Goal: Task Accomplishment & Management: Manage account settings

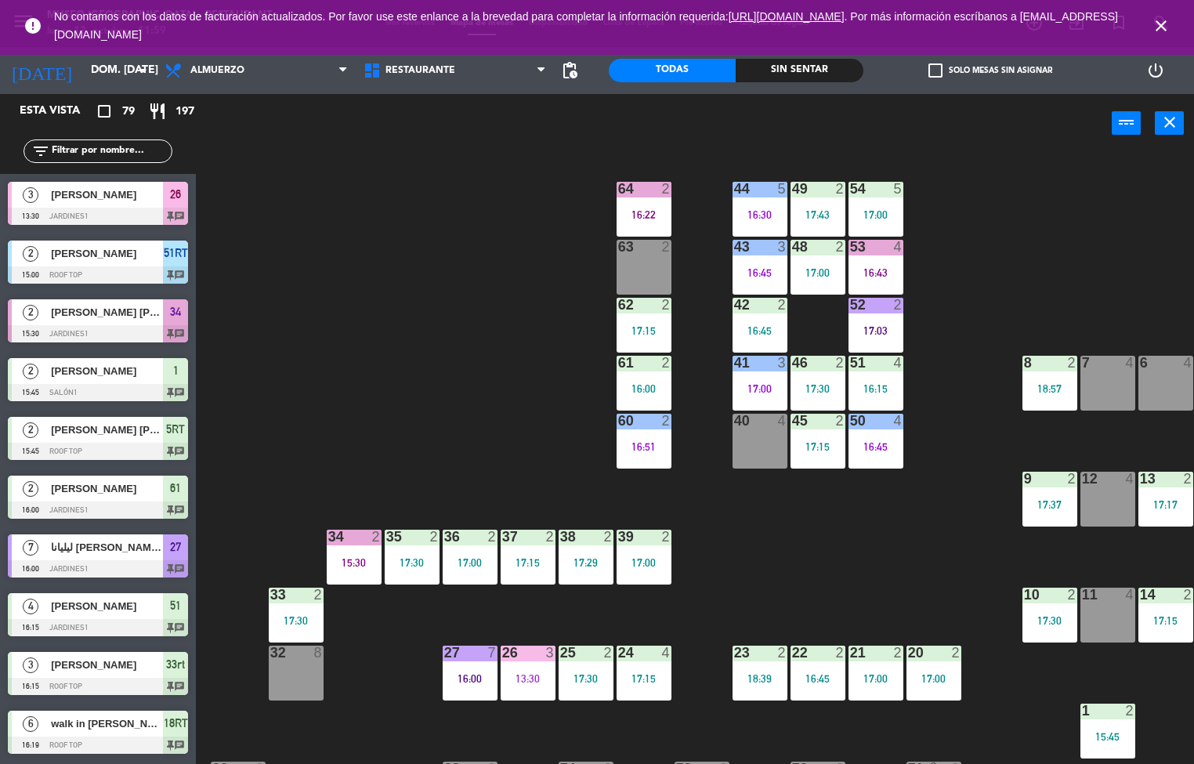
click at [811, 569] on div "44 5 16:30 49 2 17:43 54 5 17:00 64 2 16:22 48 2 17:00 53 4 16:43 63 2 43 3 16:…" at bounding box center [701, 459] width 987 height 611
click at [639, 189] on div at bounding box center [644, 189] width 26 height 14
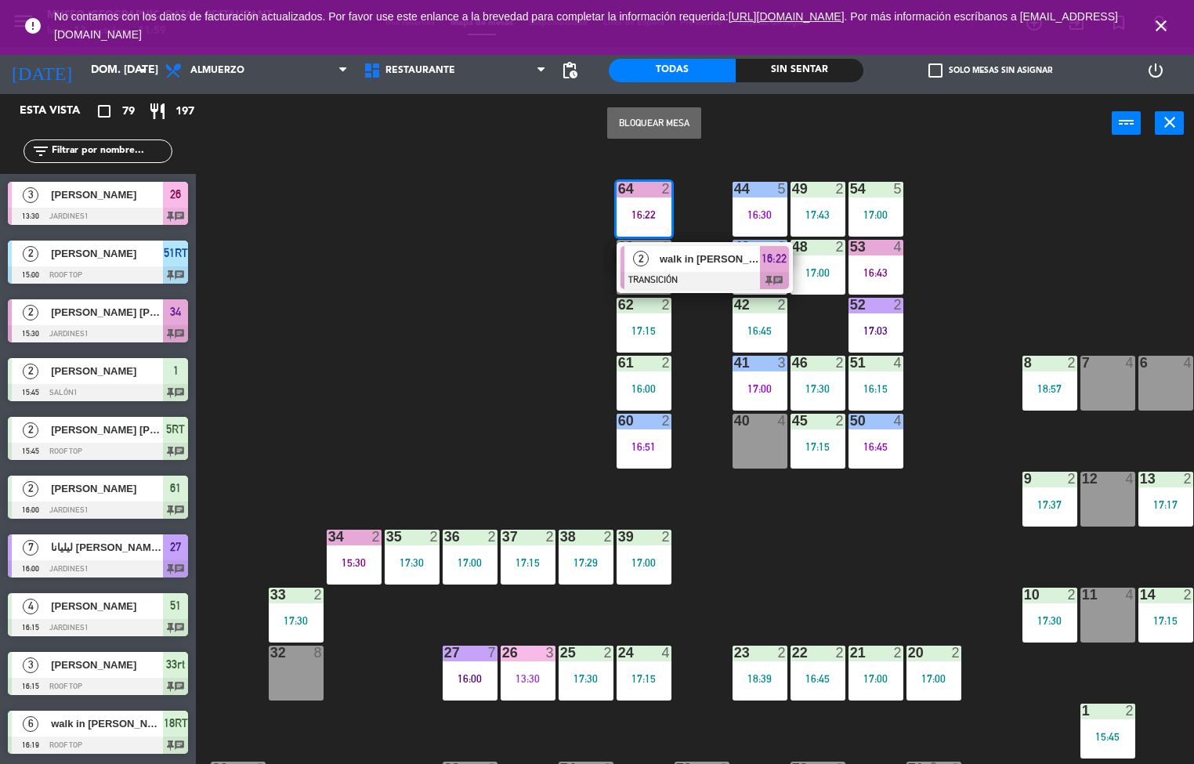
click at [718, 273] on div at bounding box center [705, 280] width 168 height 17
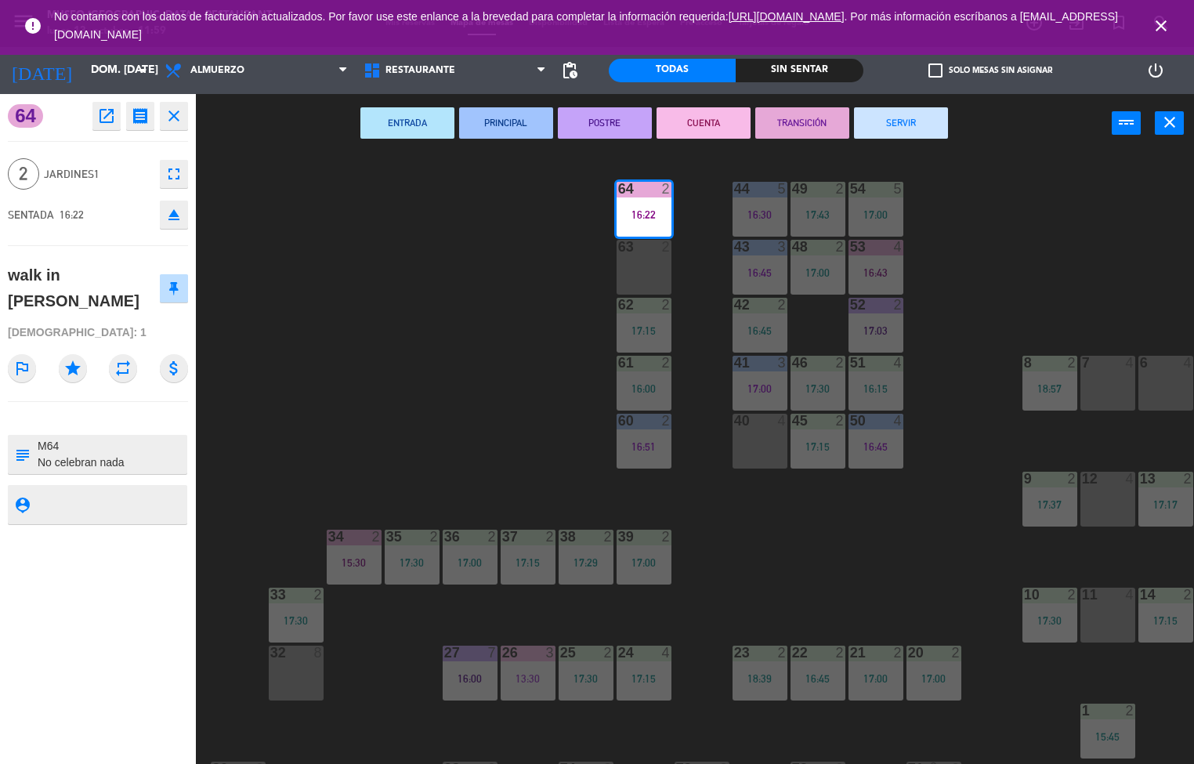
click at [468, 447] on div "44 5 16:30 49 2 17:43 54 5 17:00 64 2 16:22 48 2 17:00 53 4 16:43 63 2 43 3 16:…" at bounding box center [701, 459] width 987 height 611
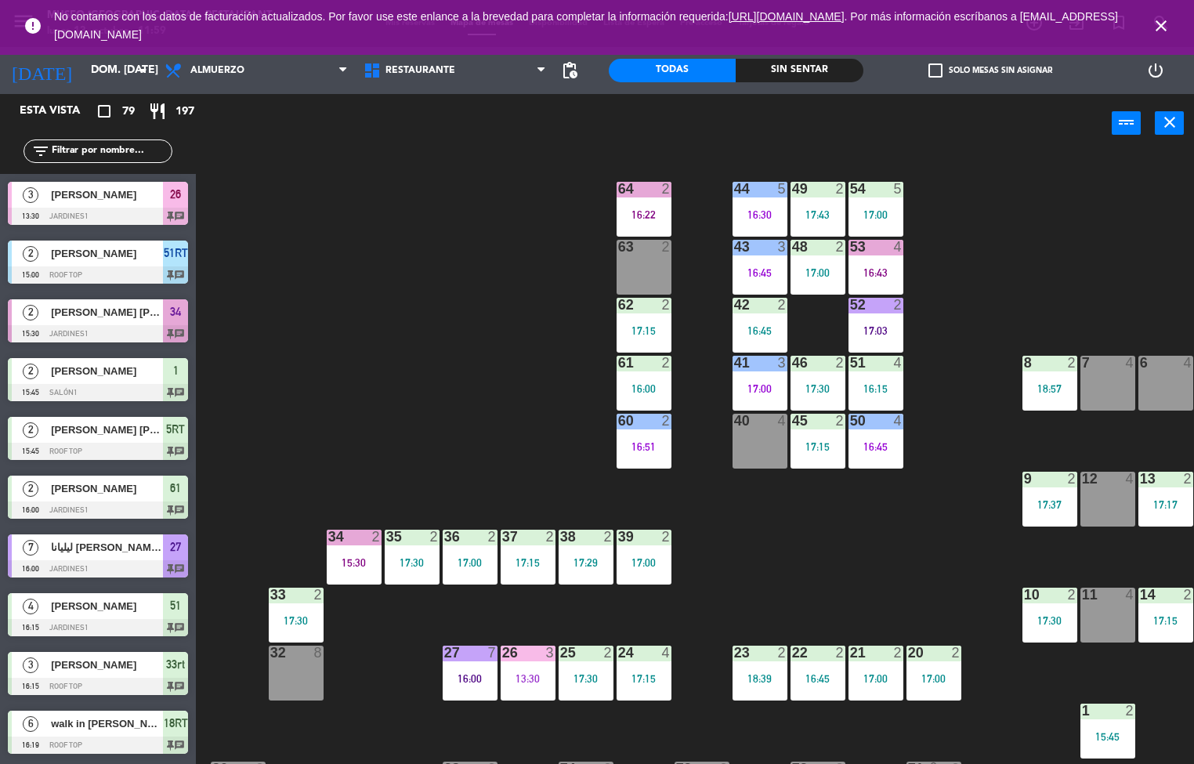
scroll to position [1, 0]
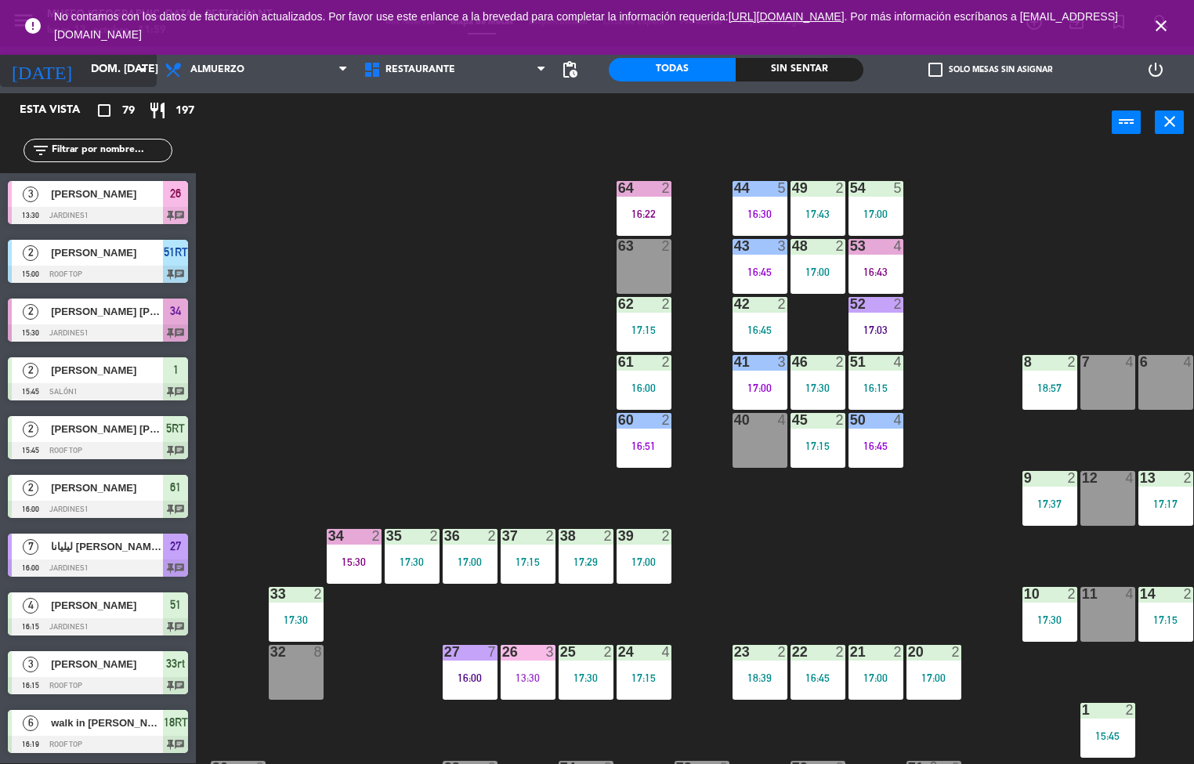
click at [83, 71] on input "dom. [DATE]" at bounding box center [157, 70] width 149 height 28
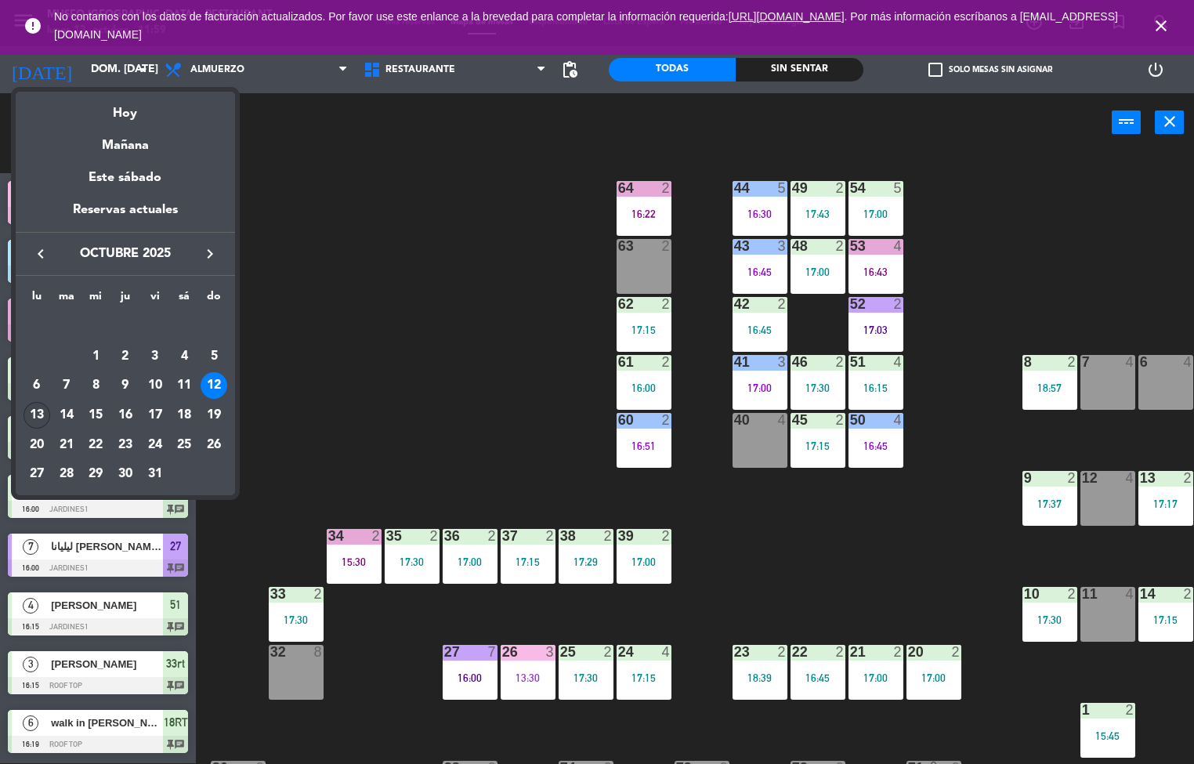
click at [41, 416] on div "13" at bounding box center [37, 415] width 27 height 27
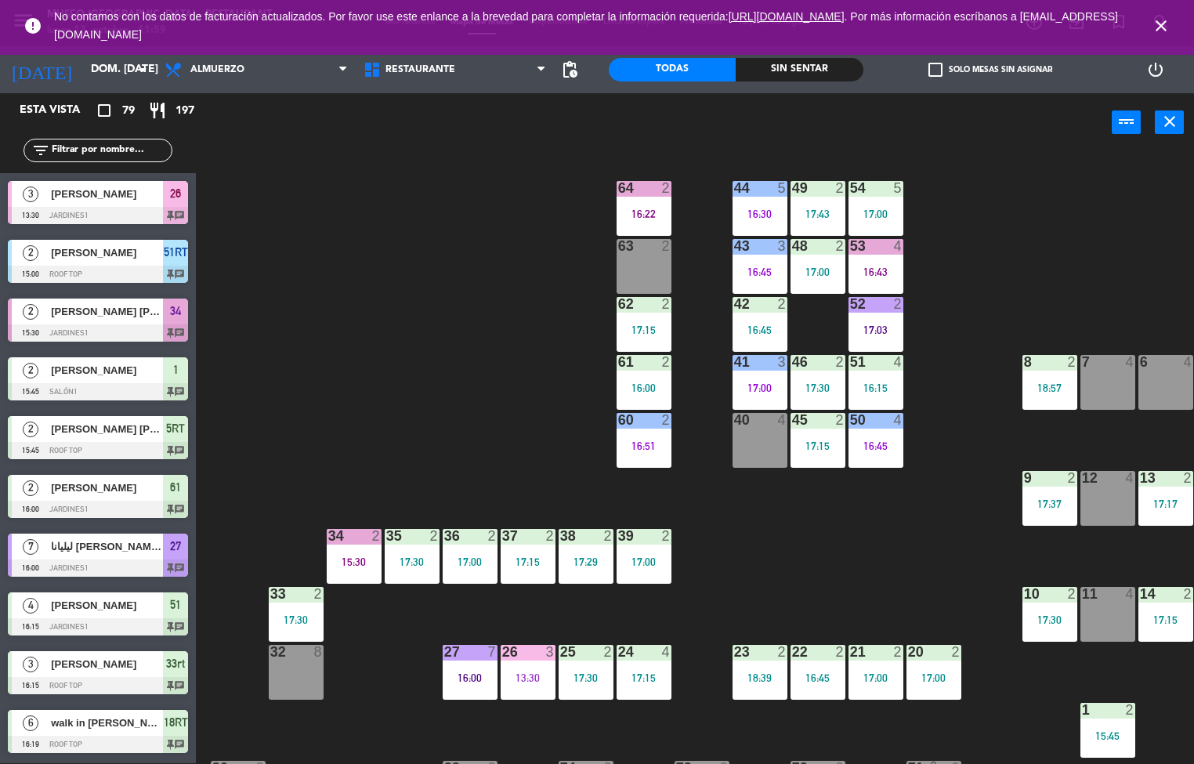
type input "lun. [DATE]"
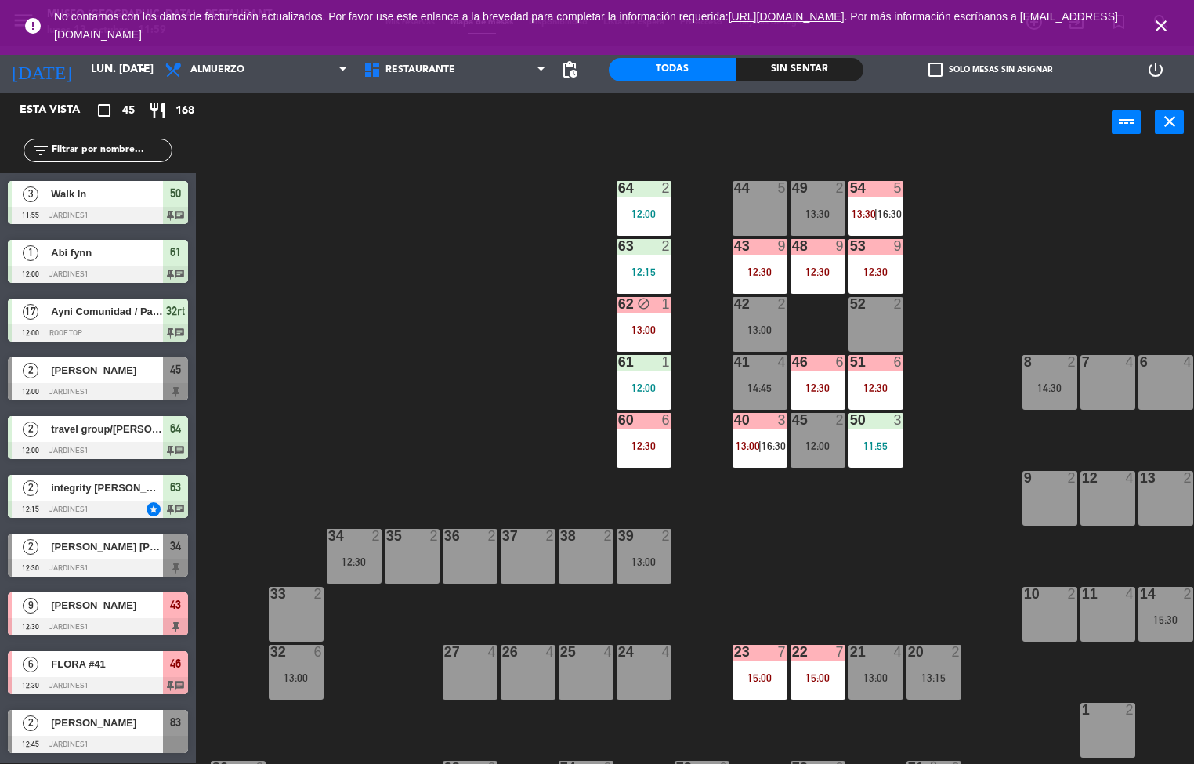
click at [654, 215] on div "12:00" at bounding box center [644, 213] width 55 height 11
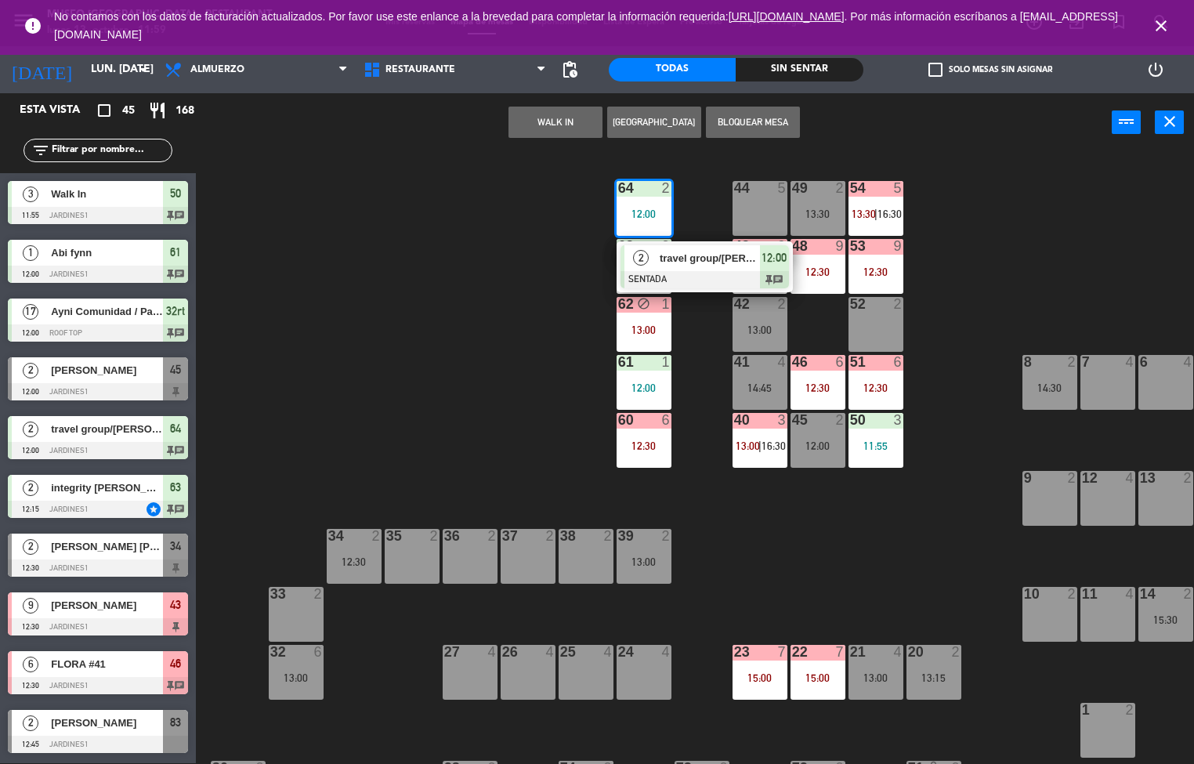
click at [752, 262] on span "travel group/[PERSON_NAME] X 2" at bounding box center [710, 258] width 100 height 16
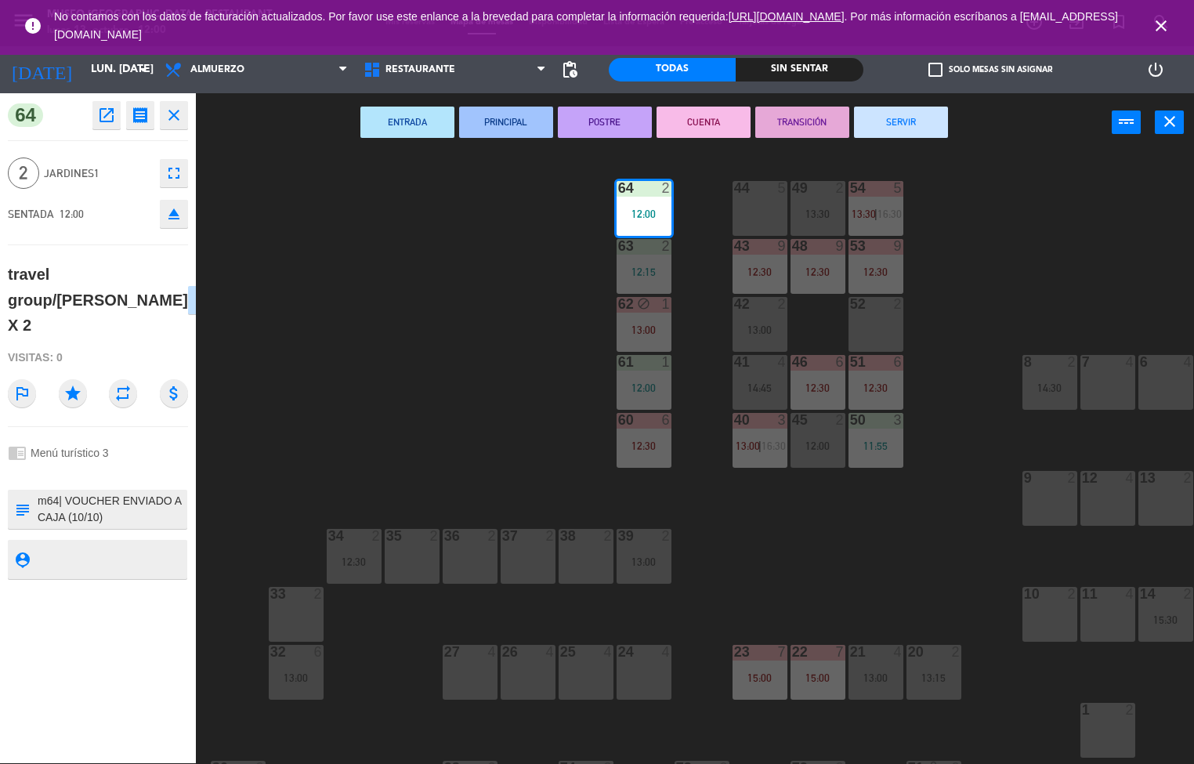
click at [106, 121] on icon "open_in_new" at bounding box center [106, 115] width 19 height 19
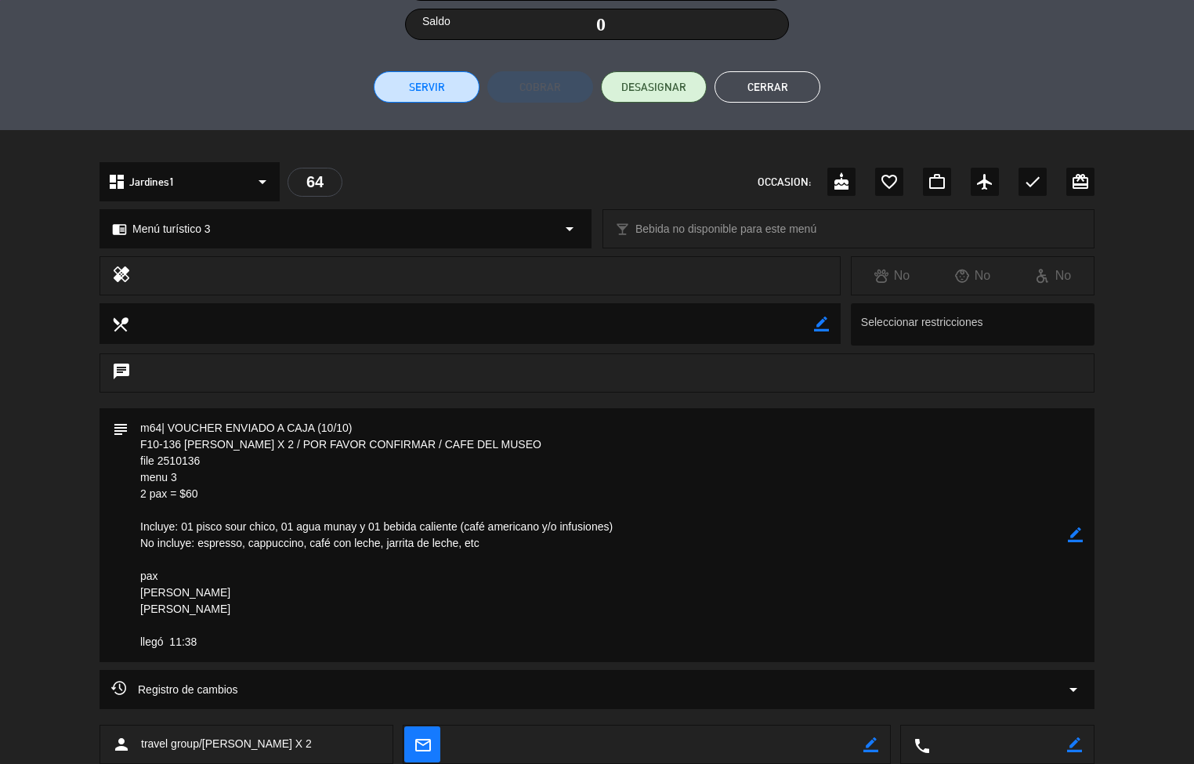
scroll to position [328, 0]
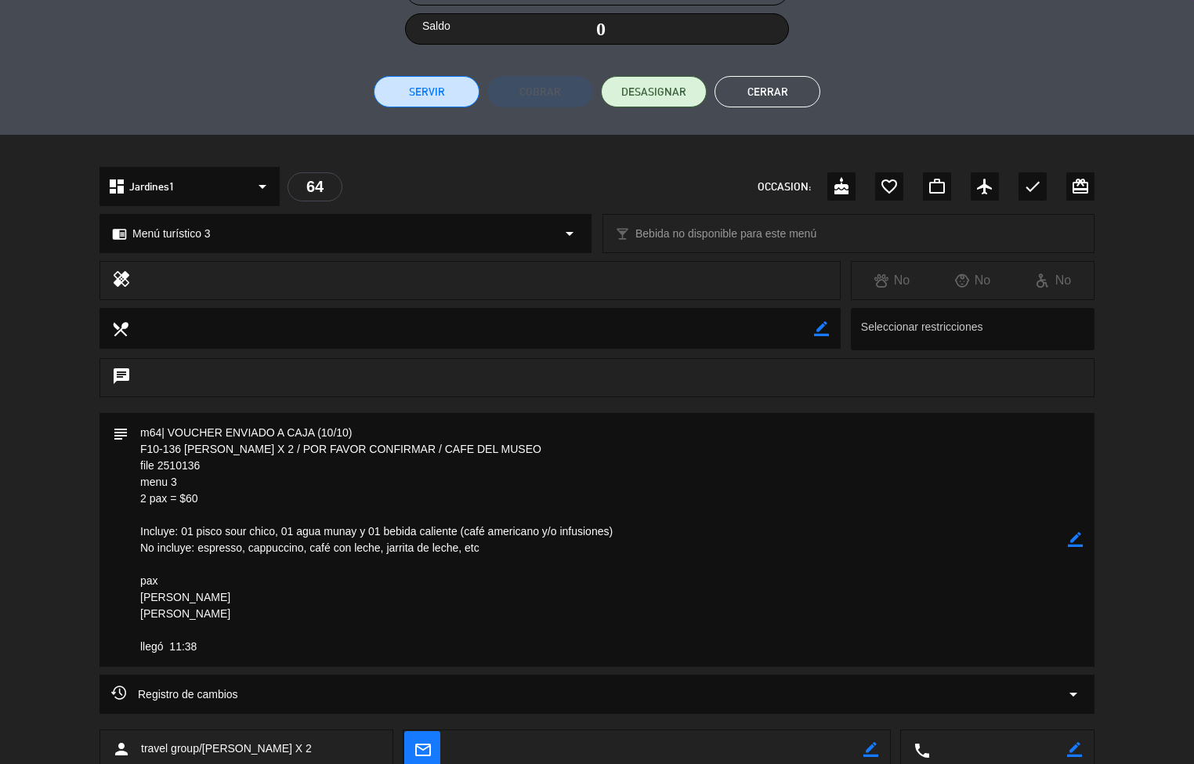
click at [34, 263] on div "healing No No No" at bounding box center [597, 284] width 1194 height 47
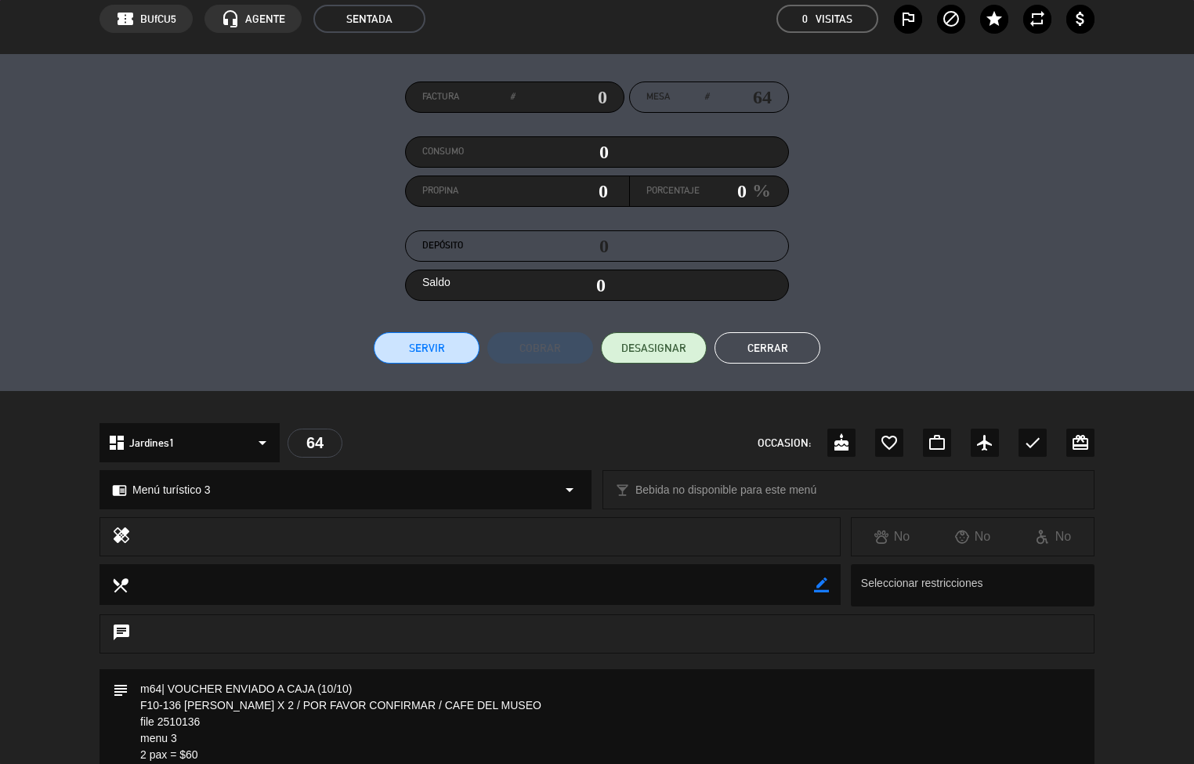
scroll to position [67, 0]
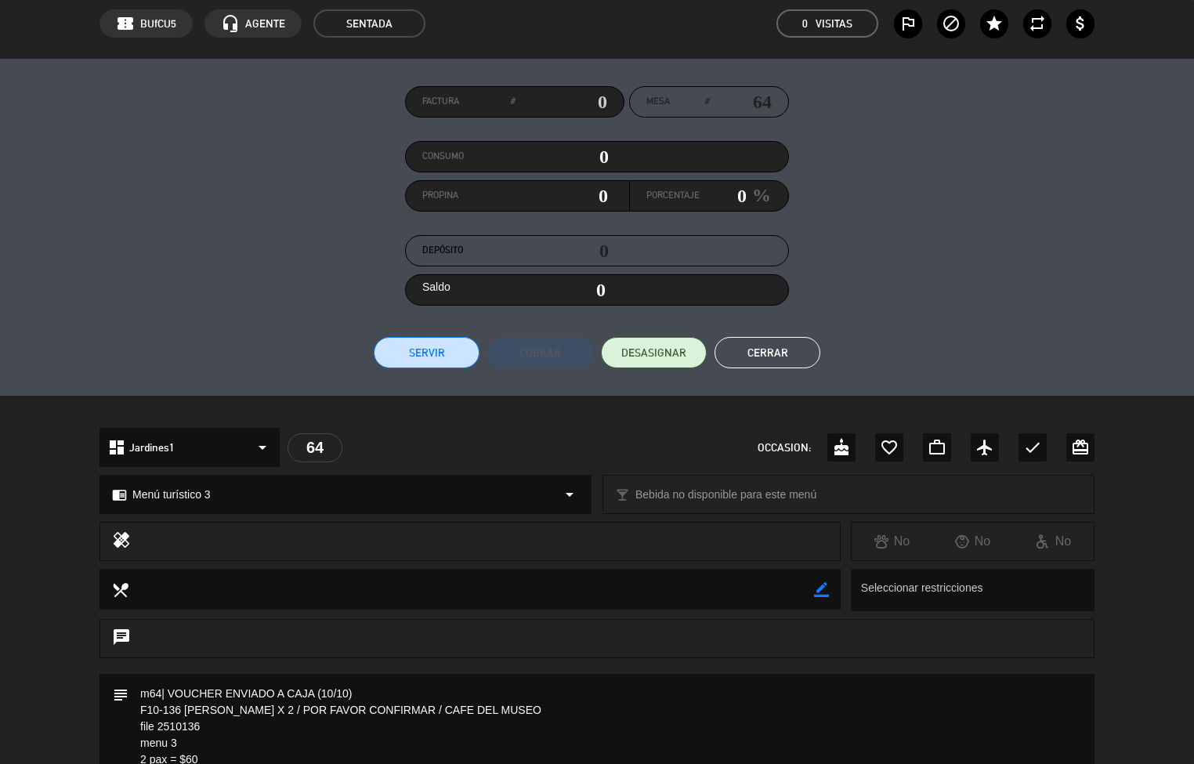
click at [776, 358] on button "Cerrar" at bounding box center [768, 352] width 106 height 31
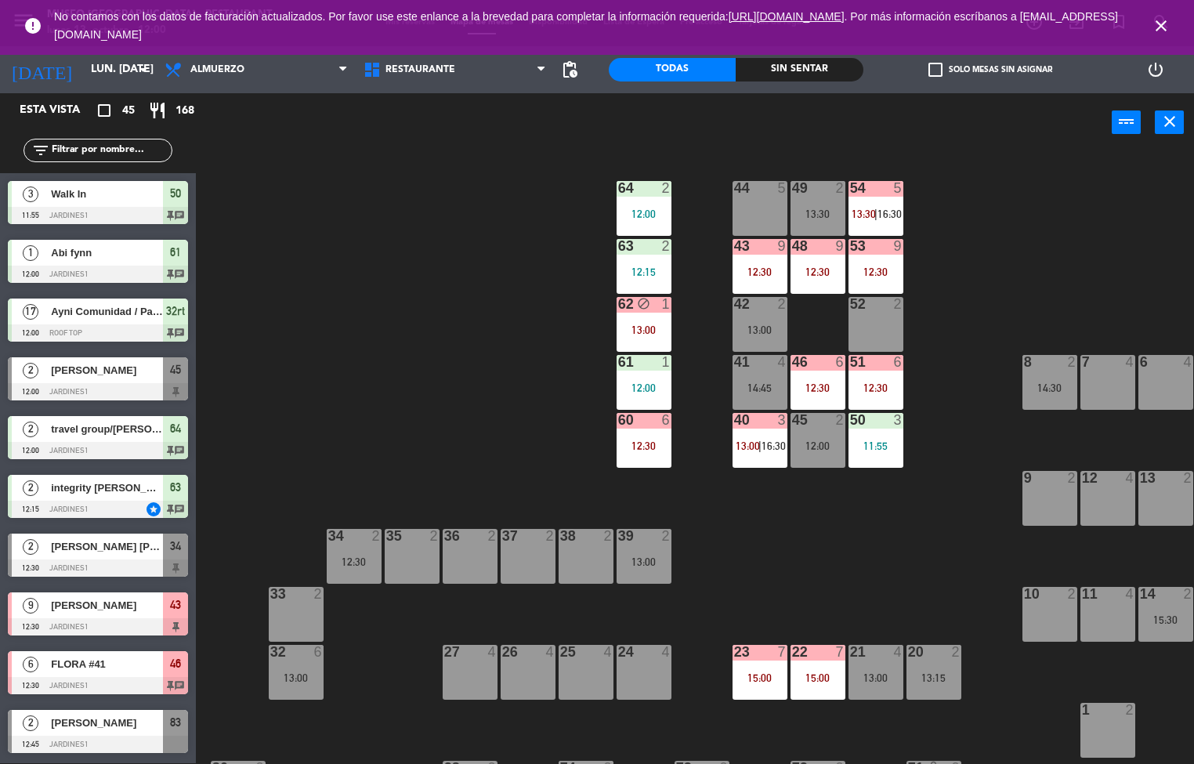
click at [644, 259] on div "63 2 12:15" at bounding box center [644, 266] width 55 height 55
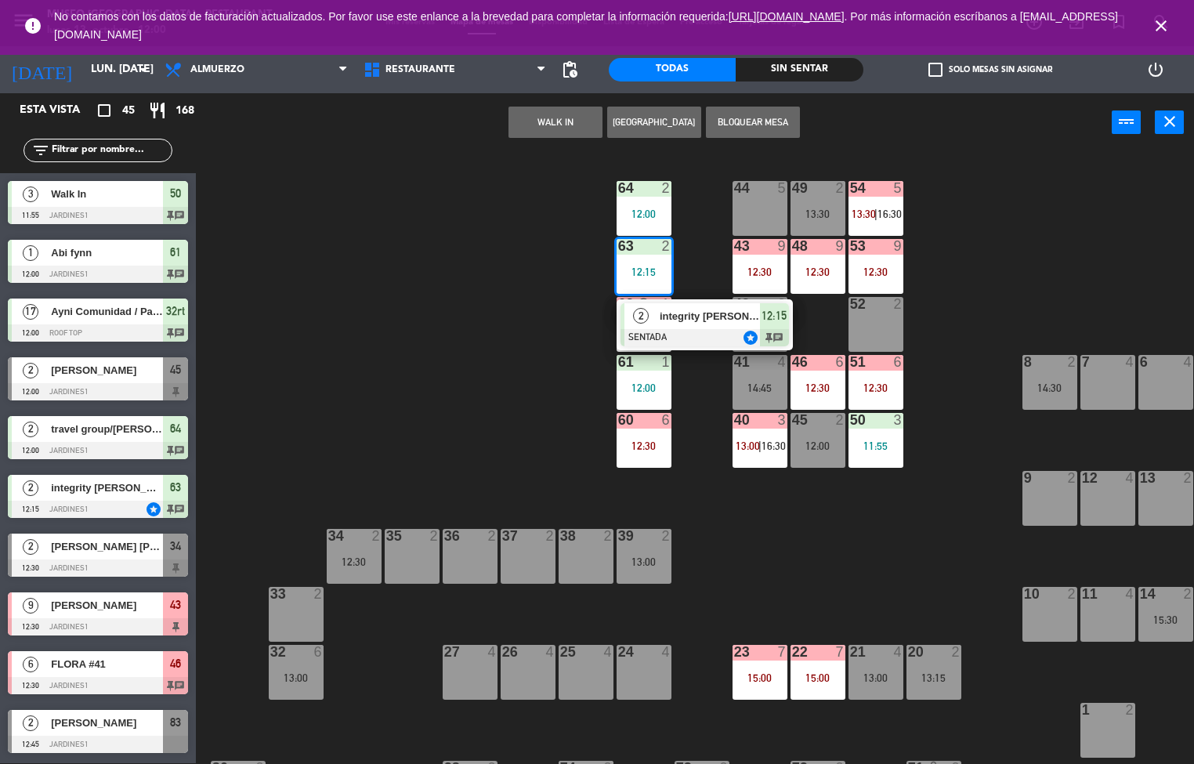
click at [706, 318] on span "integrity [PERSON_NAME] del [PERSON_NAME]" at bounding box center [710, 316] width 100 height 16
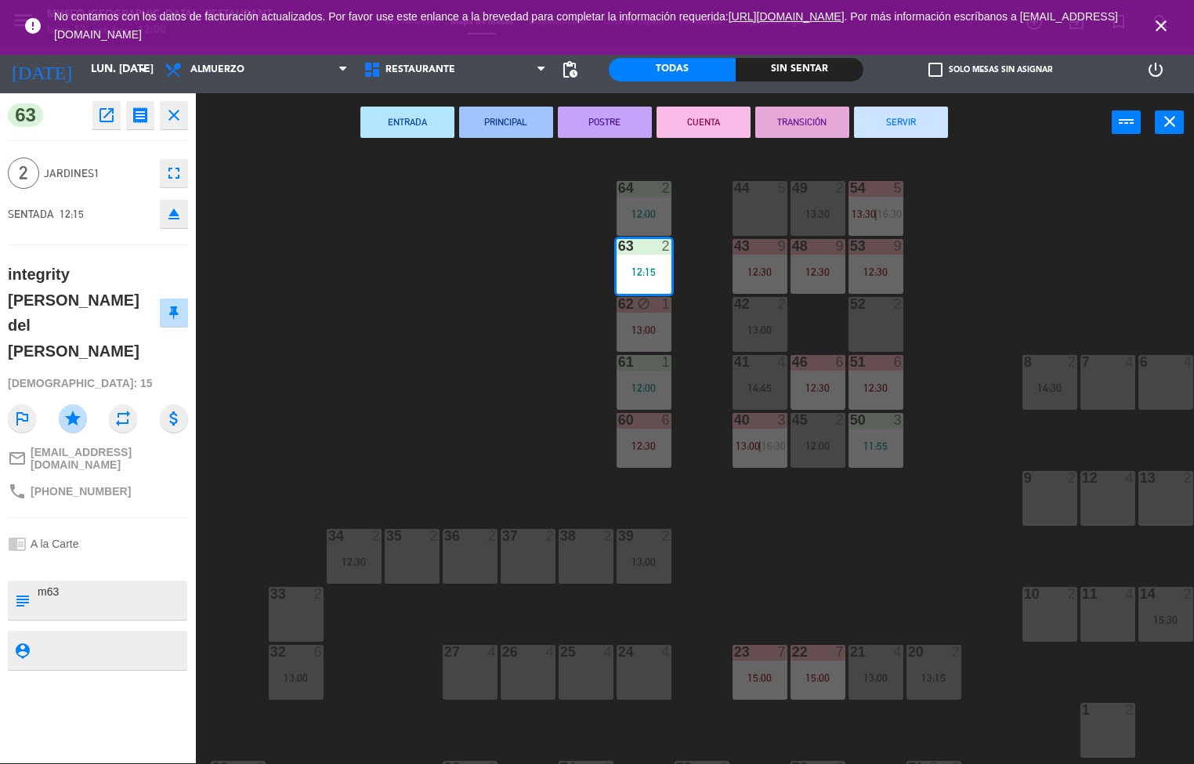
click at [346, 364] on div "44 5 49 2 13:30 54 5 13:30 | 16:30 64 2 12:00 48 9 12:30 53 9 12:30 63 2 12:15 …" at bounding box center [701, 458] width 987 height 611
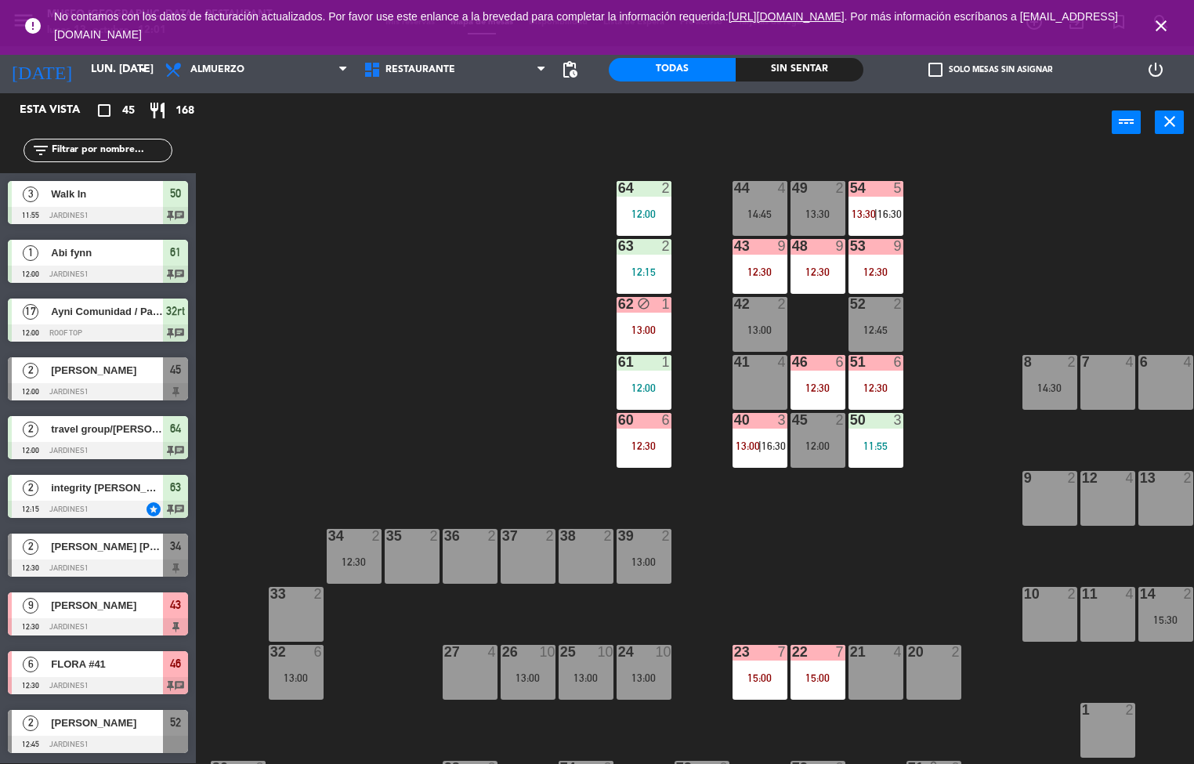
click at [527, 363] on div "44 4 14:45 49 2 13:30 54 5 13:30 | 16:30 64 2 12:00 48 9 12:30 53 9 12:30 63 2 …" at bounding box center [701, 458] width 987 height 611
click at [884, 245] on div at bounding box center [876, 246] width 26 height 14
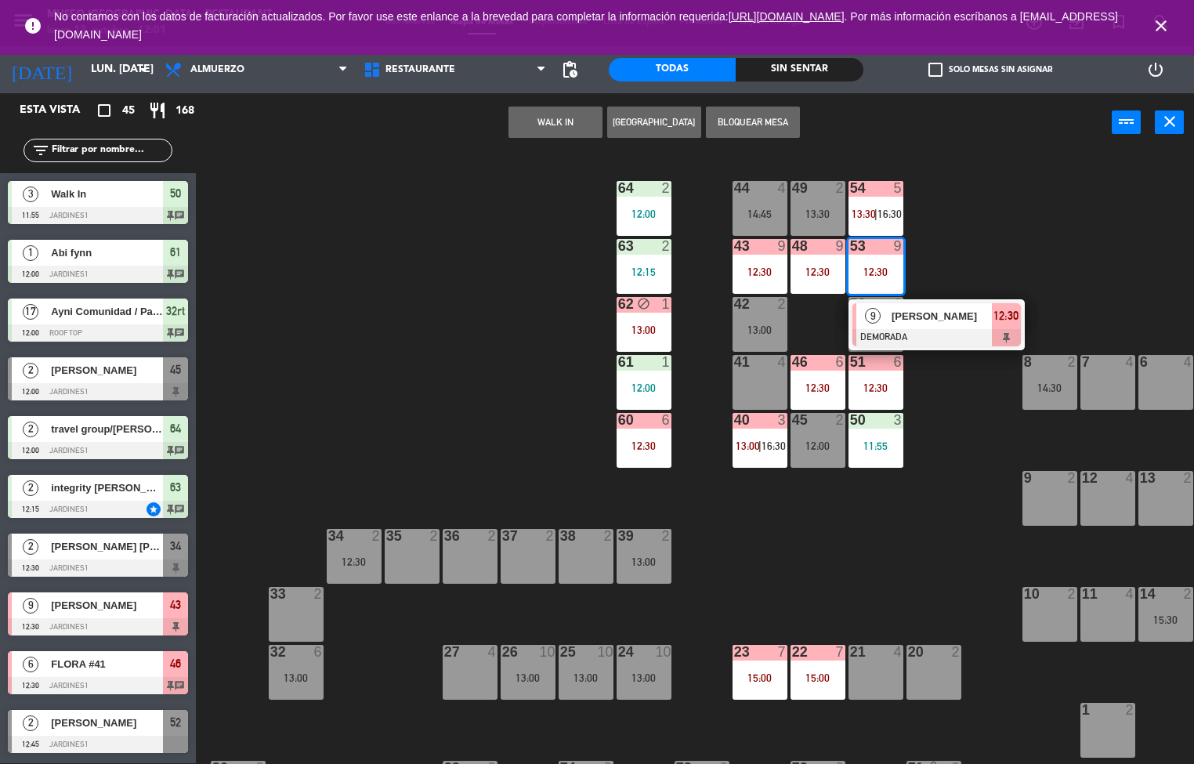
click at [983, 261] on div "44 4 14:45 49 2 13:30 54 5 13:30 | 16:30 64 2 12:00 48 9 12:30 53 9 12:30 9 [PE…" at bounding box center [701, 458] width 987 height 611
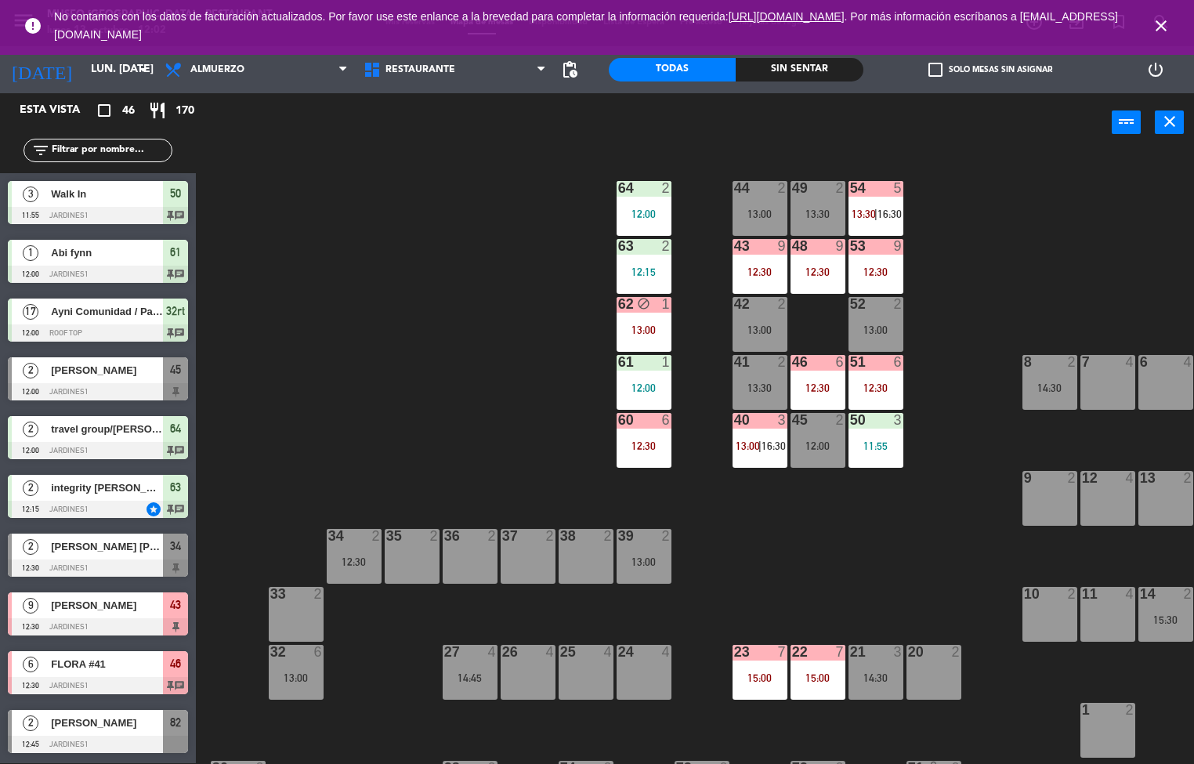
click at [769, 551] on div "44 2 13:00 49 2 13:30 54 5 13:30 | 16:30 64 2 12:00 48 9 12:30 53 9 12:30 63 2 …" at bounding box center [701, 458] width 987 height 611
click at [887, 245] on div at bounding box center [876, 246] width 26 height 14
click at [817, 588] on div "44 2 13:00 49 2 13:30 54 5 13:30 | 16:30 64 2 12:00 48 9 12:30 53 9 12:30 63 2 …" at bounding box center [701, 458] width 987 height 611
click at [1160, 22] on icon "close" at bounding box center [1161, 25] width 19 height 19
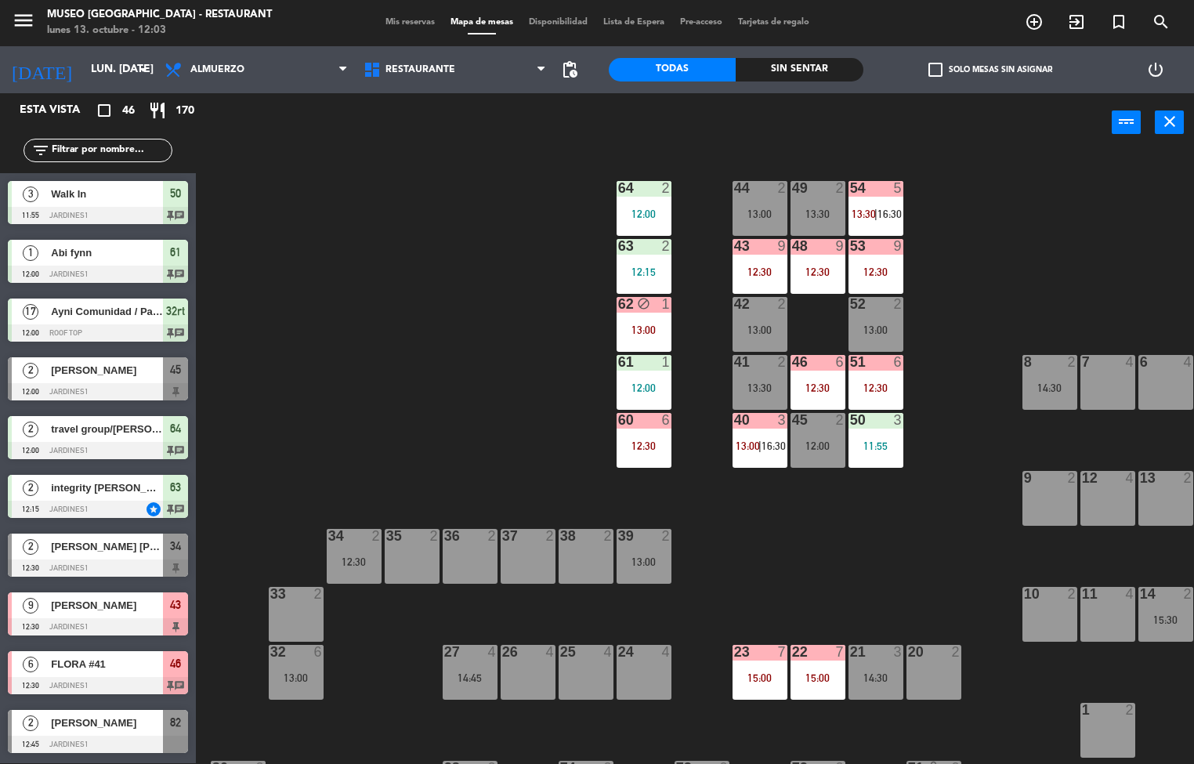
click at [644, 256] on div "63 2 12:15" at bounding box center [644, 266] width 55 height 55
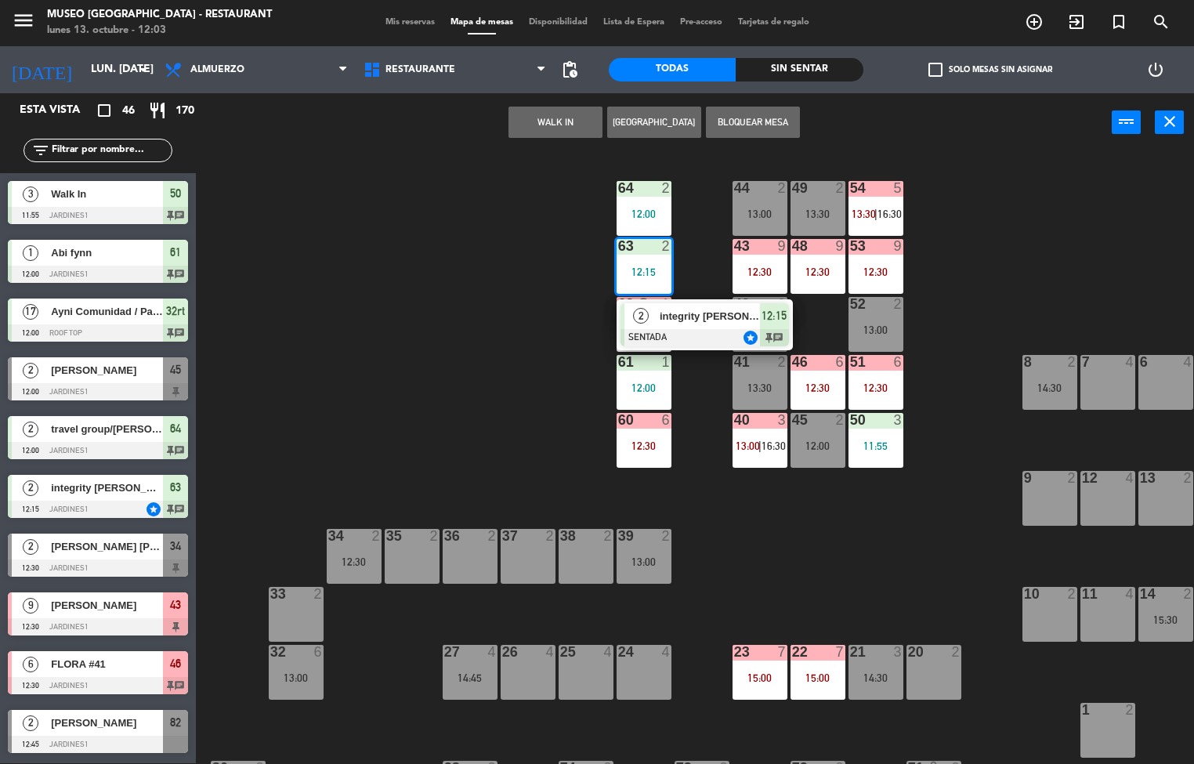
click at [503, 384] on div "44 2 13:00 49 2 13:30 54 5 13:30 | 16:30 64 2 12:00 48 9 12:30 53 9 12:30 63 2 …" at bounding box center [701, 458] width 987 height 611
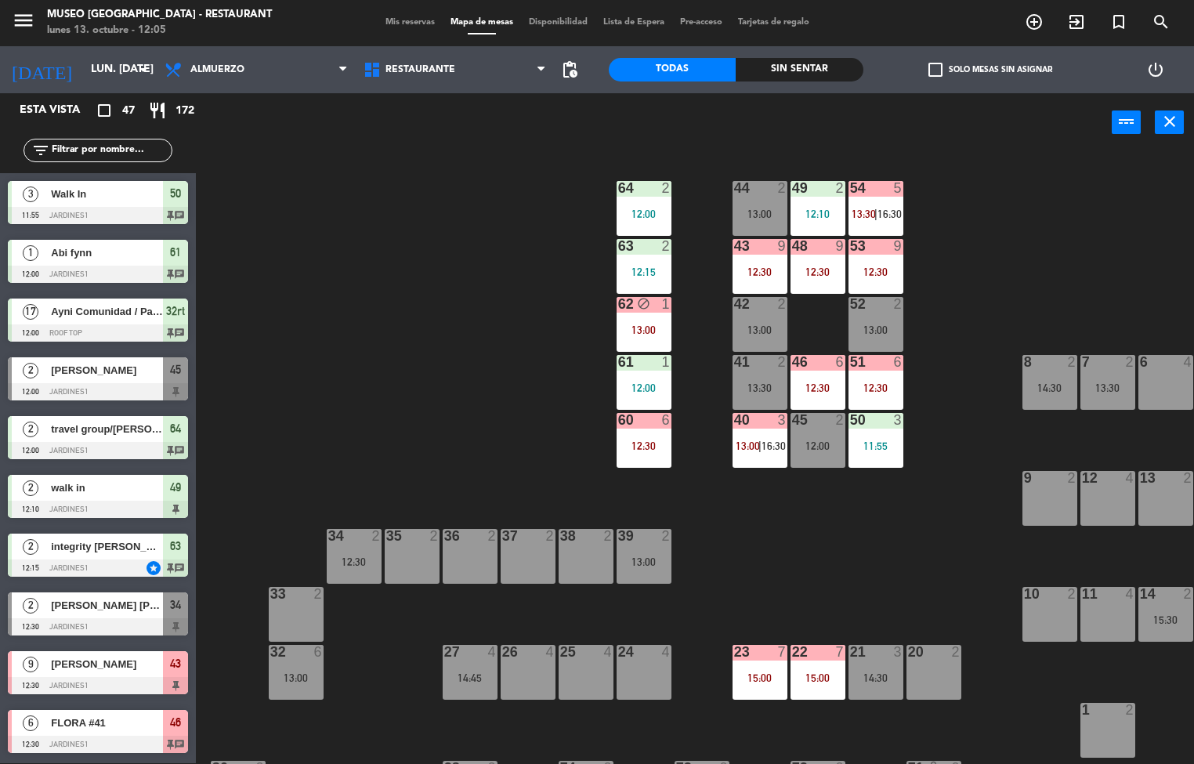
click at [750, 589] on div "44 2 13:00 49 2 12:10 54 5 13:30 | 16:30 64 2 12:00 48 9 12:30 53 9 12:30 63 2 …" at bounding box center [701, 458] width 987 height 611
click at [639, 252] on div at bounding box center [644, 246] width 26 height 14
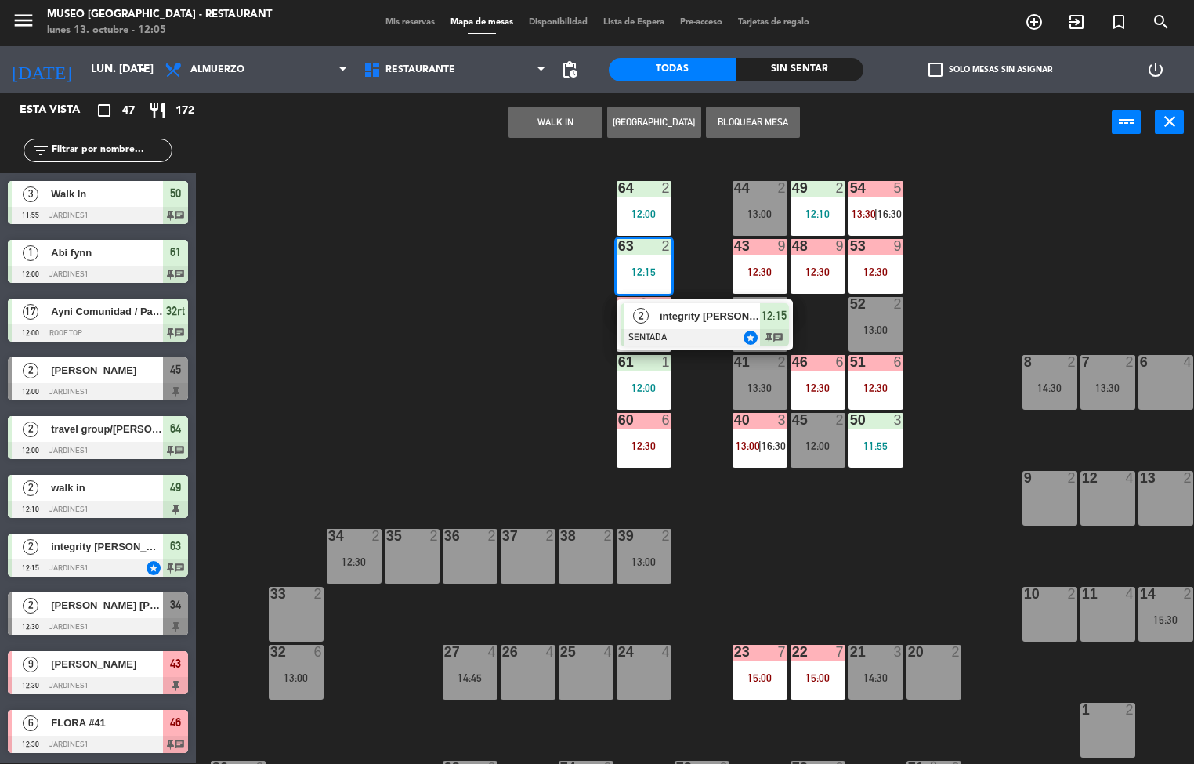
click at [783, 571] on div "44 2 13:00 49 2 12:10 54 5 13:30 | 16:30 64 2 12:00 48 9 12:30 53 9 12:30 63 2 …" at bounding box center [701, 458] width 987 height 611
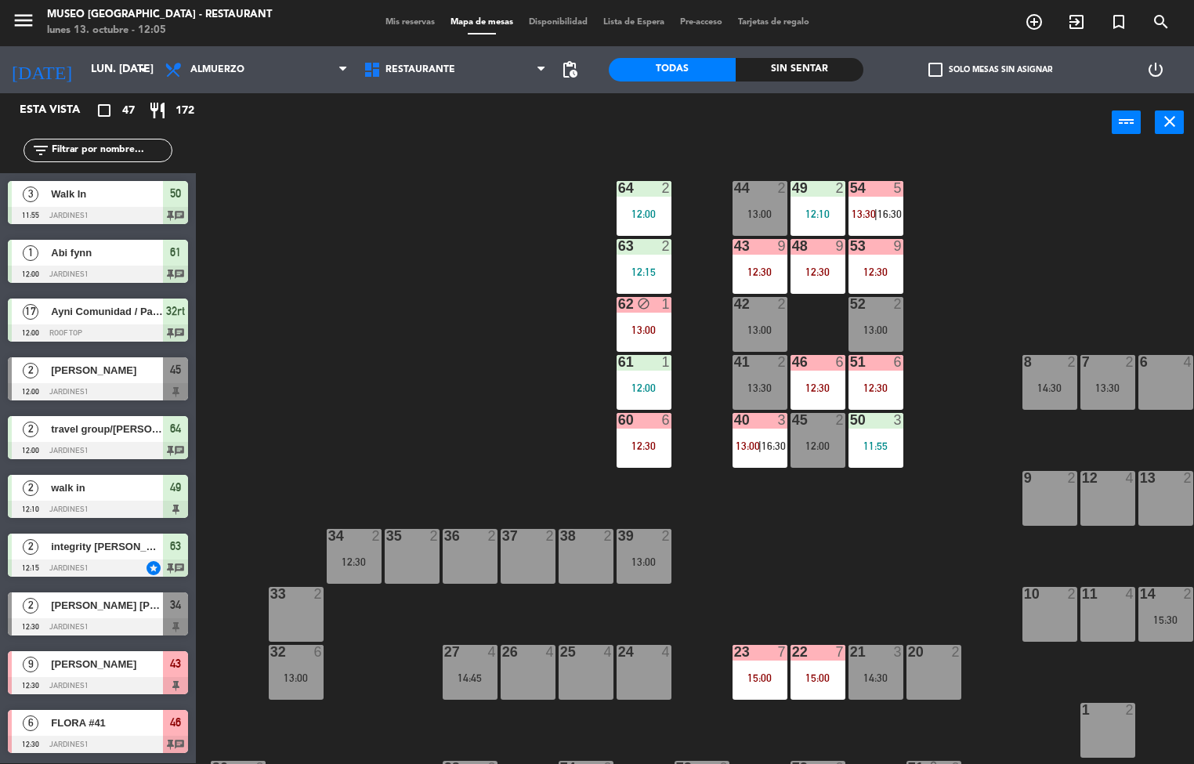
click at [643, 212] on div "12:00" at bounding box center [644, 213] width 55 height 11
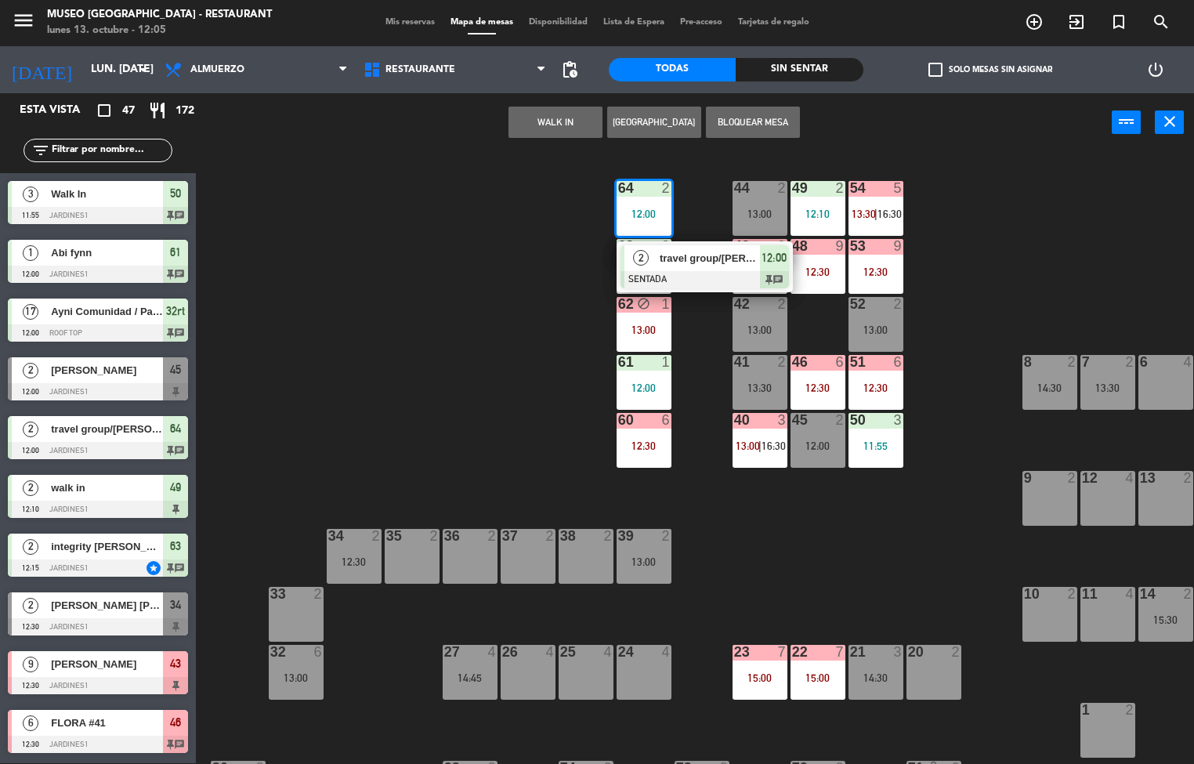
click at [478, 382] on div "44 2 13:00 49 2 12:10 54 5 13:30 | 16:30 64 2 12:00 2 travel group/[PERSON_NAME…" at bounding box center [701, 458] width 987 height 611
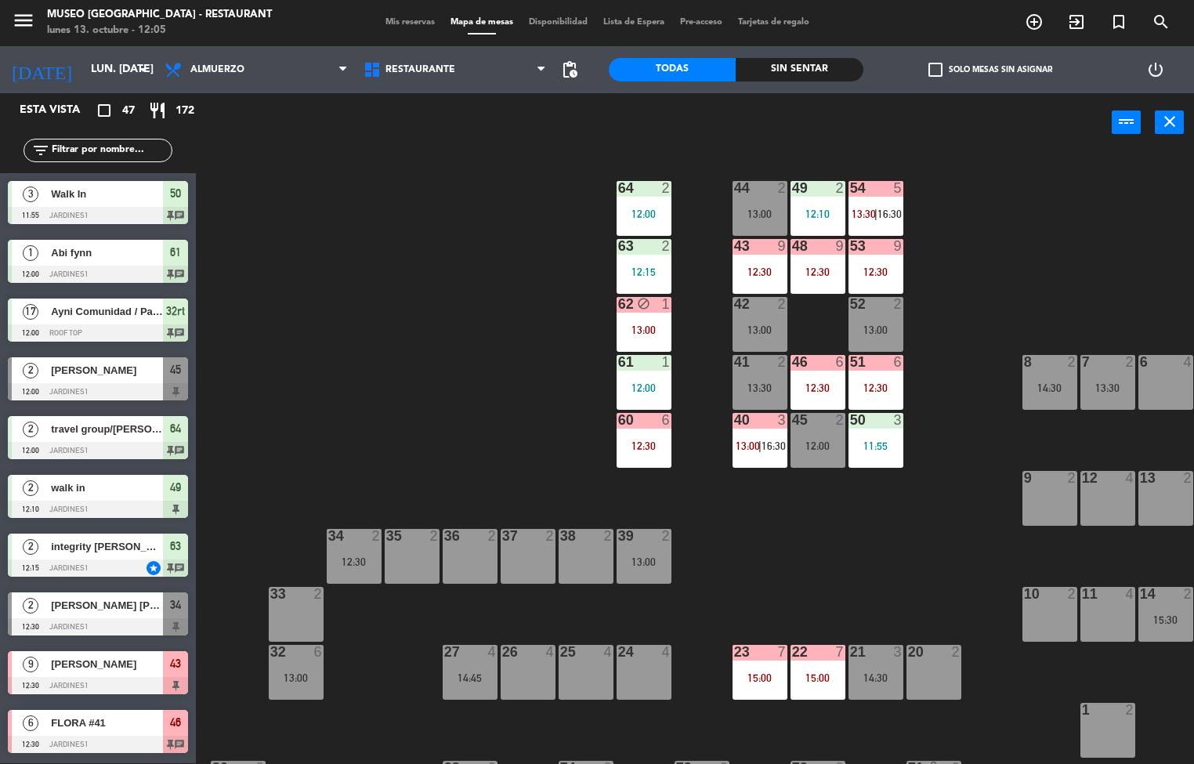
click at [882, 219] on span "16:30" at bounding box center [890, 214] width 24 height 13
click at [1091, 268] on div "44 2 13:00 49 2 12:10 54 5 13:30 | 16:30 64 2 12:00 48 9 12:30 53 9 12:30 63 2 …" at bounding box center [701, 458] width 987 height 611
click at [1009, 234] on div "44 2 13:00 49 2 12:10 54 5 13:30 | 16:30 64 2 12:00 48 9 12:30 53 9 12:30 63 2 …" at bounding box center [701, 458] width 987 height 611
click at [632, 214] on div "12:00" at bounding box center [644, 213] width 55 height 11
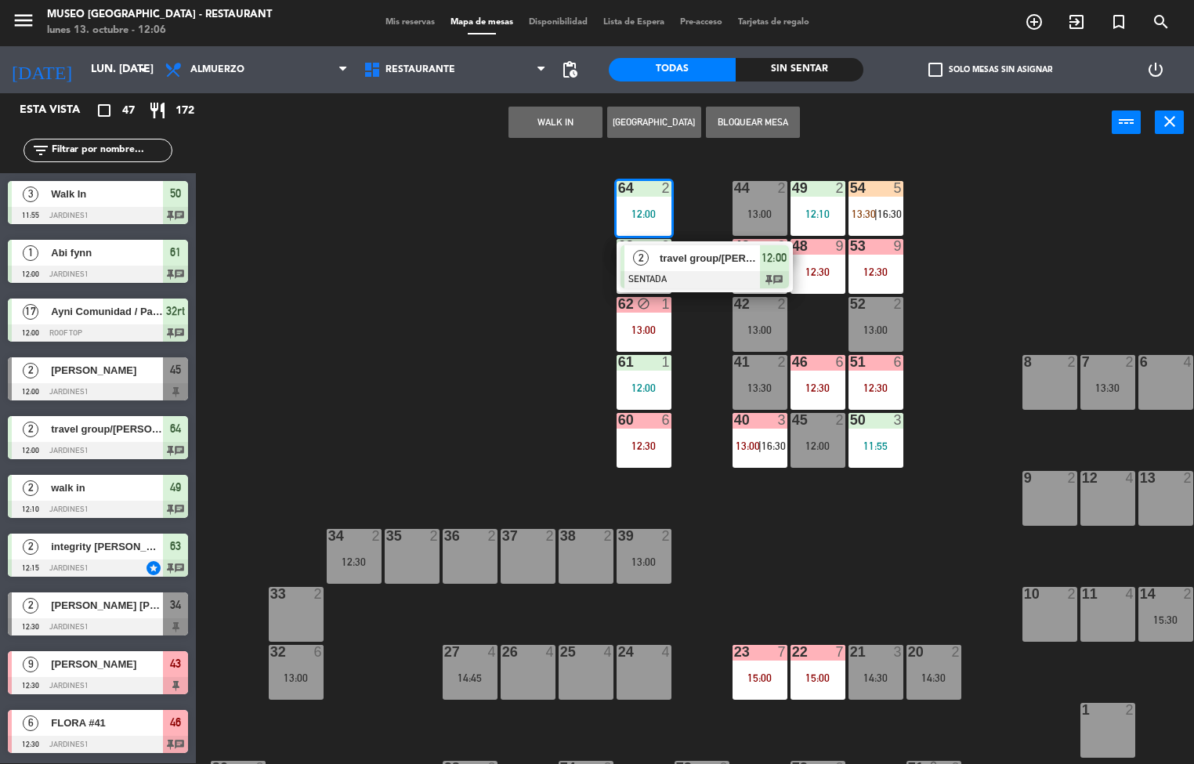
click at [689, 273] on div at bounding box center [705, 279] width 168 height 17
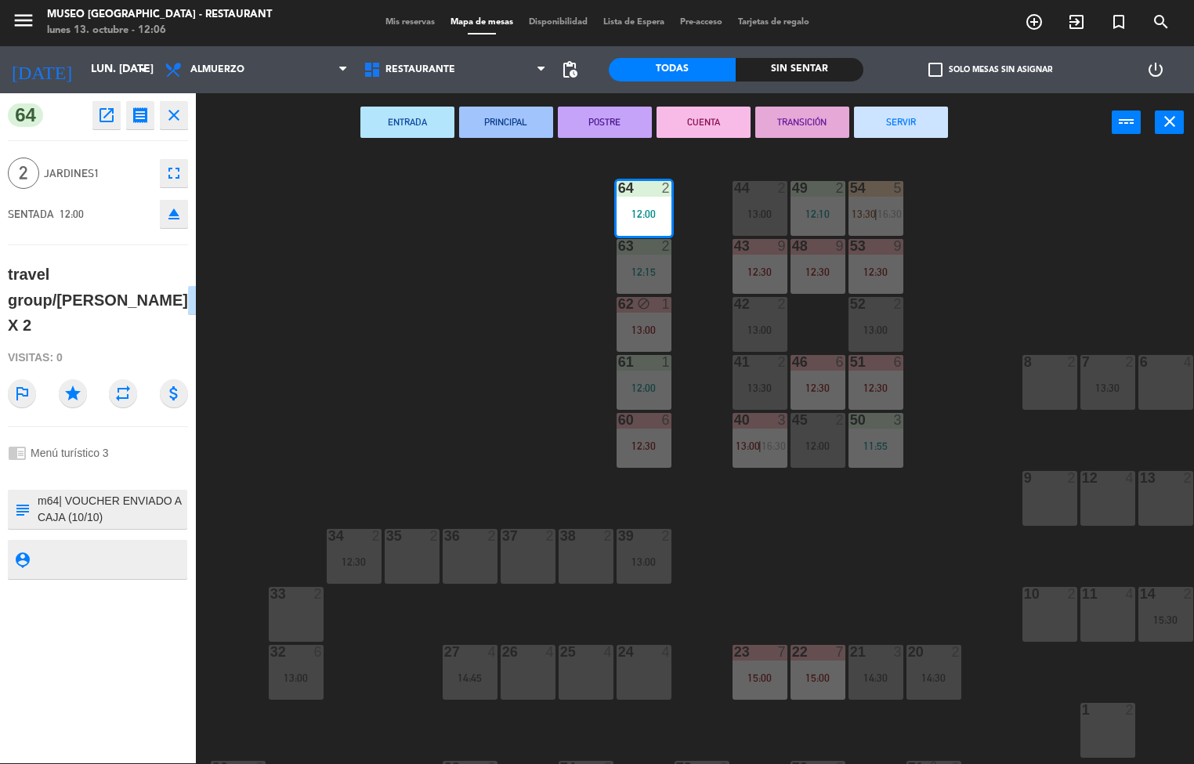
click at [393, 391] on div "44 2 13:00 49 2 12:10 54 5 13:30 | 16:30 64 2 12:00 48 9 12:30 53 9 12:30 63 2 …" at bounding box center [701, 458] width 987 height 611
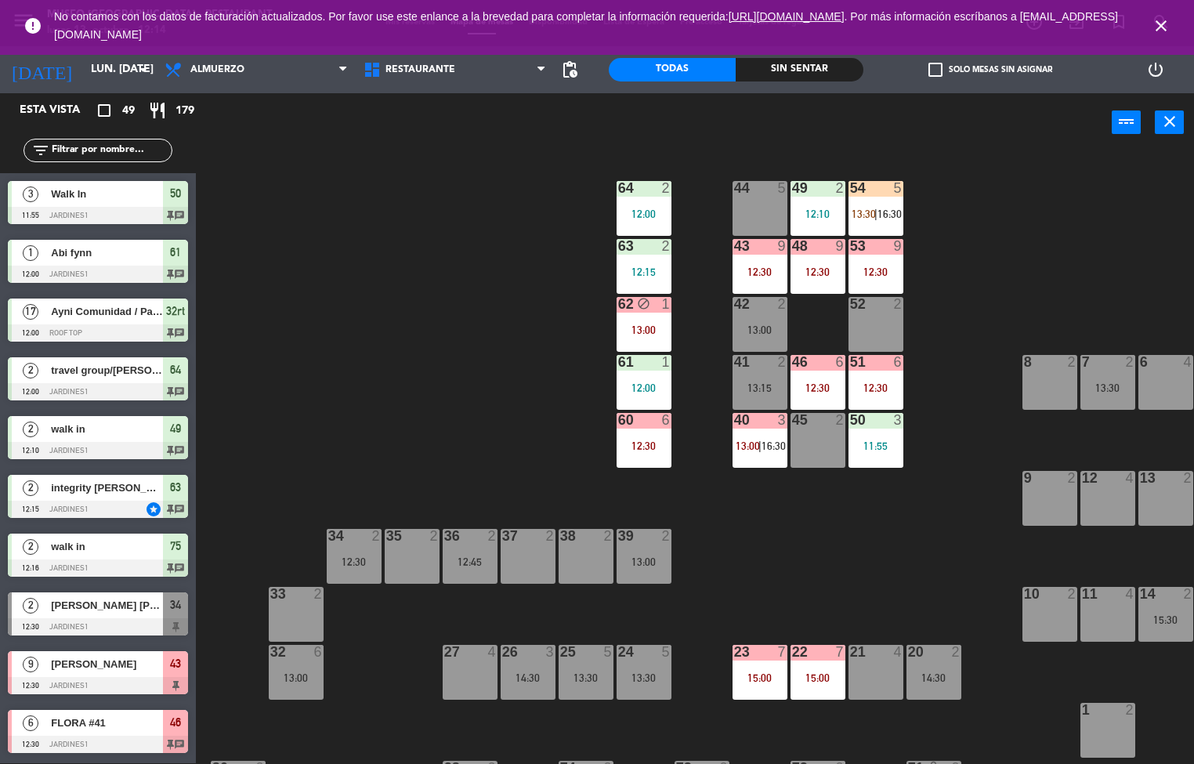
click at [816, 579] on div "44 5 49 2 12:10 54 5 13:30 | 16:30 64 2 12:00 48 9 12:30 53 9 12:30 63 2 12:15 …" at bounding box center [701, 458] width 987 height 611
click at [870, 216] on span "13:30" at bounding box center [864, 214] width 24 height 13
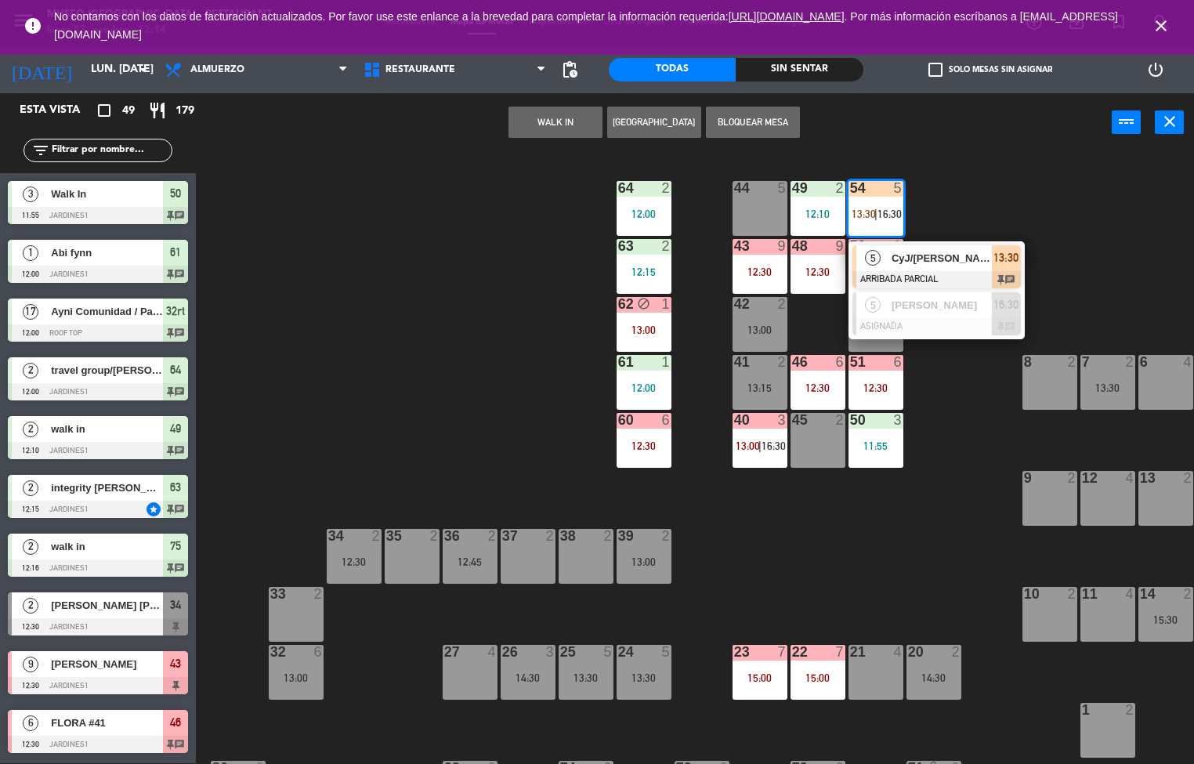
click at [947, 275] on div at bounding box center [937, 279] width 168 height 17
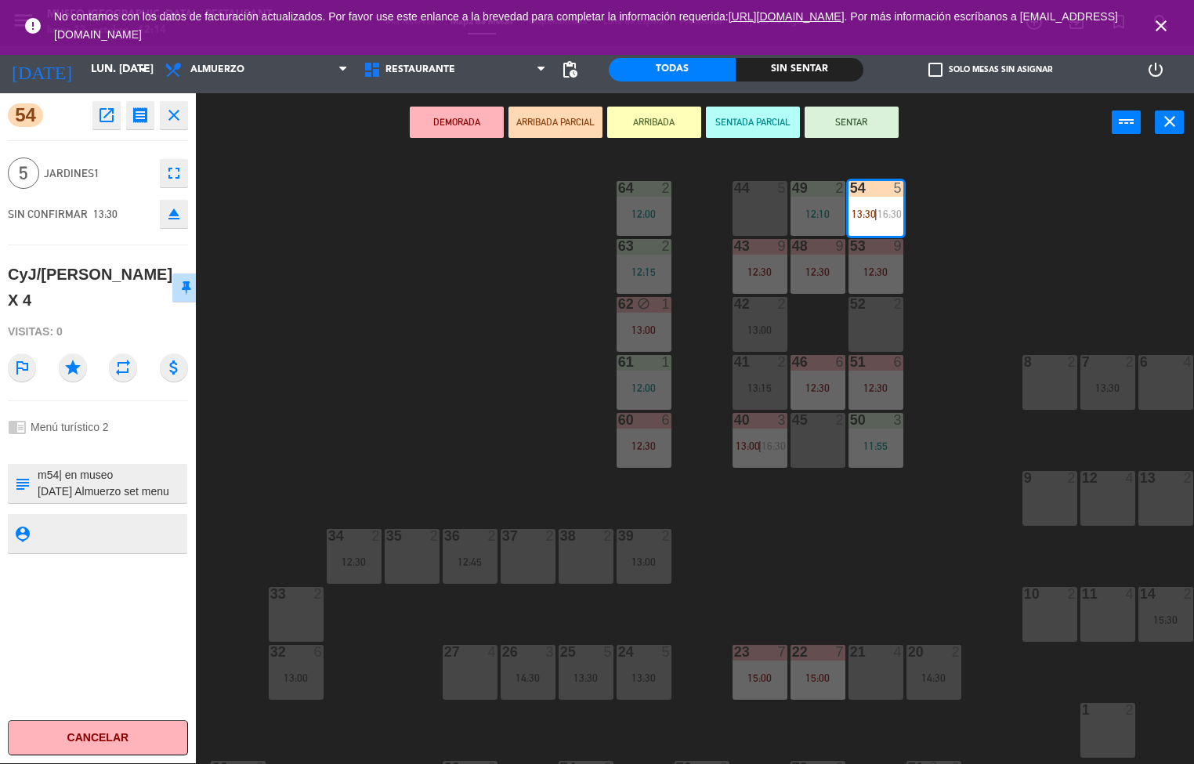
click at [108, 120] on icon "open_in_new" at bounding box center [106, 115] width 19 height 19
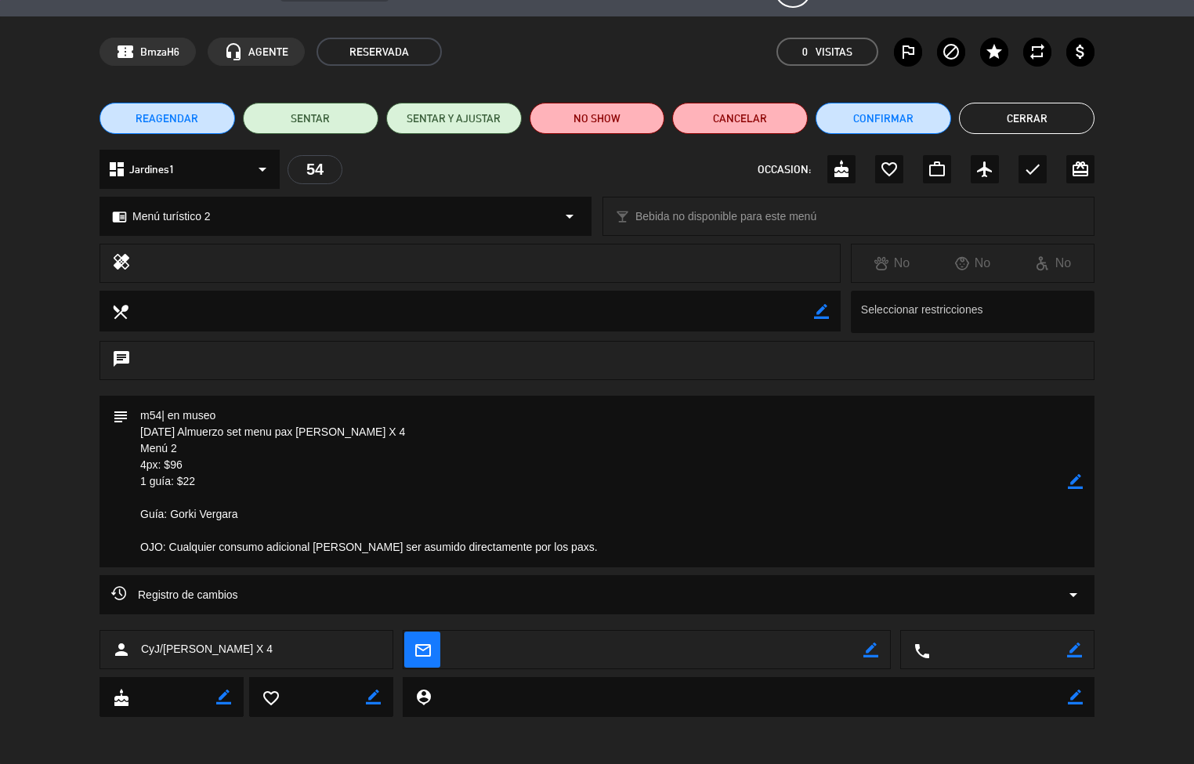
scroll to position [0, 0]
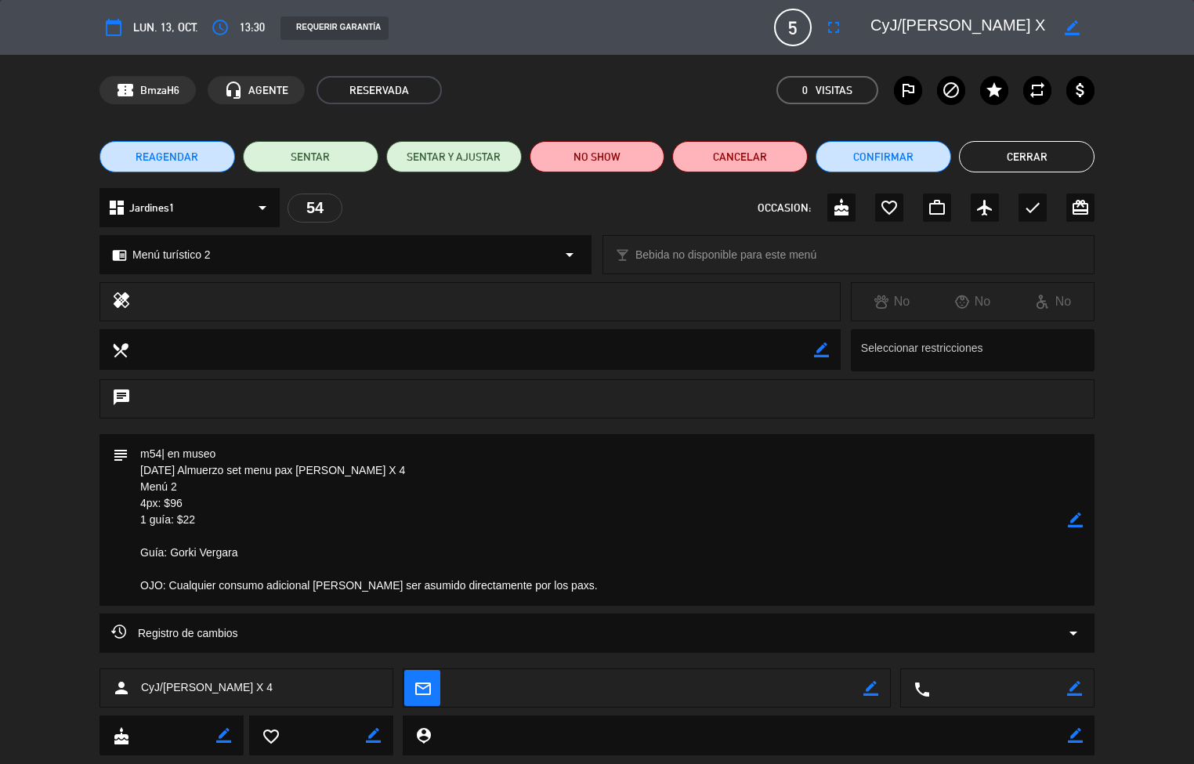
click at [1032, 151] on button "Cerrar" at bounding box center [1027, 156] width 136 height 31
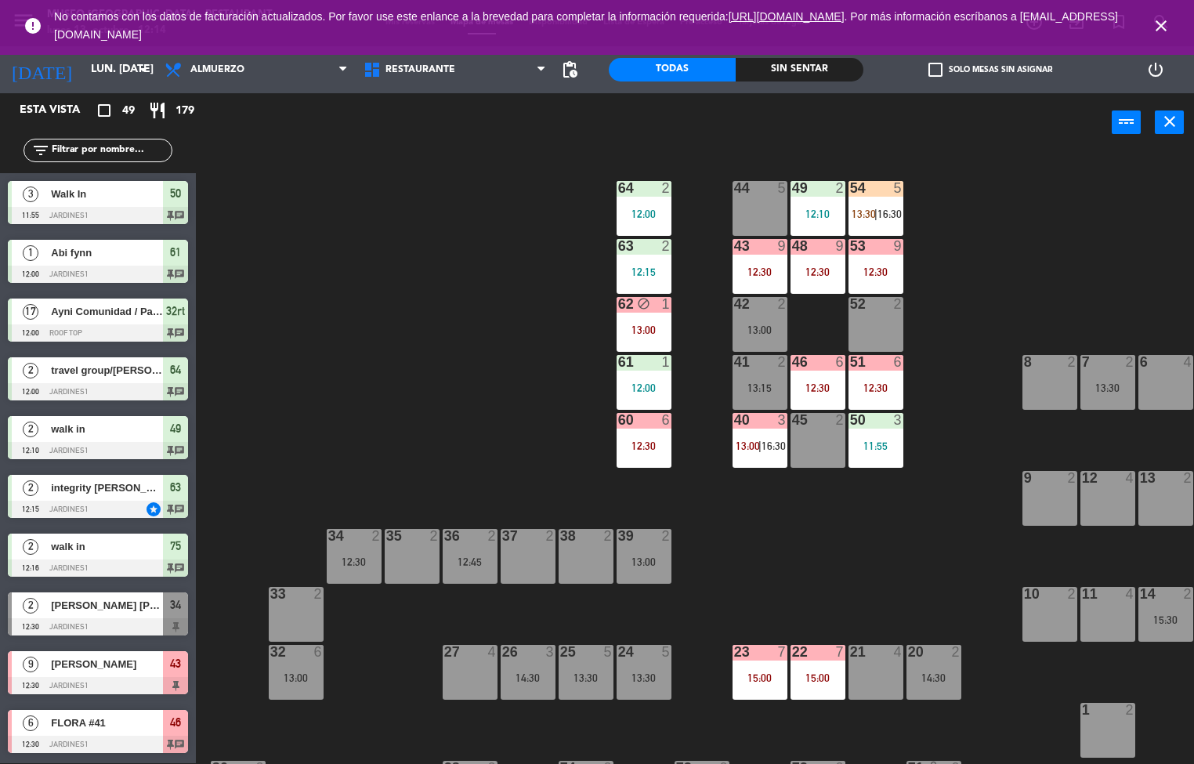
scroll to position [955, 0]
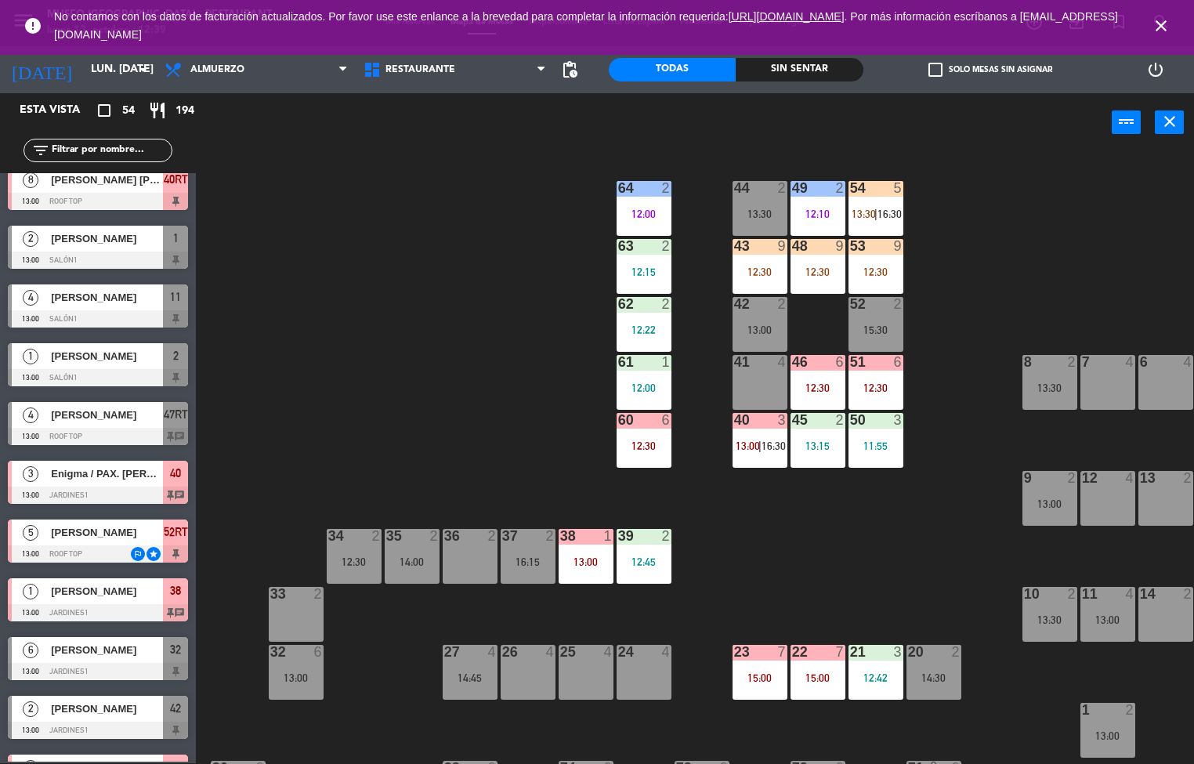
click at [885, 445] on div "11:55" at bounding box center [876, 445] width 55 height 11
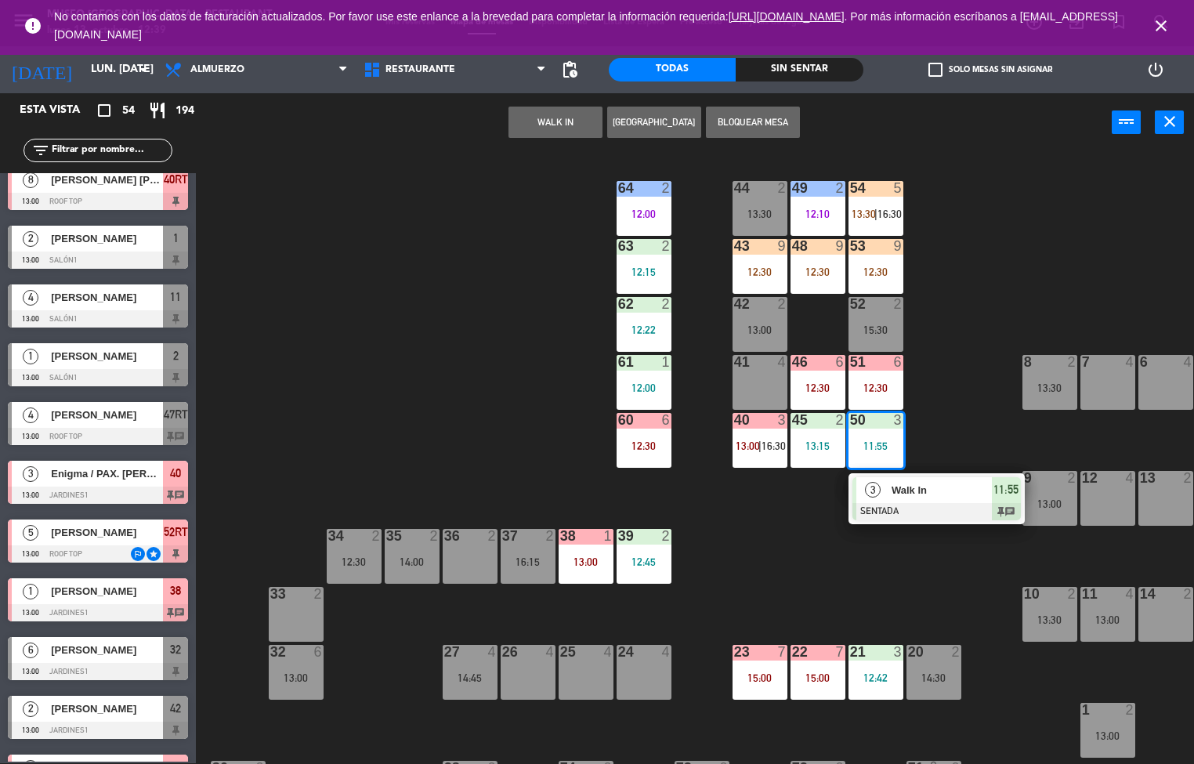
click at [950, 487] on span "Walk In" at bounding box center [942, 490] width 100 height 16
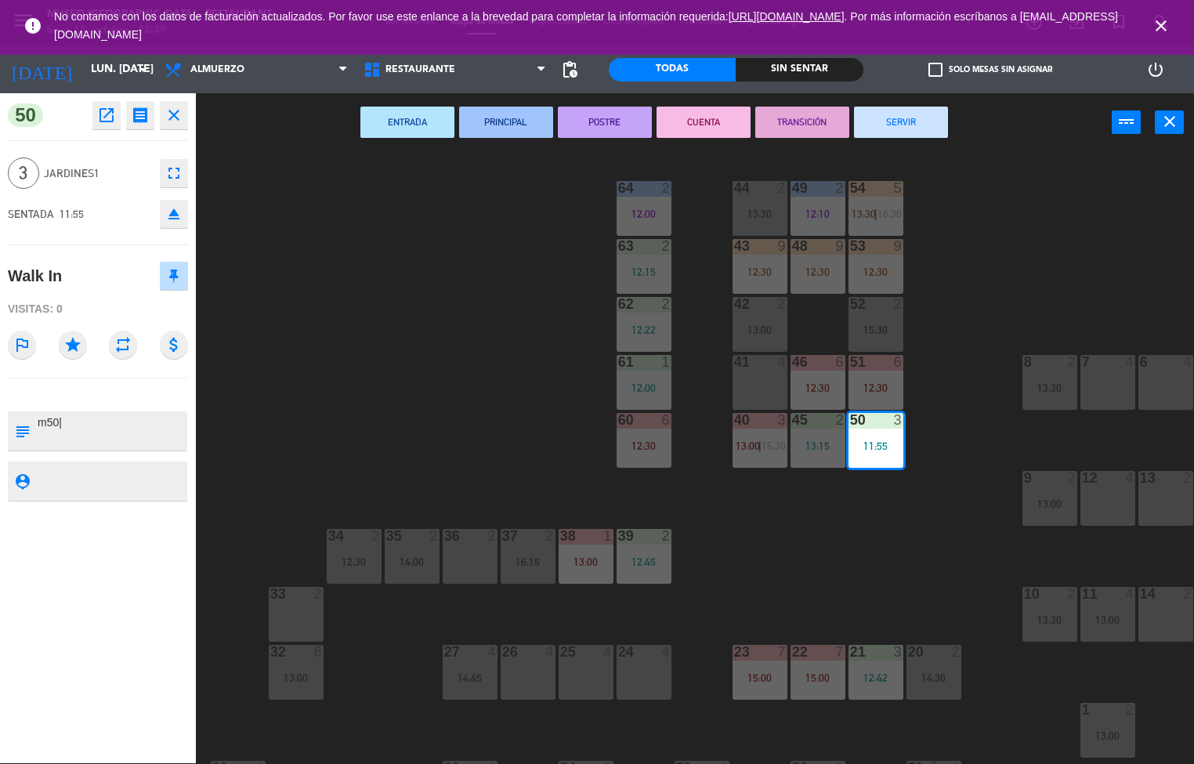
click at [527, 127] on button "PRINCIPAL" at bounding box center [506, 122] width 94 height 31
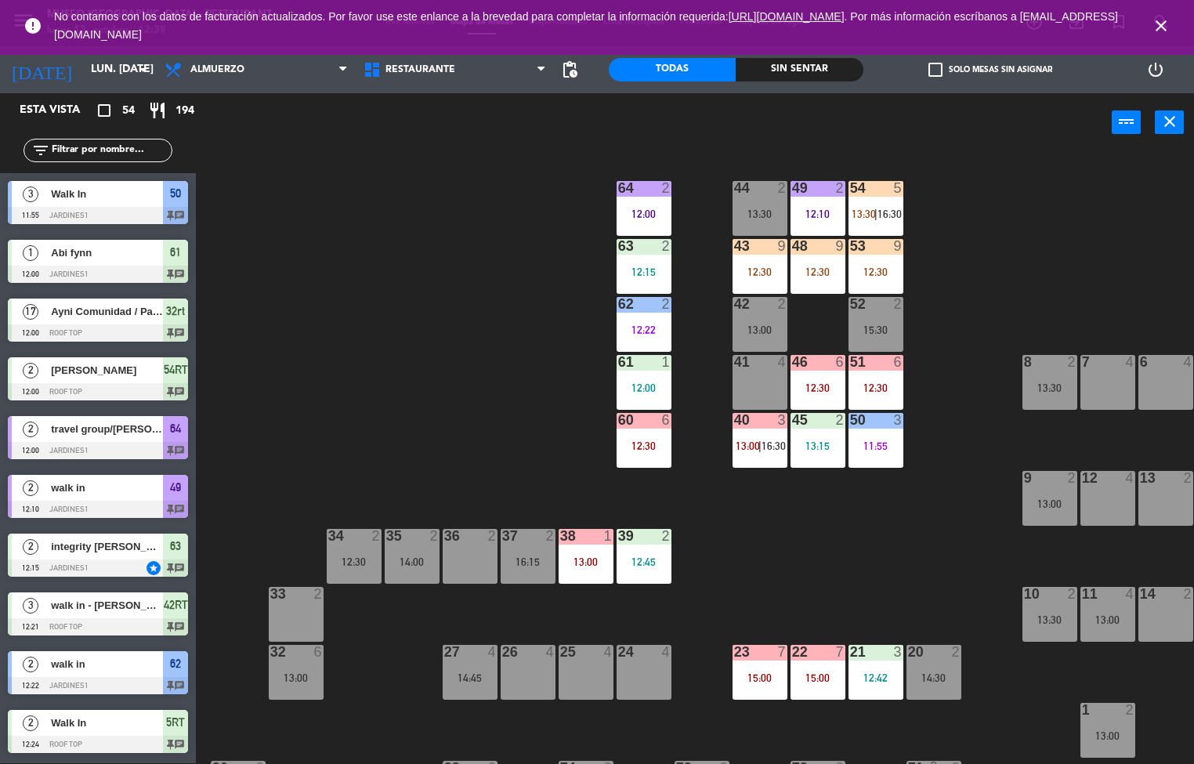
click at [645, 274] on div "12:15" at bounding box center [644, 271] width 55 height 11
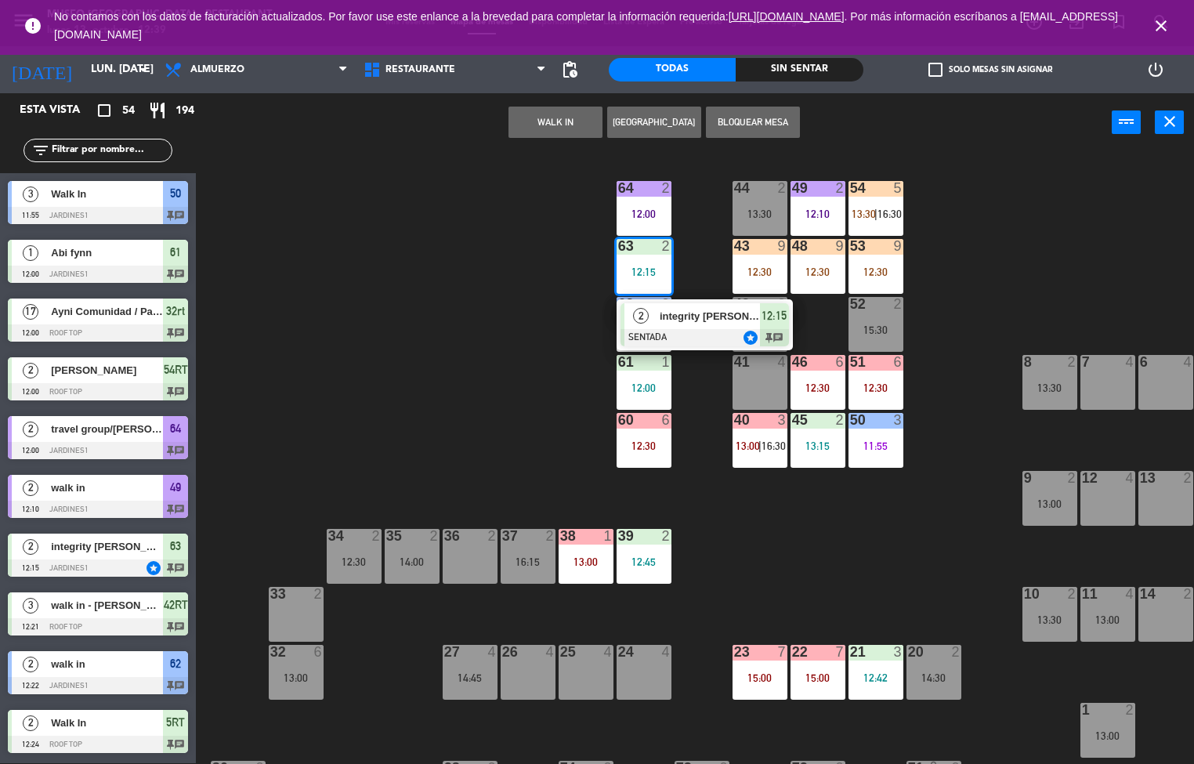
click at [705, 320] on span "integrity [PERSON_NAME] del [PERSON_NAME]" at bounding box center [710, 316] width 100 height 16
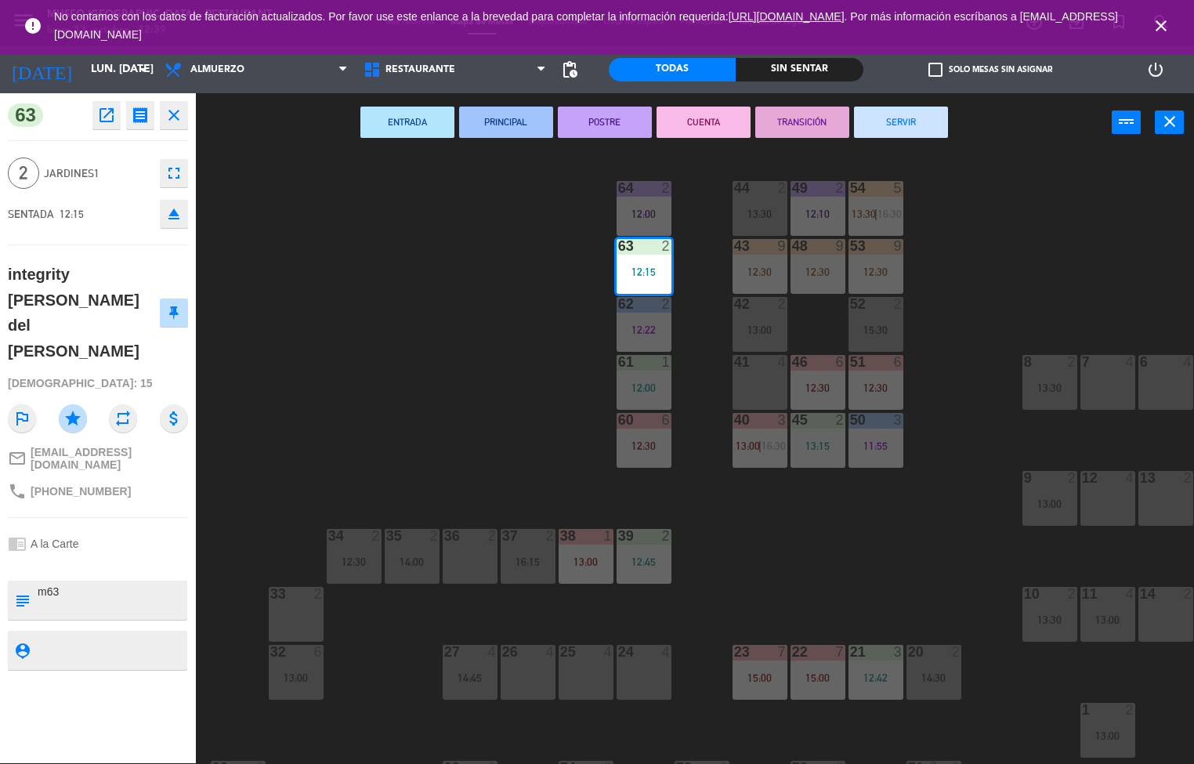
click at [504, 120] on button "PRINCIPAL" at bounding box center [506, 122] width 94 height 31
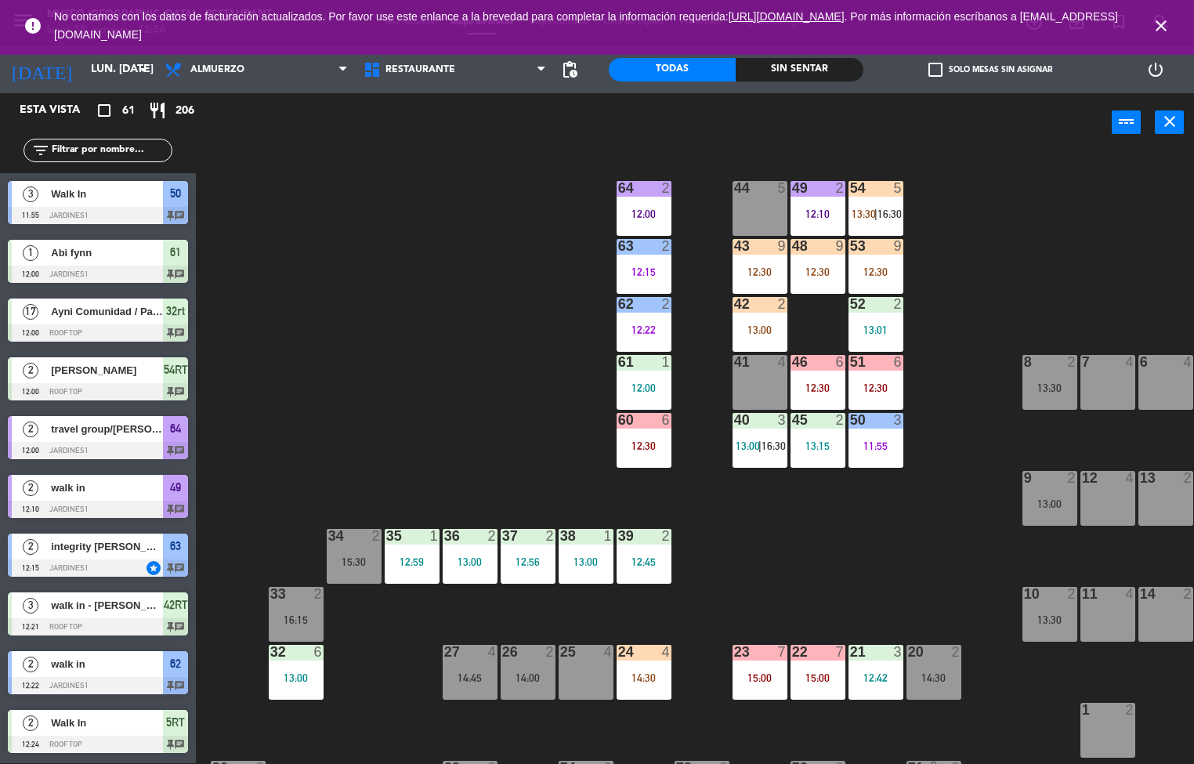
click at [849, 553] on div "44 5 49 2 12:10 54 5 13:30 | 16:30 64 2 12:00 48 9 12:30 53 9 12:30 63 2 12:15 …" at bounding box center [701, 458] width 987 height 611
click at [809, 215] on div "12:10" at bounding box center [818, 213] width 55 height 11
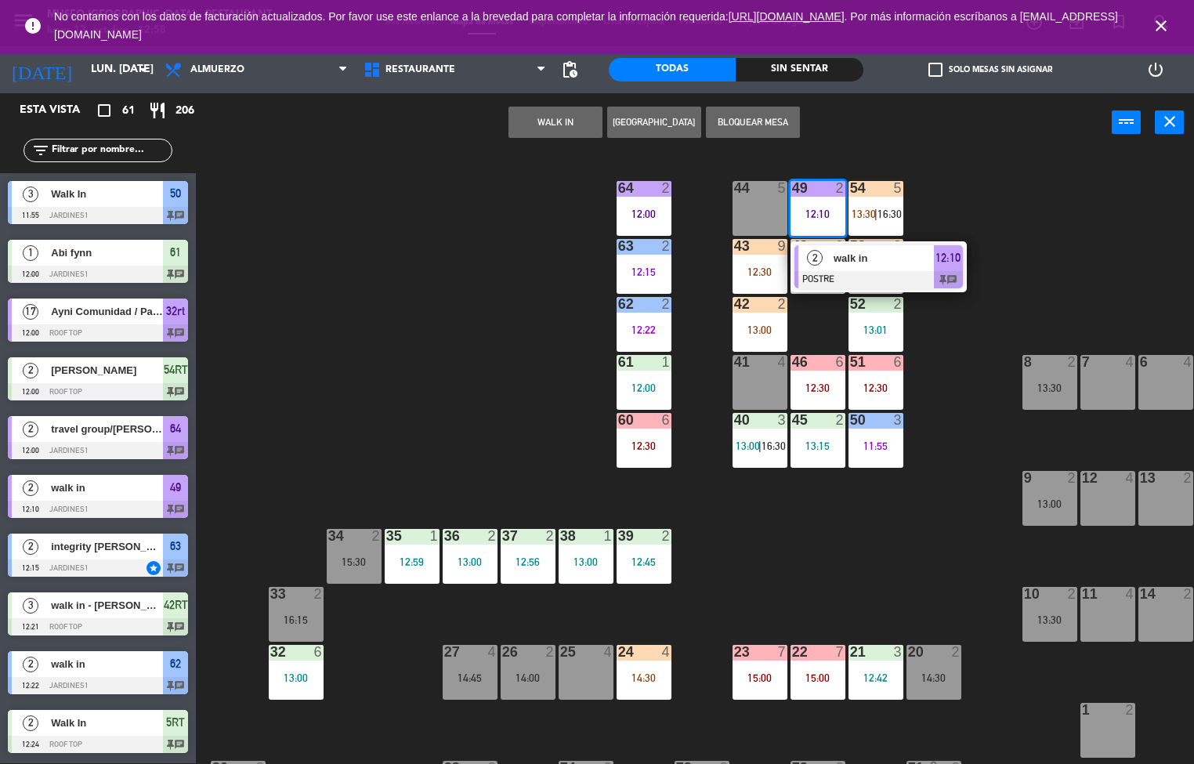
click at [830, 205] on div "49 2 12:10" at bounding box center [818, 208] width 55 height 55
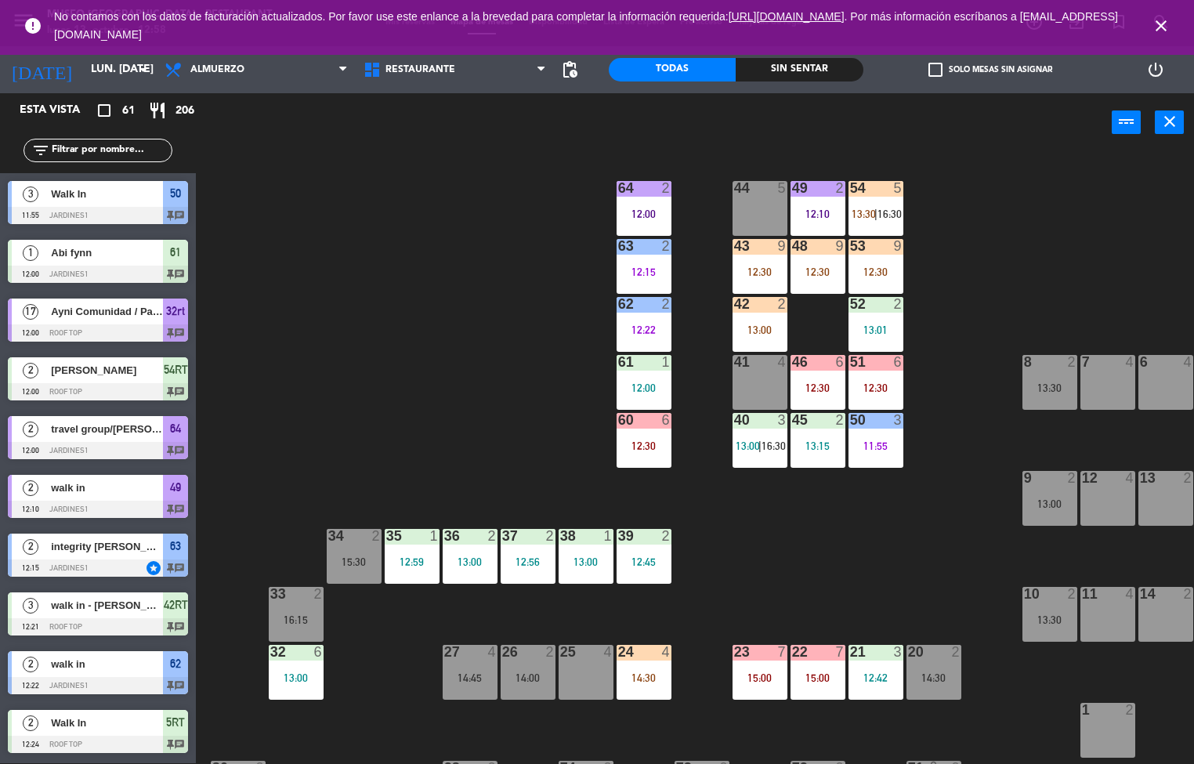
click at [851, 194] on div "54" at bounding box center [850, 188] width 1 height 14
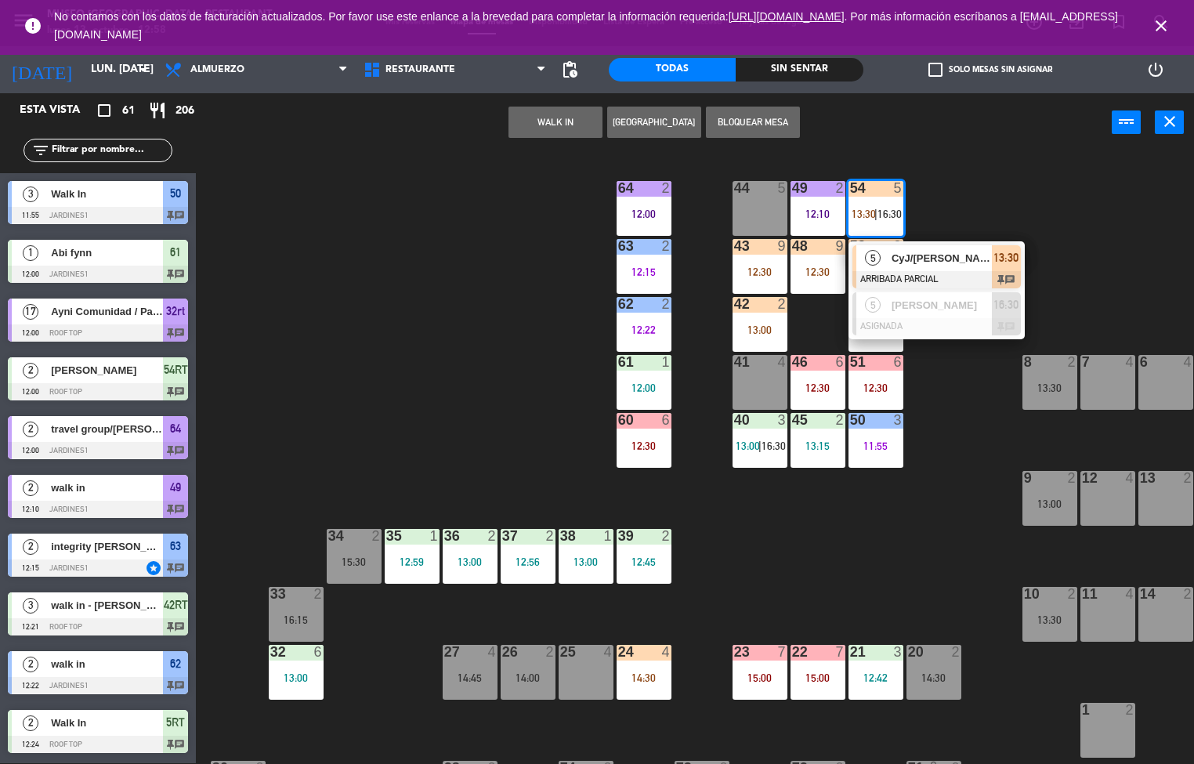
click at [946, 259] on span "CyJ/[PERSON_NAME] X 4" at bounding box center [942, 258] width 100 height 16
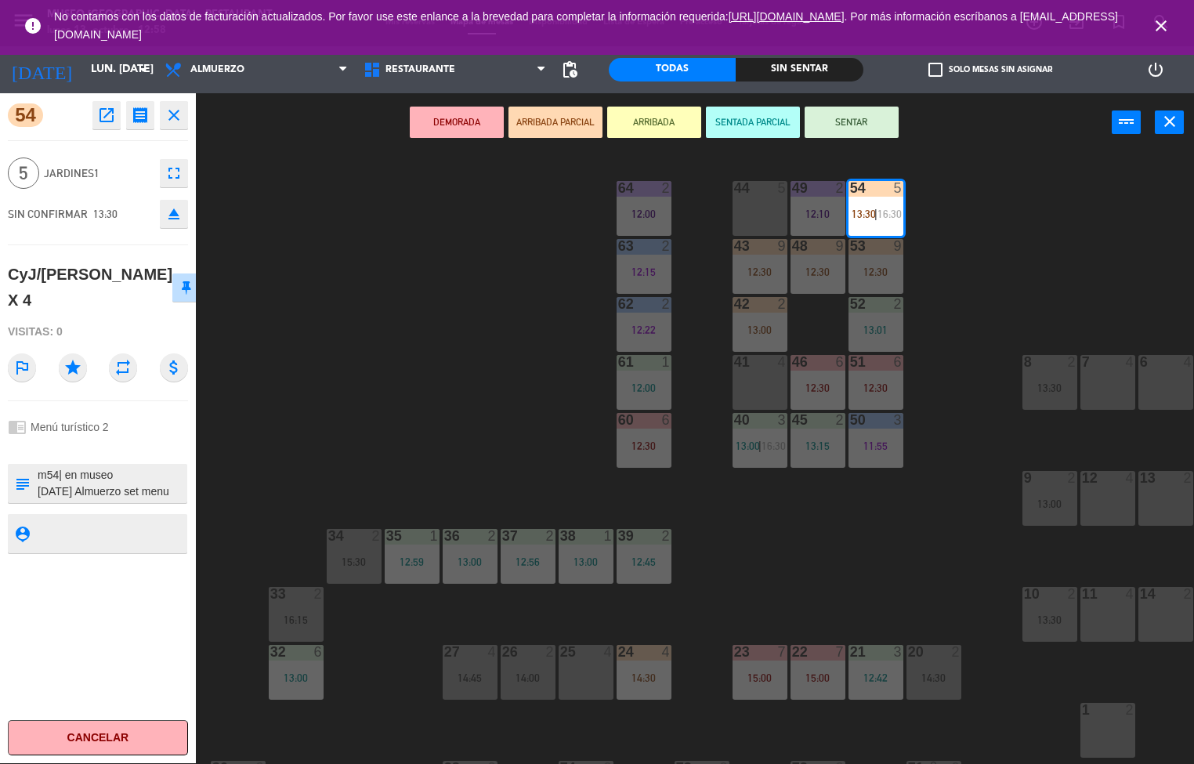
click at [111, 114] on icon "open_in_new" at bounding box center [106, 115] width 19 height 19
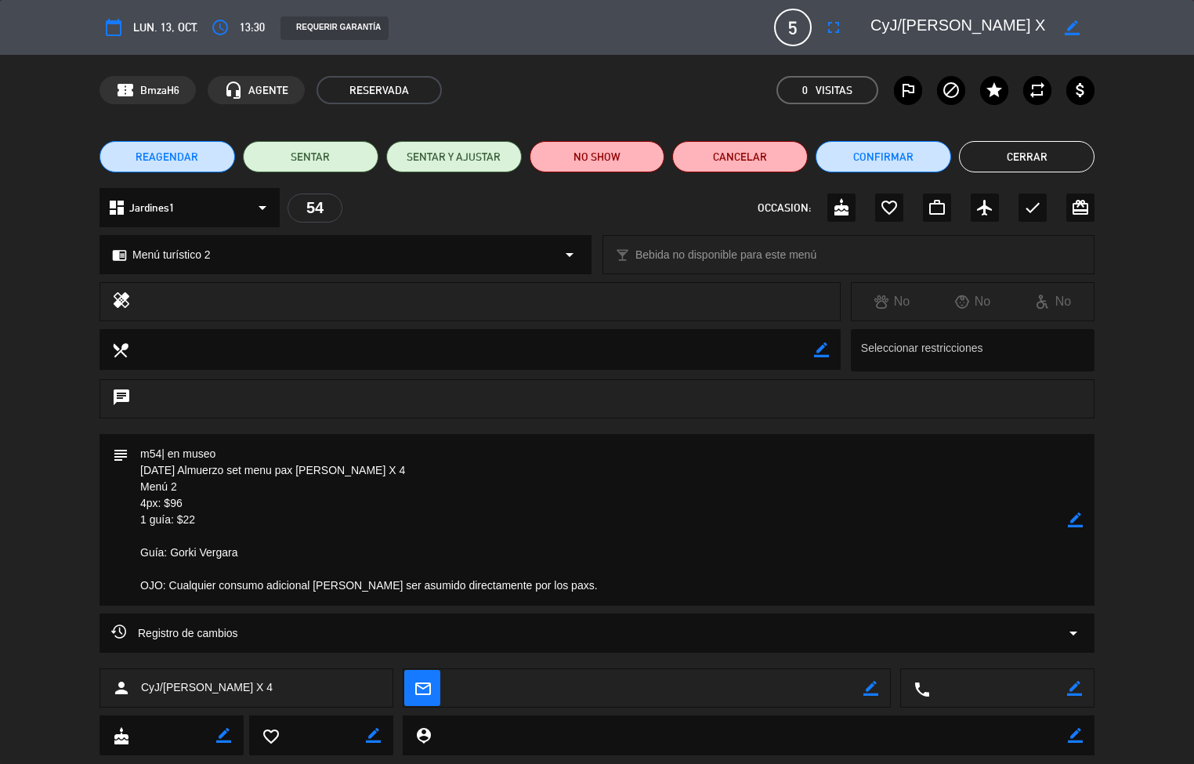
click at [1049, 169] on button "Cerrar" at bounding box center [1027, 156] width 136 height 31
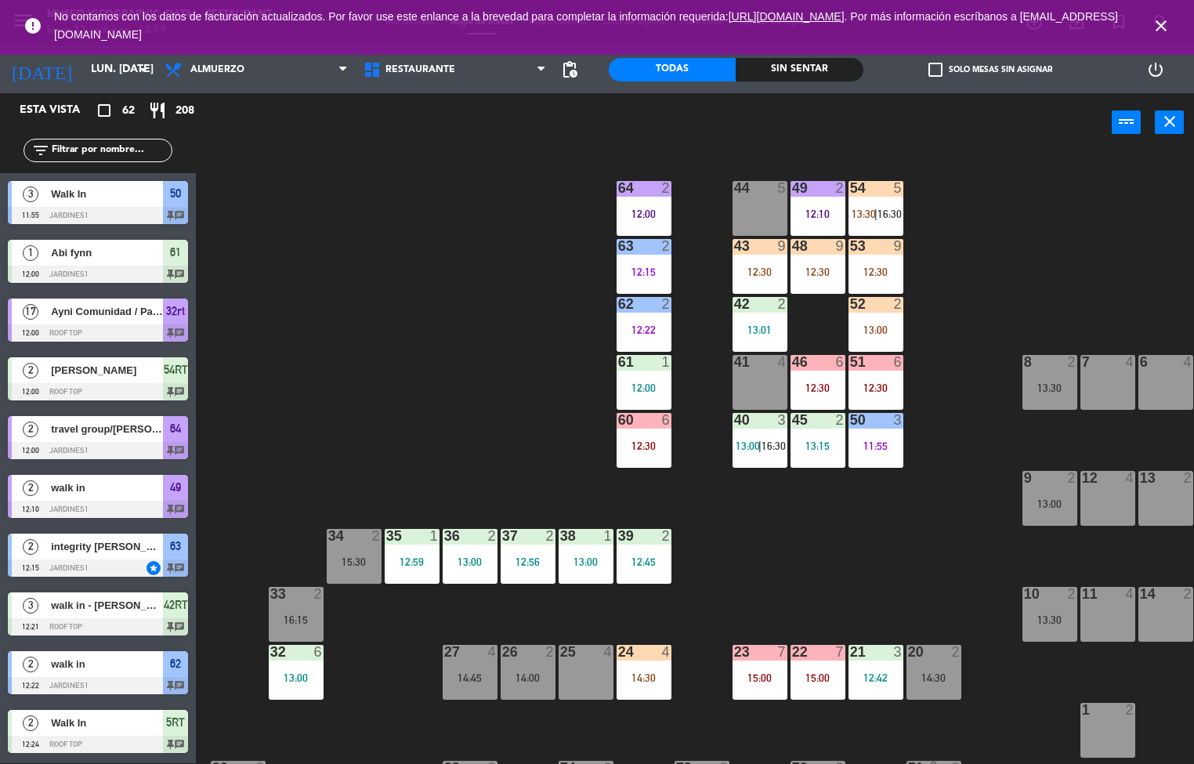
scroll to position [1164, 0]
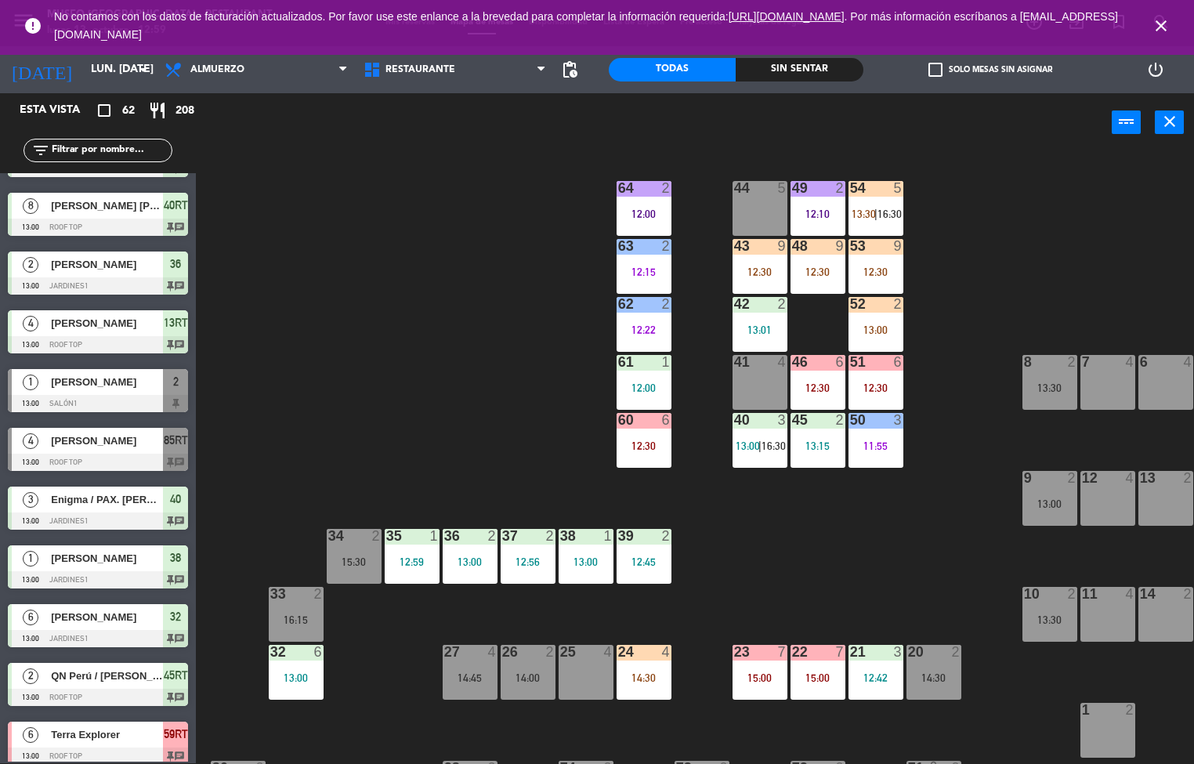
click at [879, 383] on div "12:30" at bounding box center [876, 387] width 55 height 11
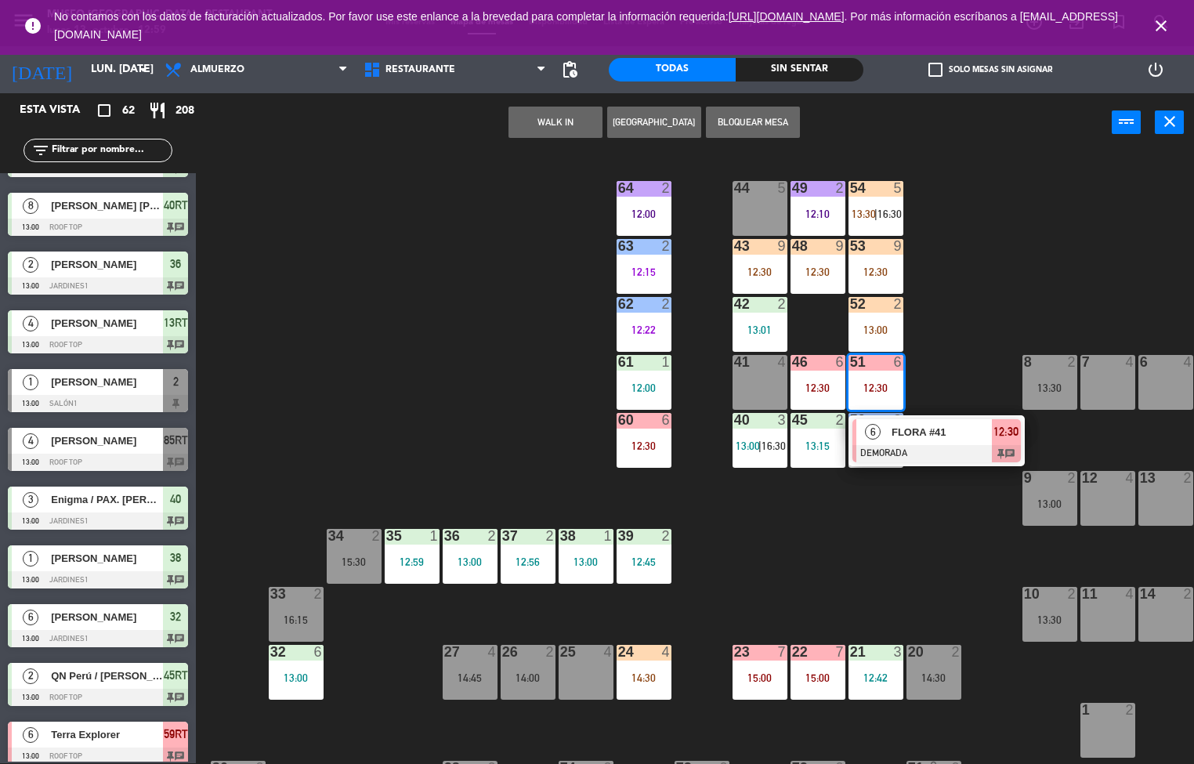
click at [927, 447] on div at bounding box center [937, 453] width 168 height 17
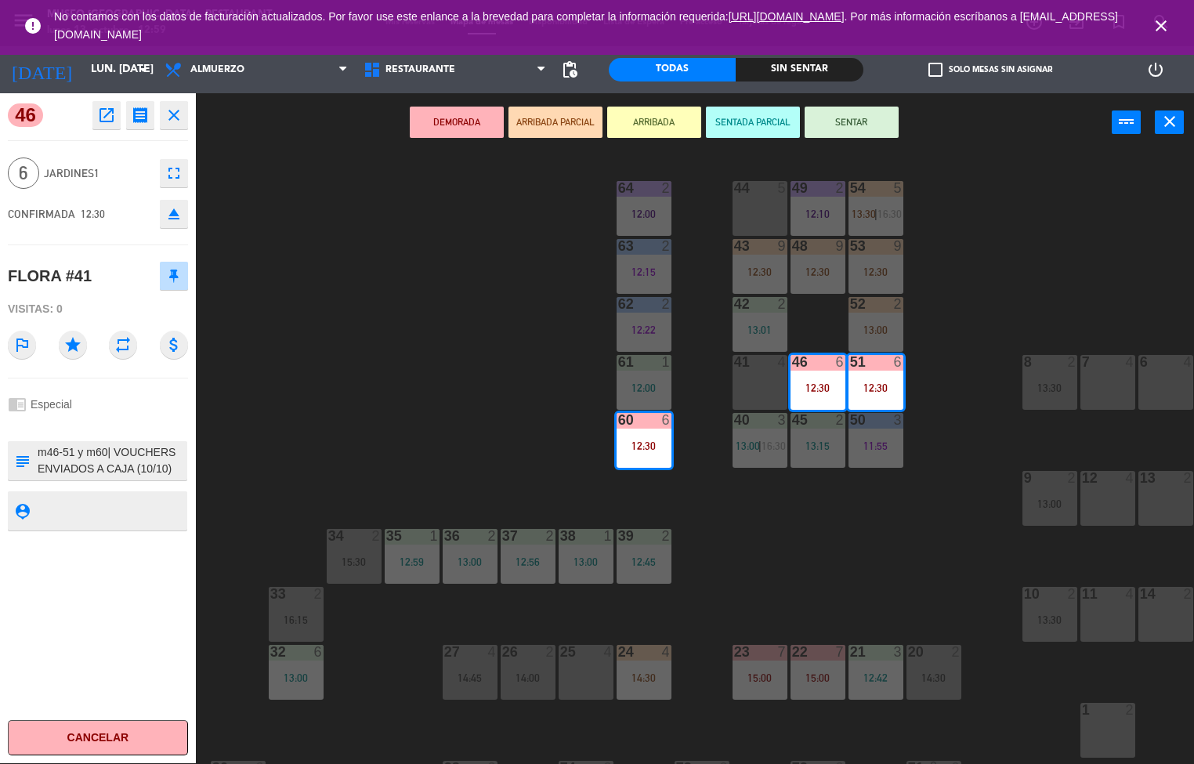
click at [108, 118] on icon "open_in_new" at bounding box center [106, 115] width 19 height 19
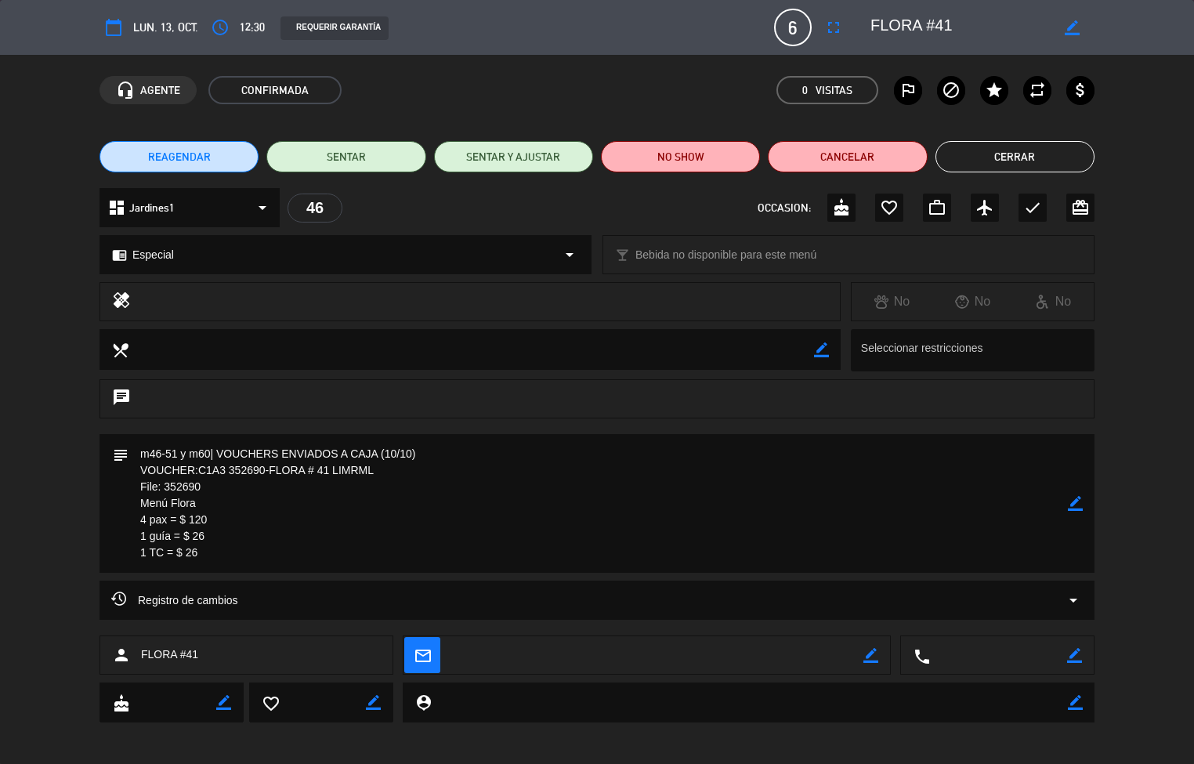
click at [1040, 142] on button "Cerrar" at bounding box center [1015, 156] width 159 height 31
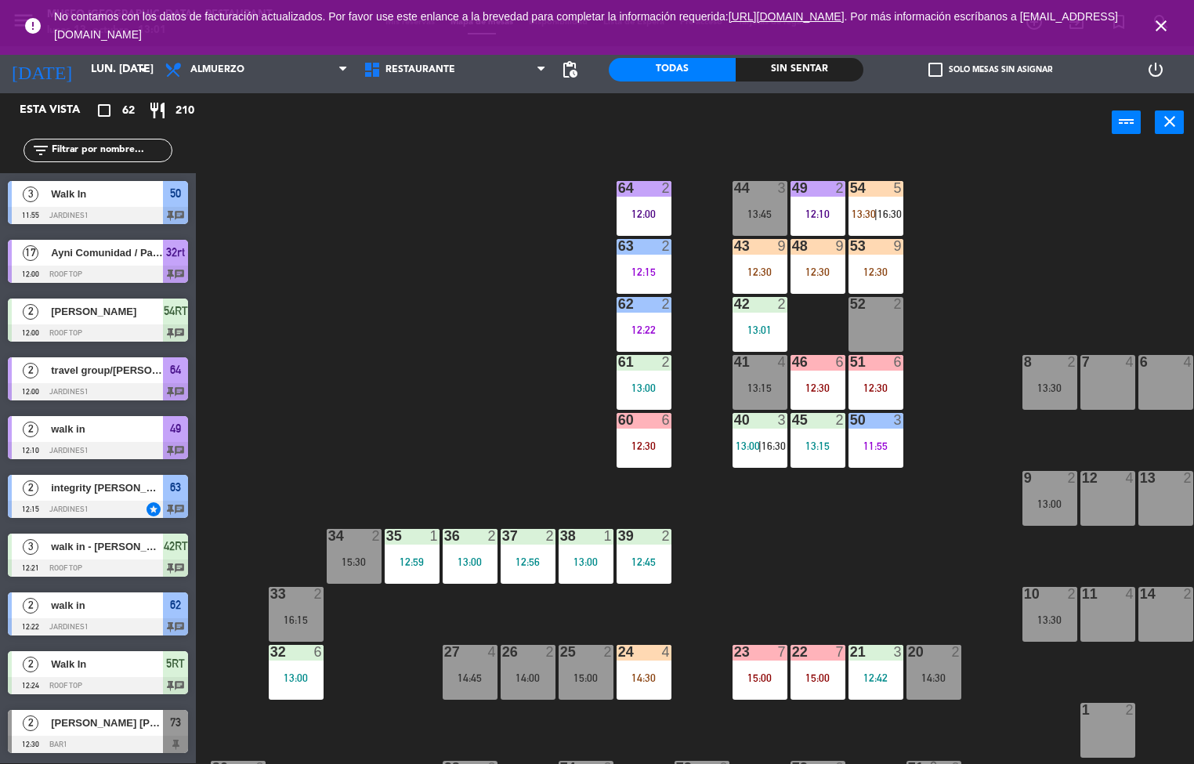
scroll to position [1, 0]
click at [783, 612] on div "44 3 13:45 49 2 12:10 54 5 13:30 | 16:30 64 2 12:00 48 9 12:30 53 9 12:30 63 2 …" at bounding box center [701, 458] width 987 height 611
click at [884, 386] on div "12:30" at bounding box center [876, 387] width 55 height 11
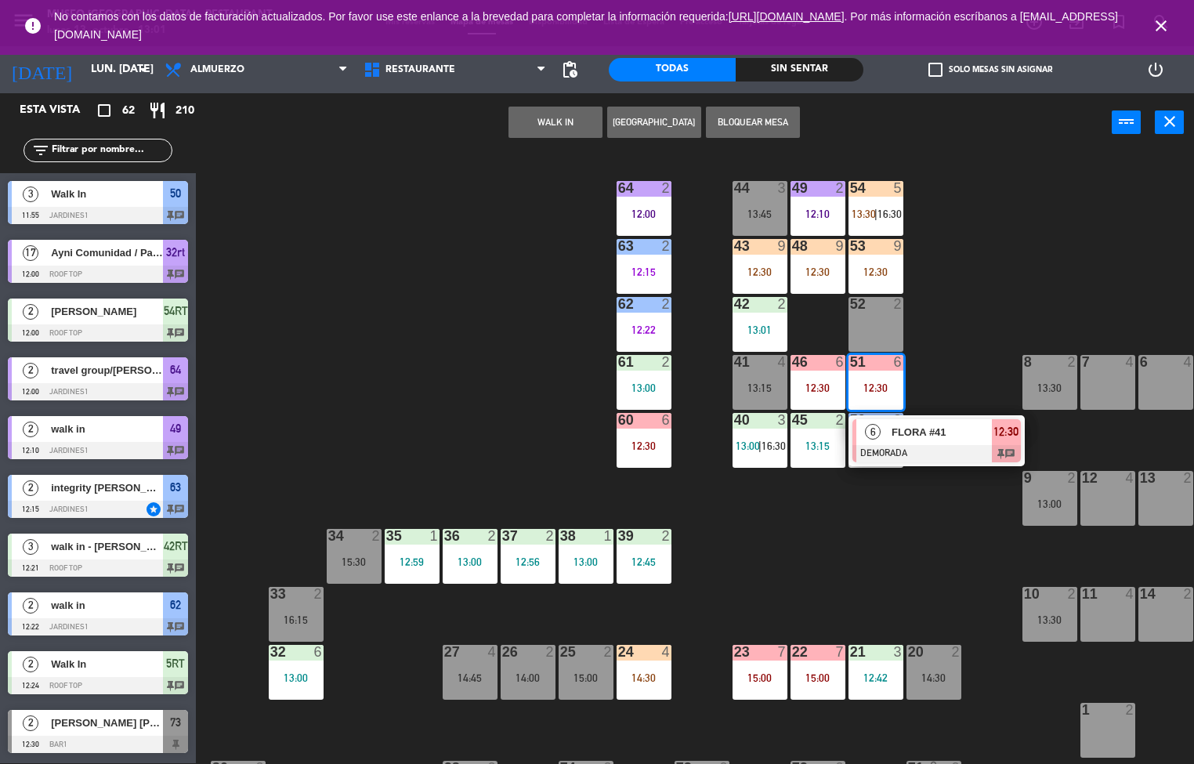
click at [979, 317] on div "44 3 13:45 49 2 12:10 54 5 13:30 | 16:30 64 2 12:00 48 9 12:30 53 9 12:30 63 2 …" at bounding box center [701, 458] width 987 height 611
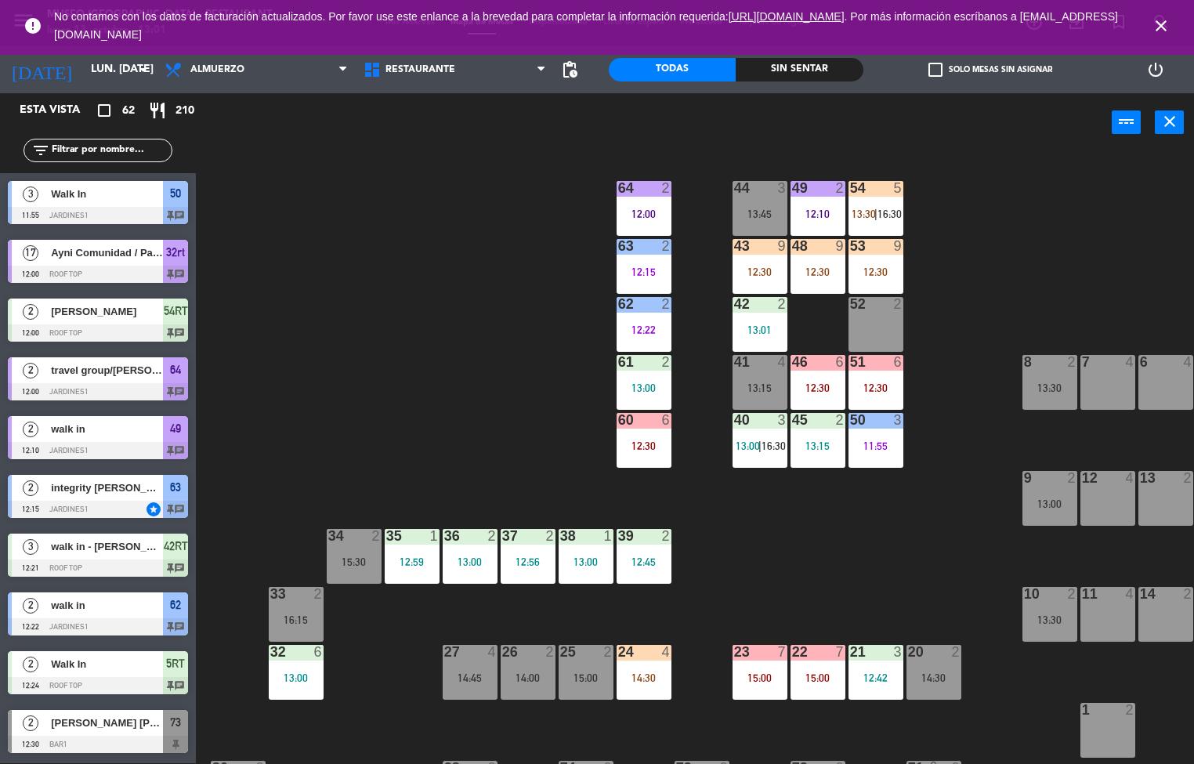
click at [758, 317] on div "42 2 13:01" at bounding box center [760, 324] width 55 height 55
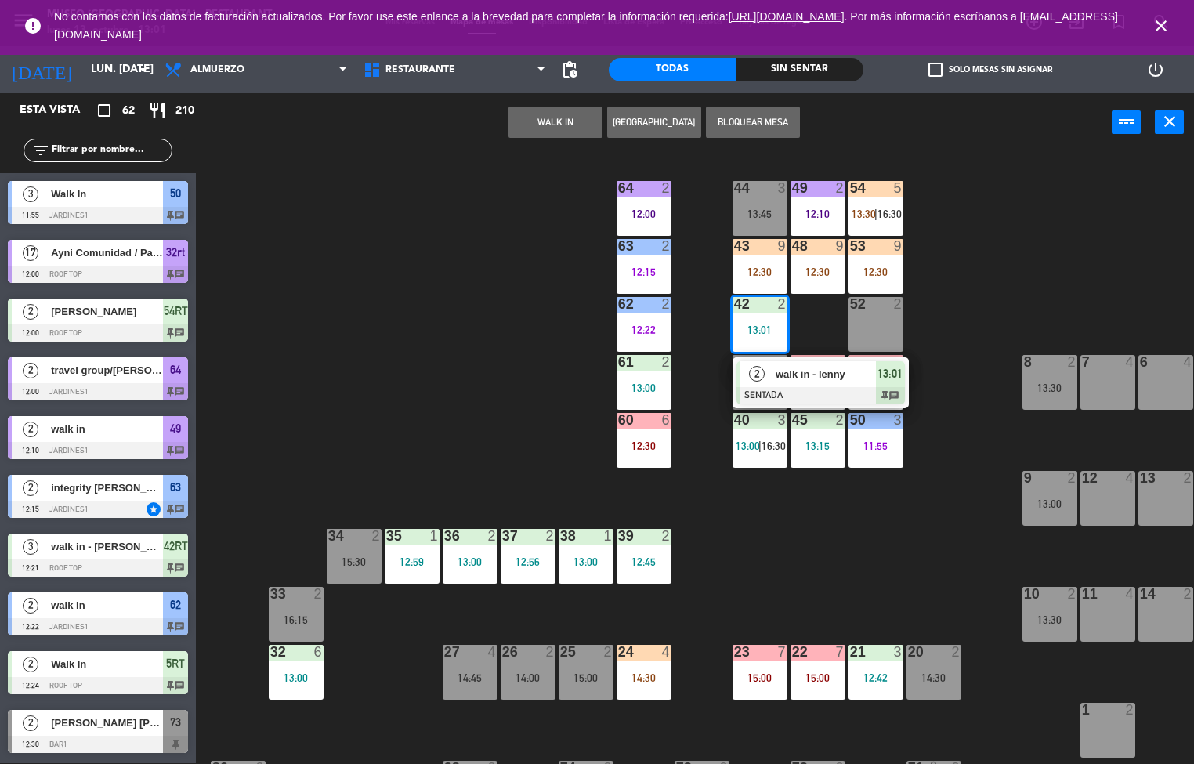
click at [845, 379] on span "walk in - lenny" at bounding box center [826, 374] width 100 height 16
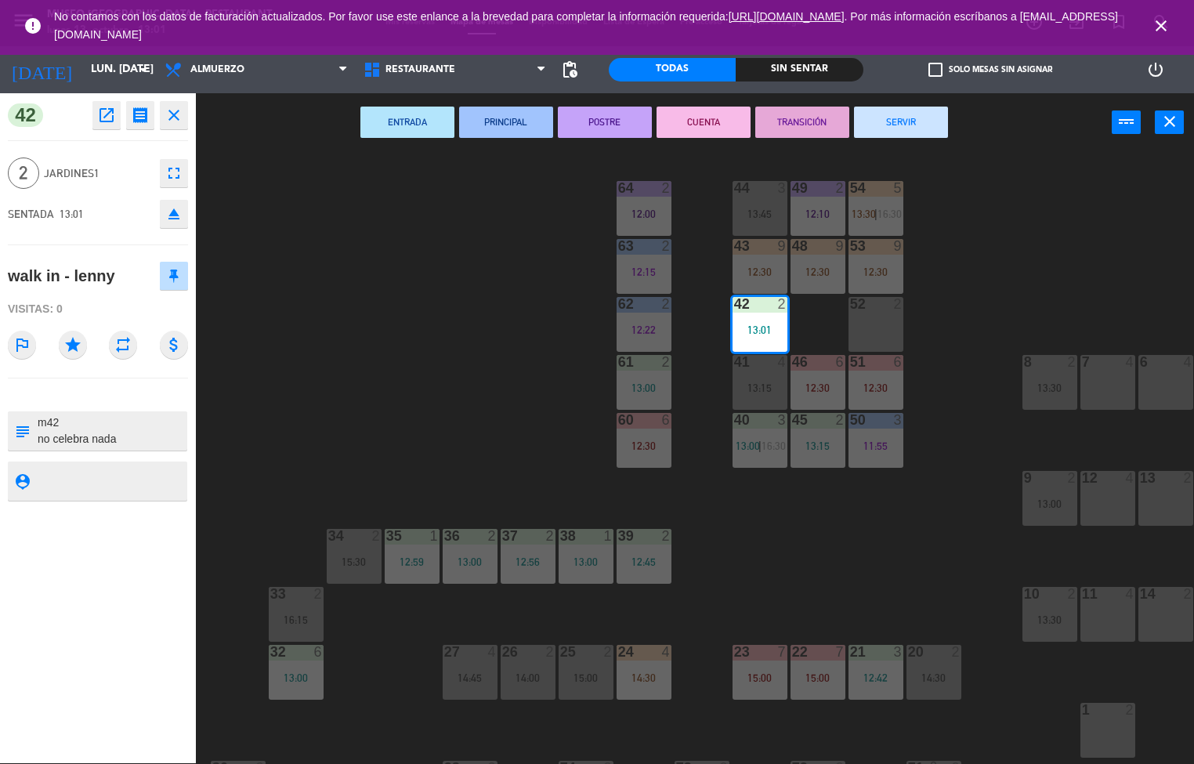
click at [835, 466] on div "45 2 13:15" at bounding box center [818, 440] width 55 height 55
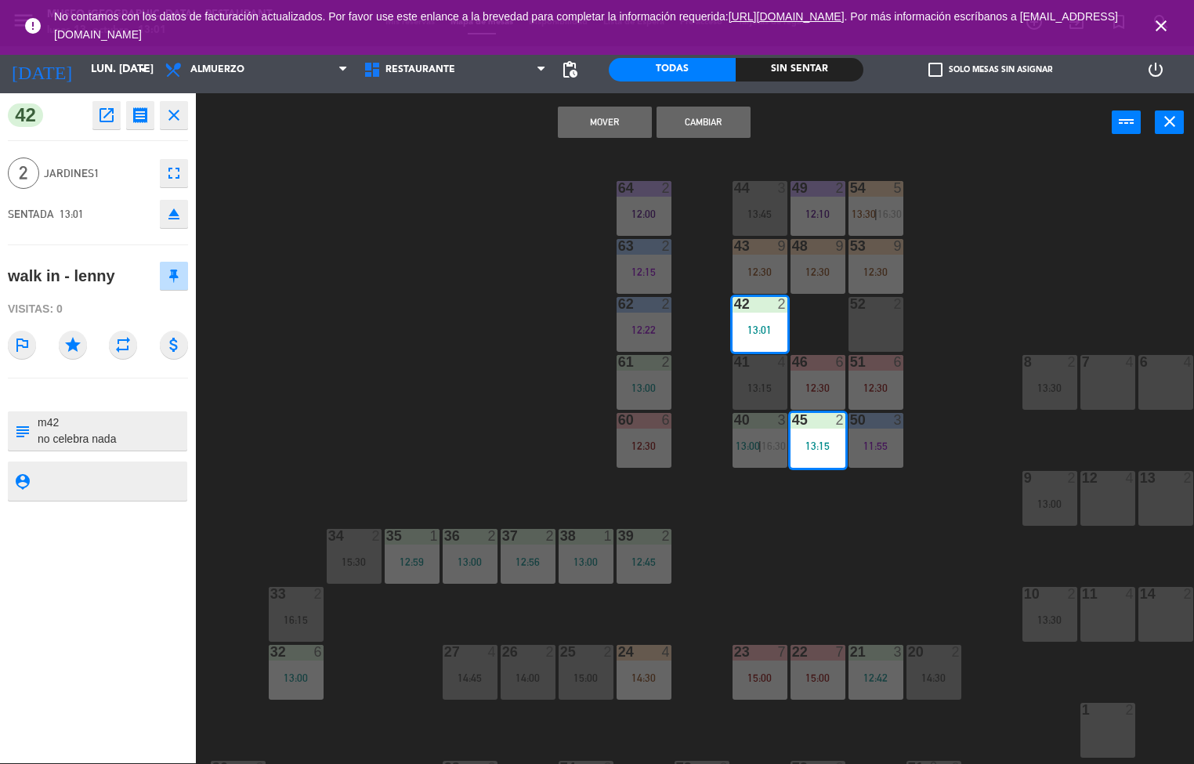
click at [887, 524] on div "44 3 13:45 49 2 12:10 54 5 13:30 | 16:30 64 2 12:00 48 9 12:30 53 9 12:30 63 2 …" at bounding box center [701, 458] width 987 height 611
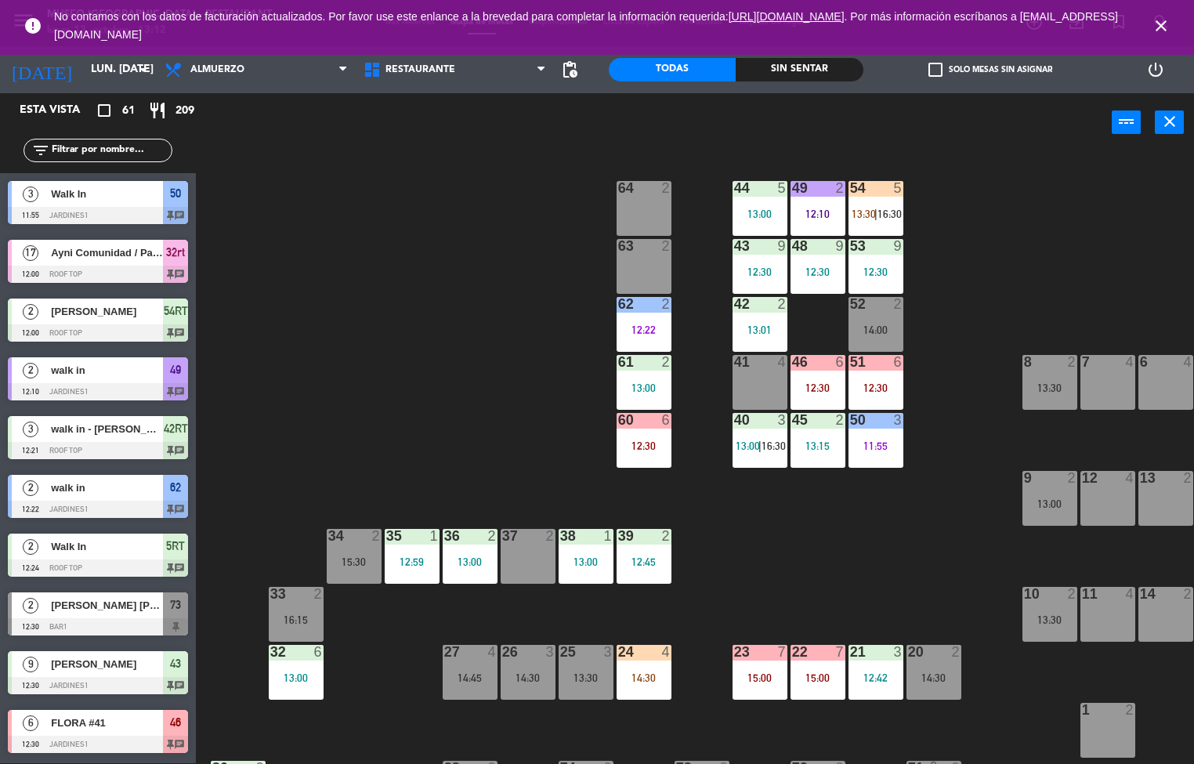
click at [751, 442] on span "13:00" at bounding box center [748, 446] width 24 height 13
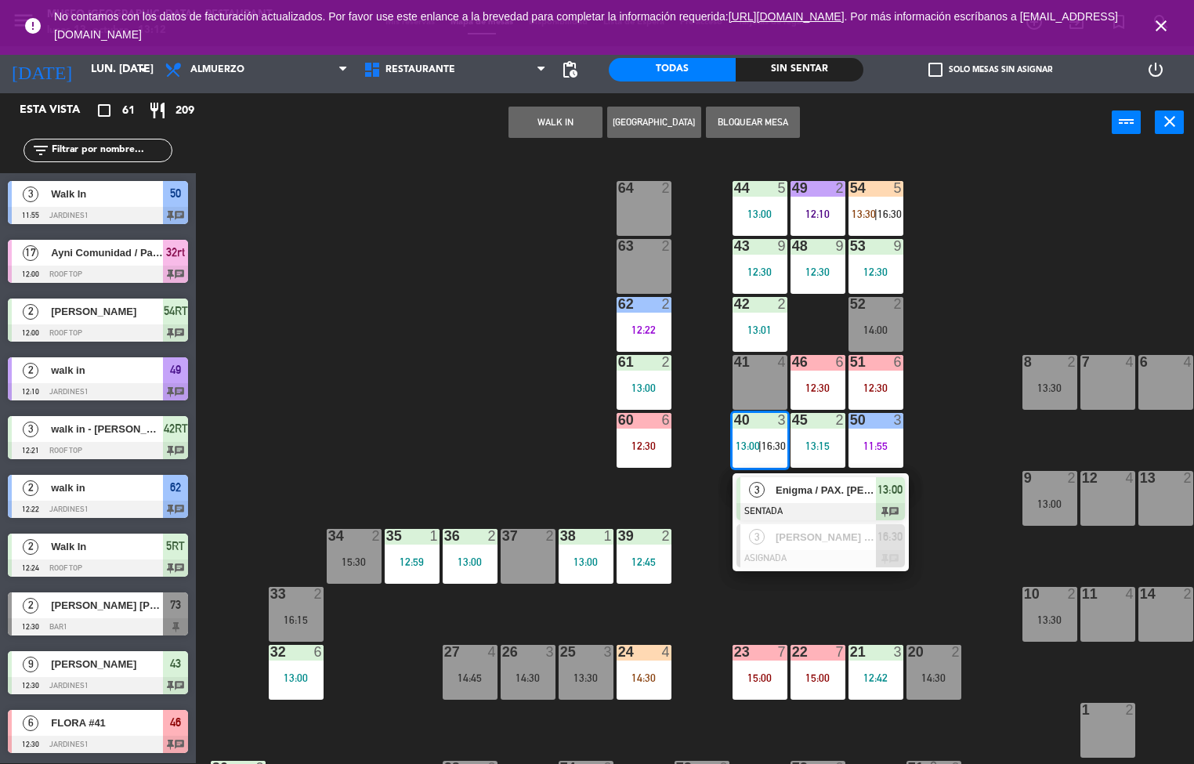
click at [814, 494] on span "Enigma / PAX. [PERSON_NAME] x2" at bounding box center [826, 490] width 100 height 16
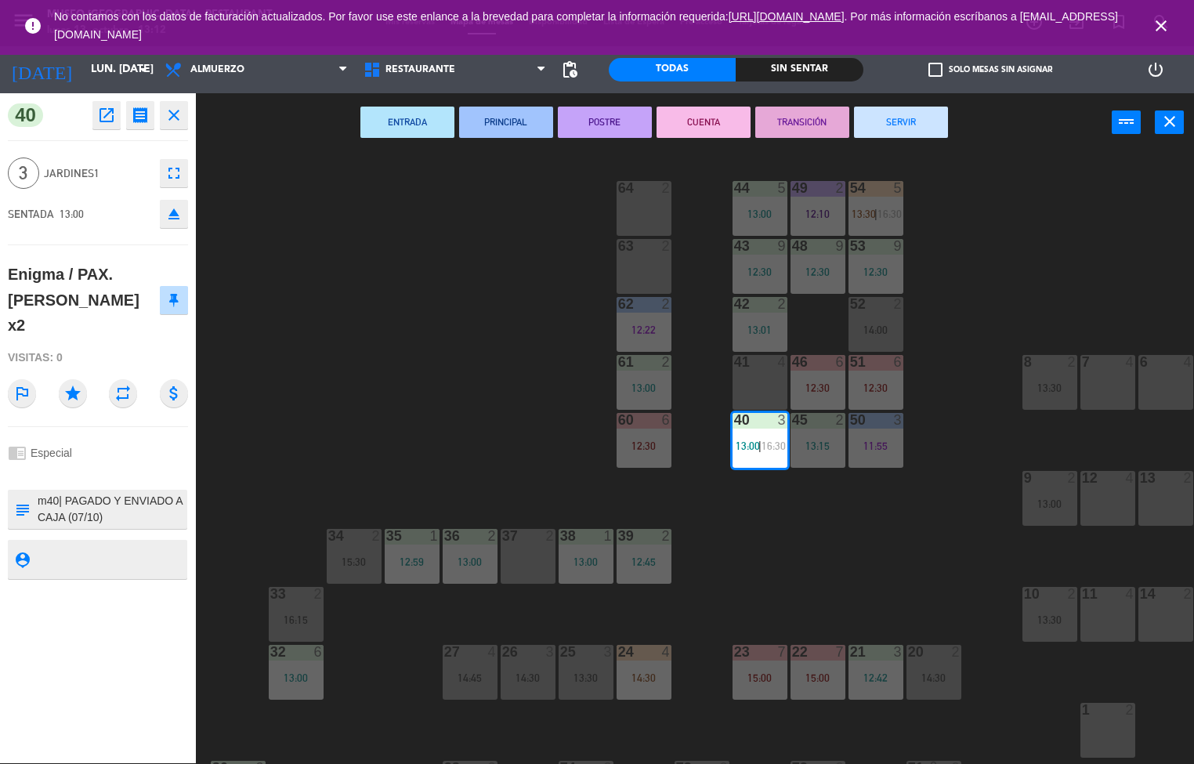
click at [108, 118] on icon "open_in_new" at bounding box center [106, 115] width 19 height 19
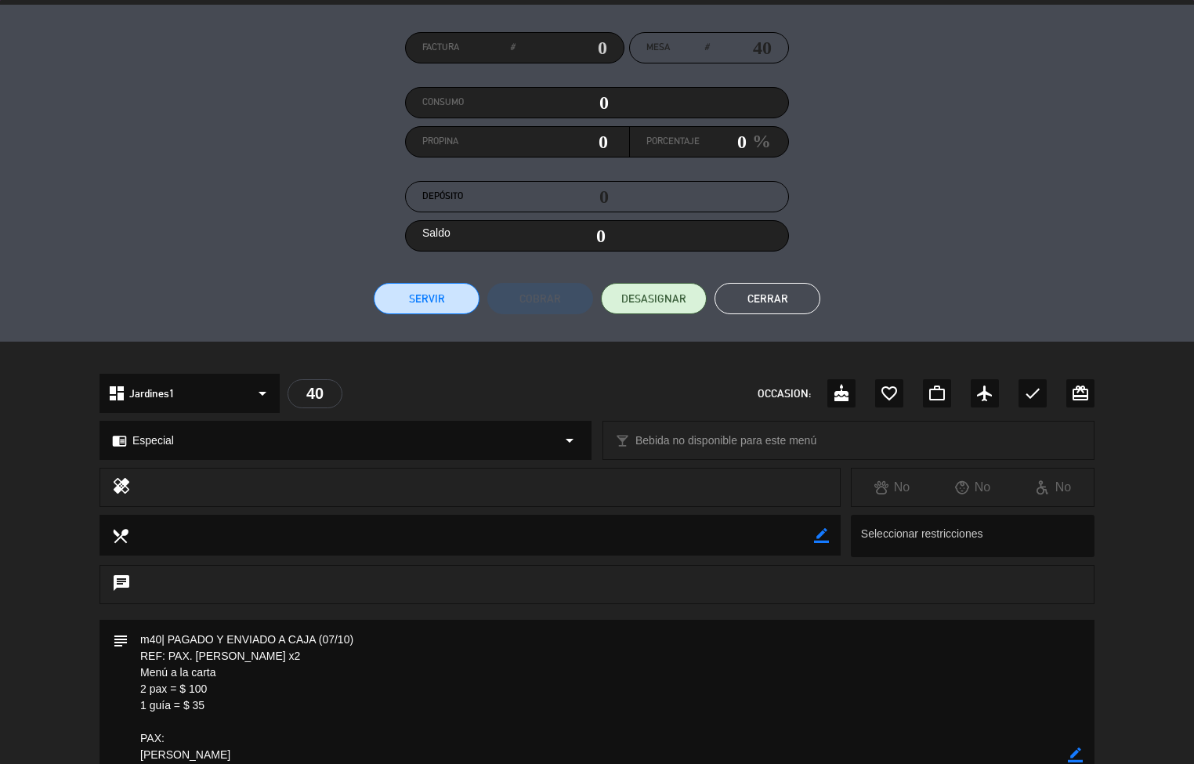
scroll to position [155, 0]
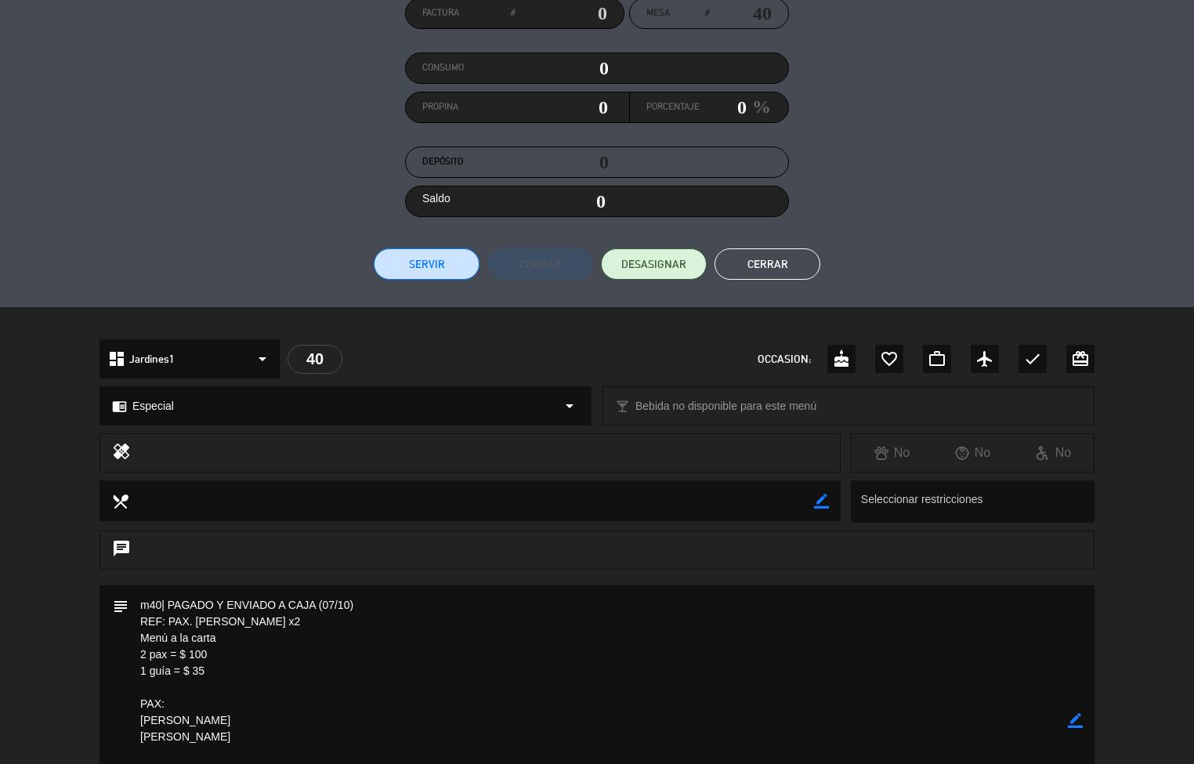
click at [788, 270] on button "Cerrar" at bounding box center [768, 263] width 106 height 31
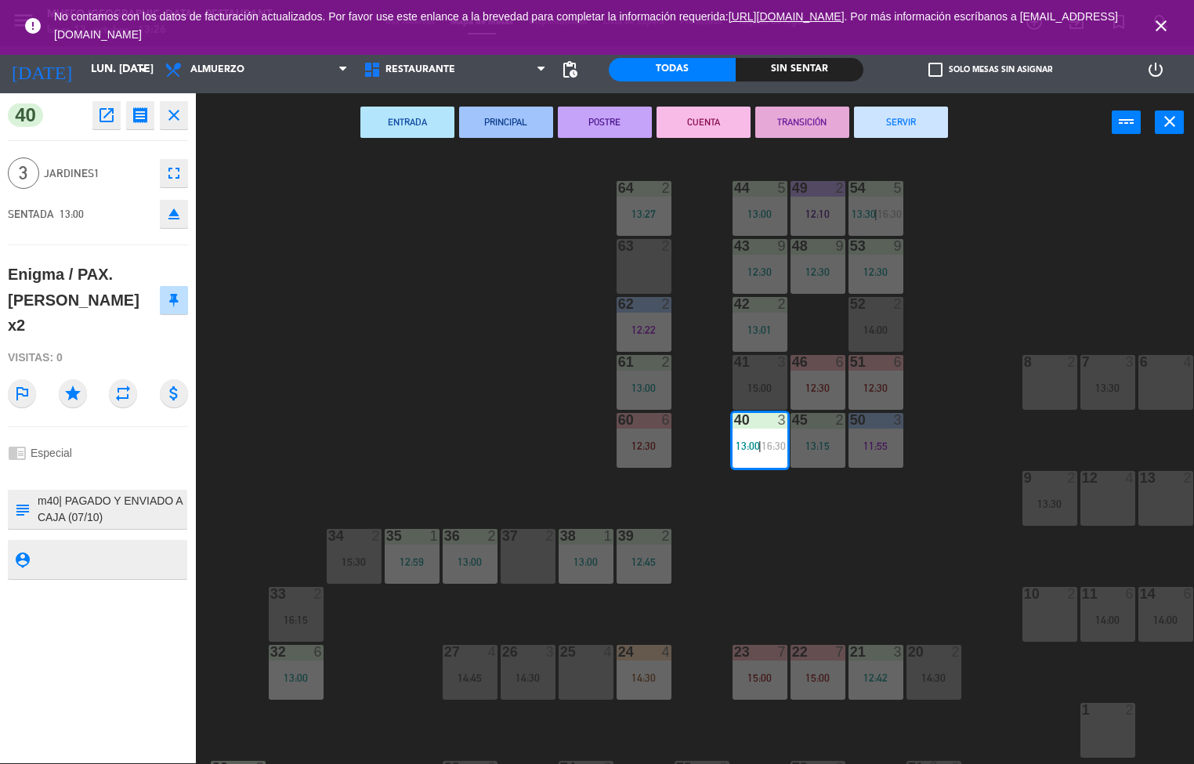
click at [480, 382] on div "44 5 13:00 49 2 12:10 54 5 13:30 | 16:30 64 2 13:27 48 9 12:30 53 9 12:30 63 2 …" at bounding box center [701, 458] width 987 height 611
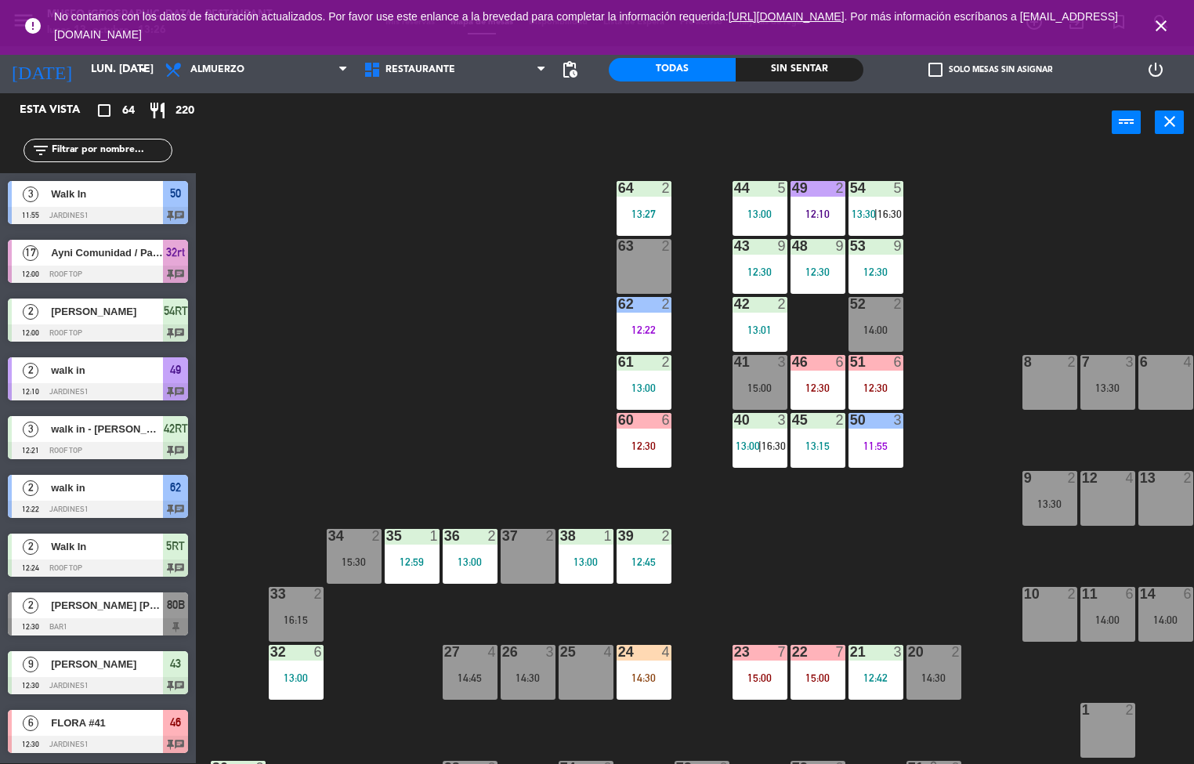
scroll to position [1, 0]
click at [643, 445] on div "12:30" at bounding box center [644, 445] width 55 height 11
click at [480, 415] on div "44 5 13:00 49 2 12:10 54 5 13:30 | 16:30 64 2 13:27 48 9 12:30 53 9 12:30 63 2 …" at bounding box center [701, 458] width 987 height 611
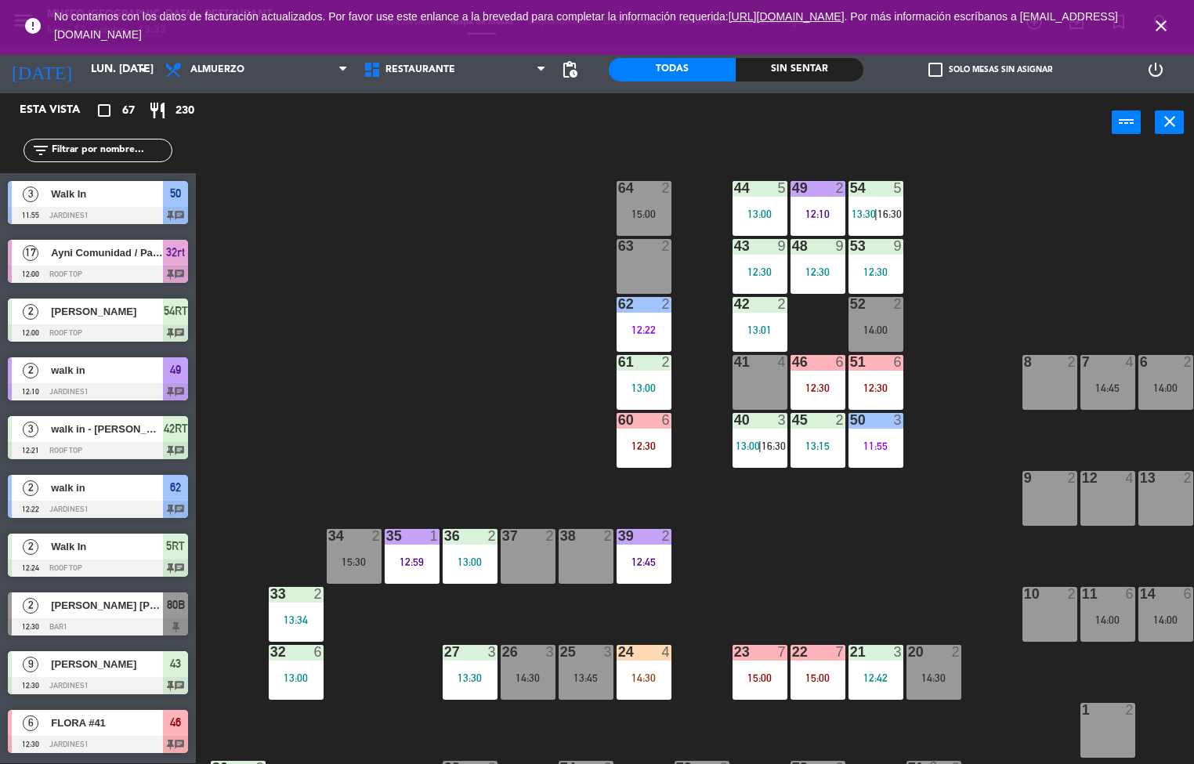
click at [1086, 240] on div "44 5 13:00 49 2 12:10 54 5 13:30 | 16:30 64 2 15:00 48 9 12:30 53 9 12:30 63 2 …" at bounding box center [701, 458] width 987 height 611
click at [882, 202] on div "54 5 13:30 | 16:30" at bounding box center [876, 208] width 55 height 55
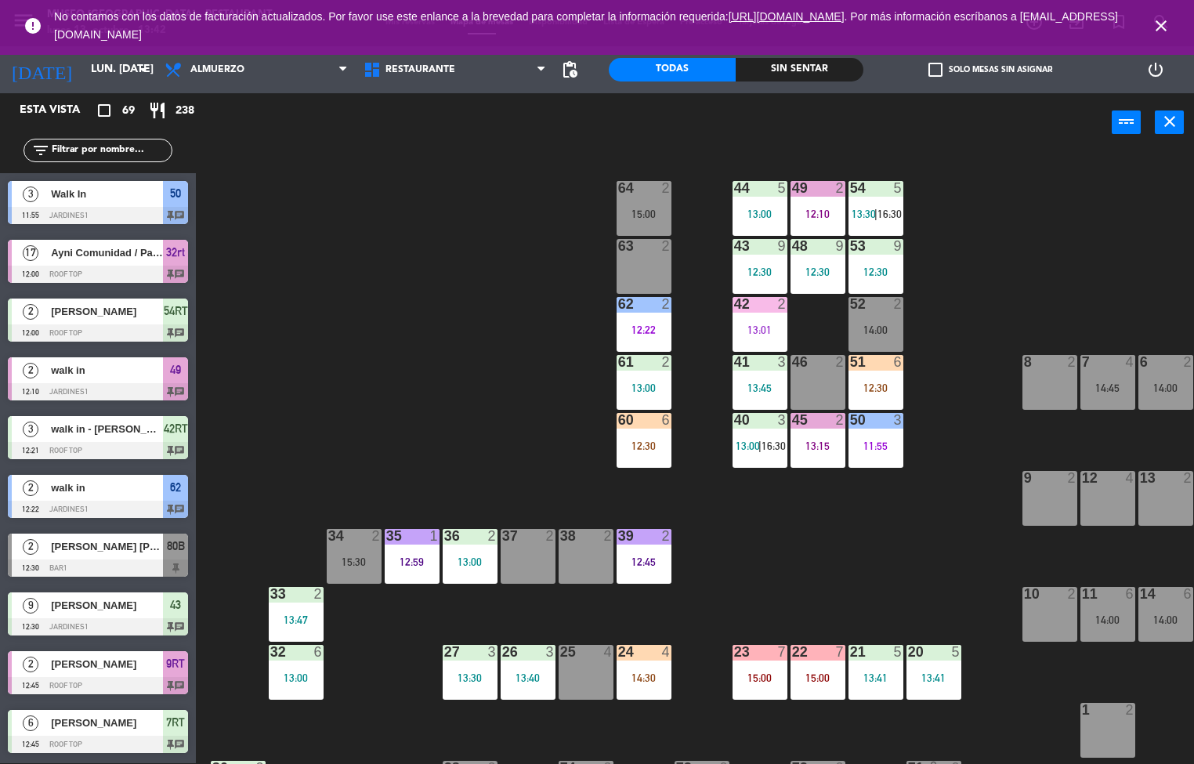
click at [785, 556] on div "44 5 13:00 49 2 12:10 54 5 13:30 | 16:30 64 2 15:00 48 9 12:30 53 9 12:30 63 2 …" at bounding box center [701, 458] width 987 height 611
click at [882, 447] on div "11:55" at bounding box center [876, 445] width 55 height 11
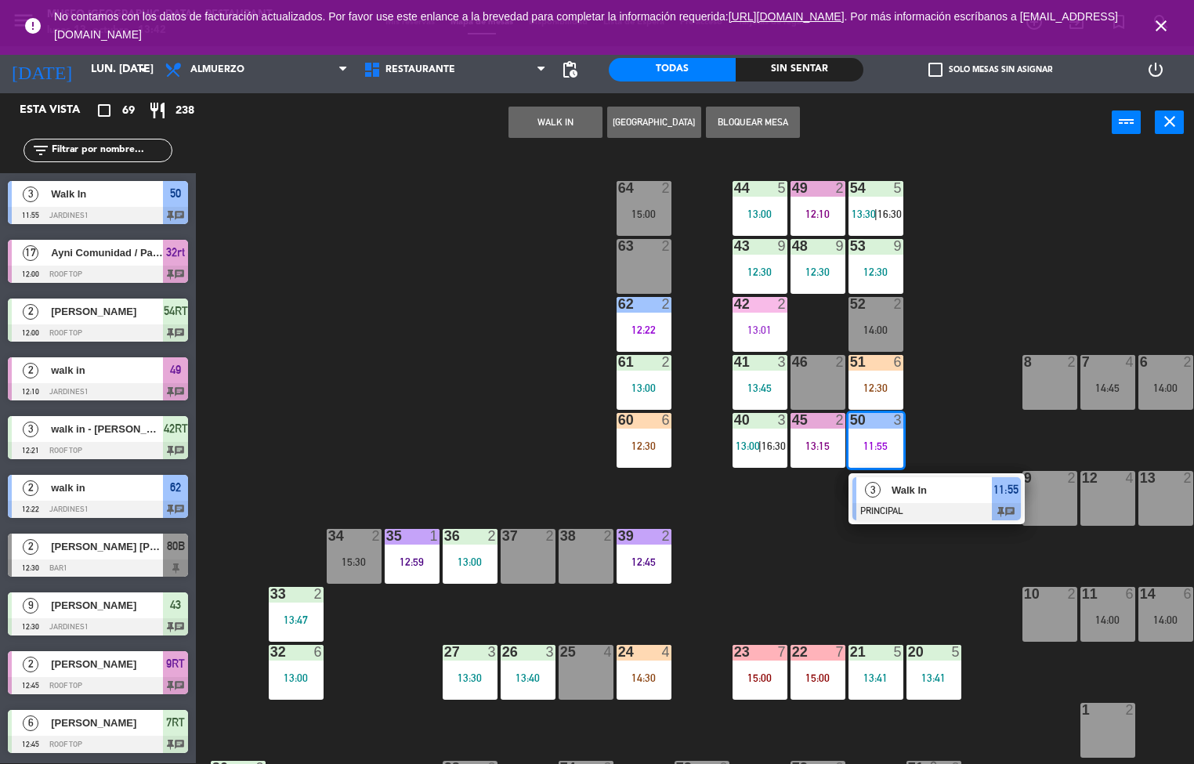
click at [938, 503] on div at bounding box center [937, 511] width 168 height 17
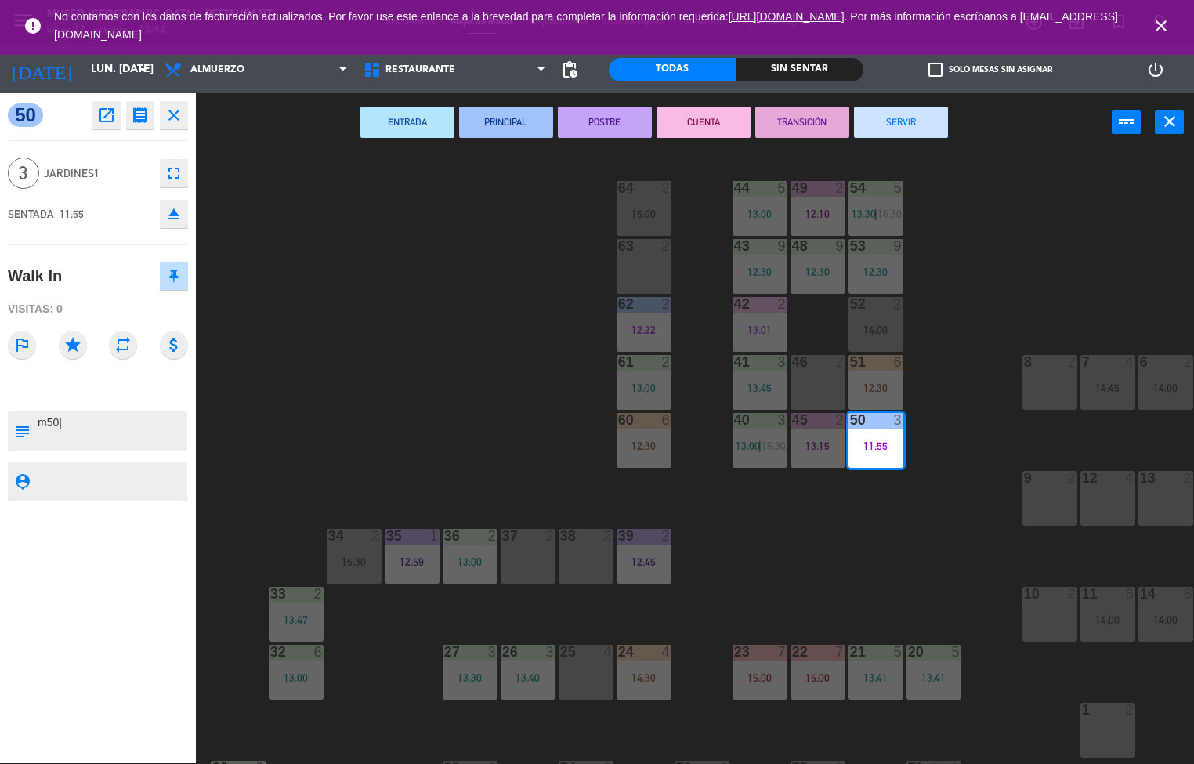
click at [805, 130] on button "TRANSICIÓN" at bounding box center [802, 122] width 94 height 31
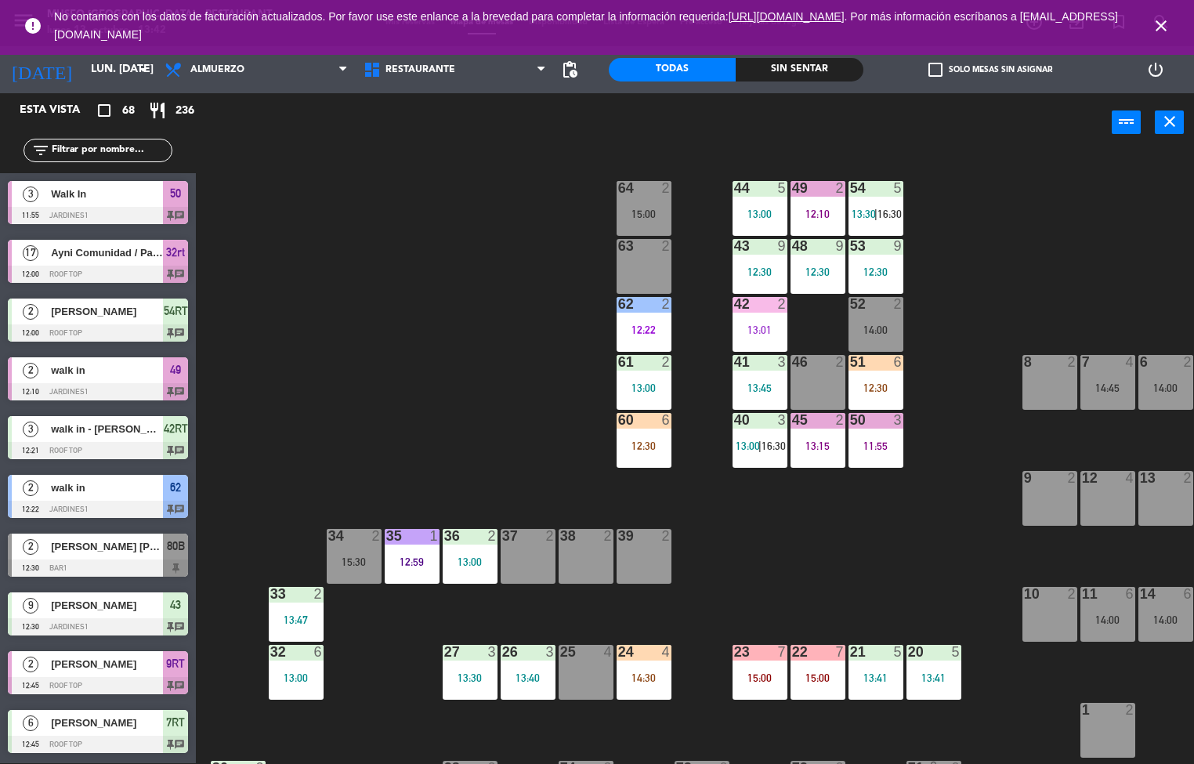
click at [809, 217] on div "12:10" at bounding box center [818, 213] width 55 height 11
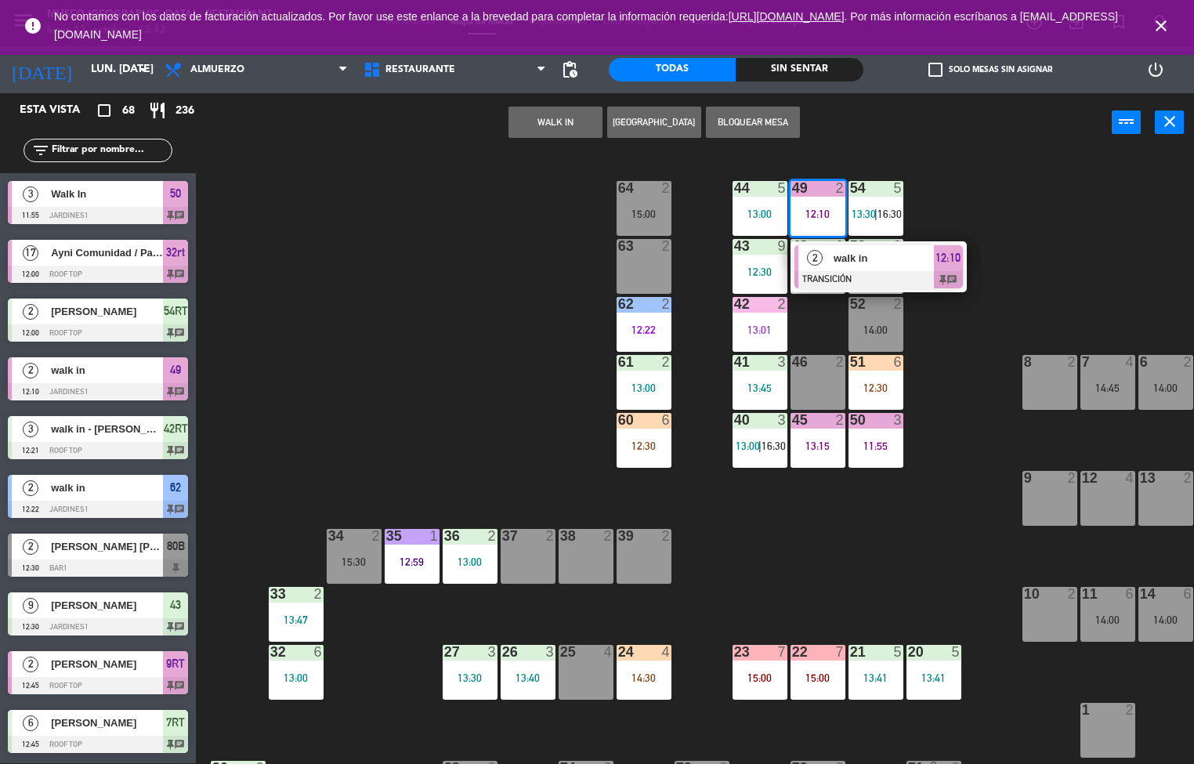
click at [863, 268] on div "walk in" at bounding box center [883, 258] width 102 height 26
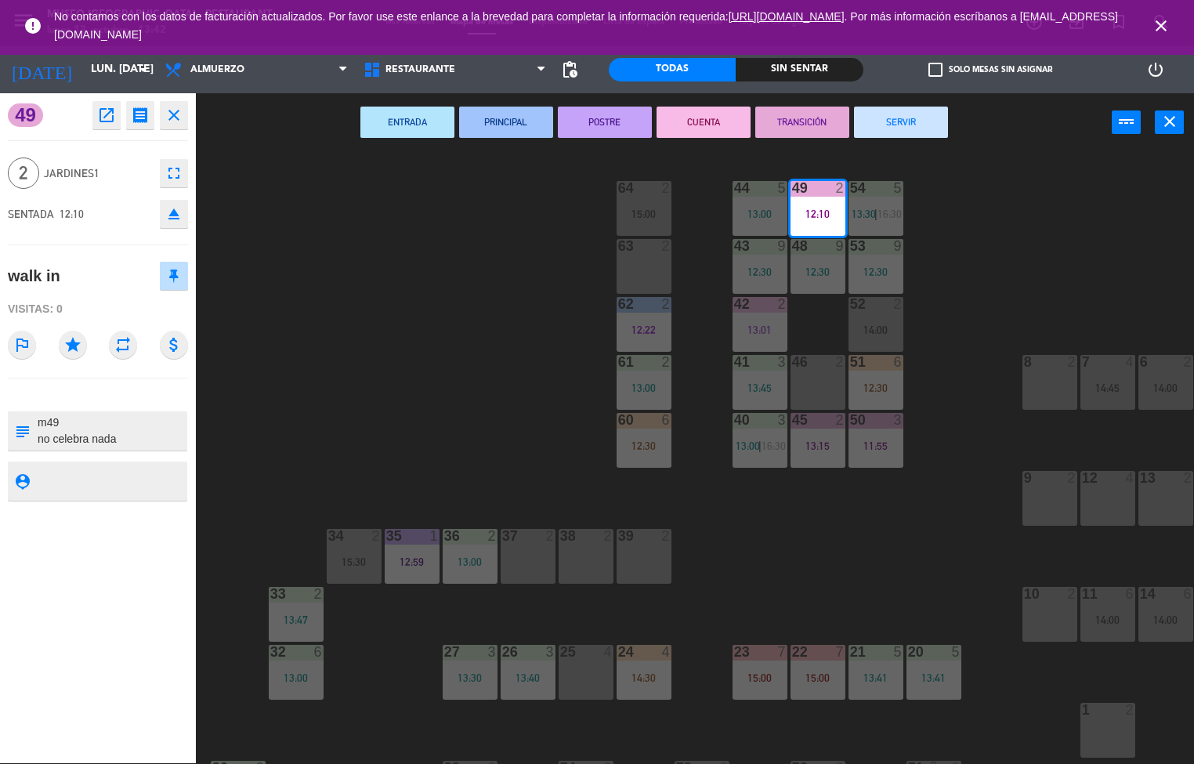
click at [906, 127] on button "SERVIR" at bounding box center [901, 122] width 94 height 31
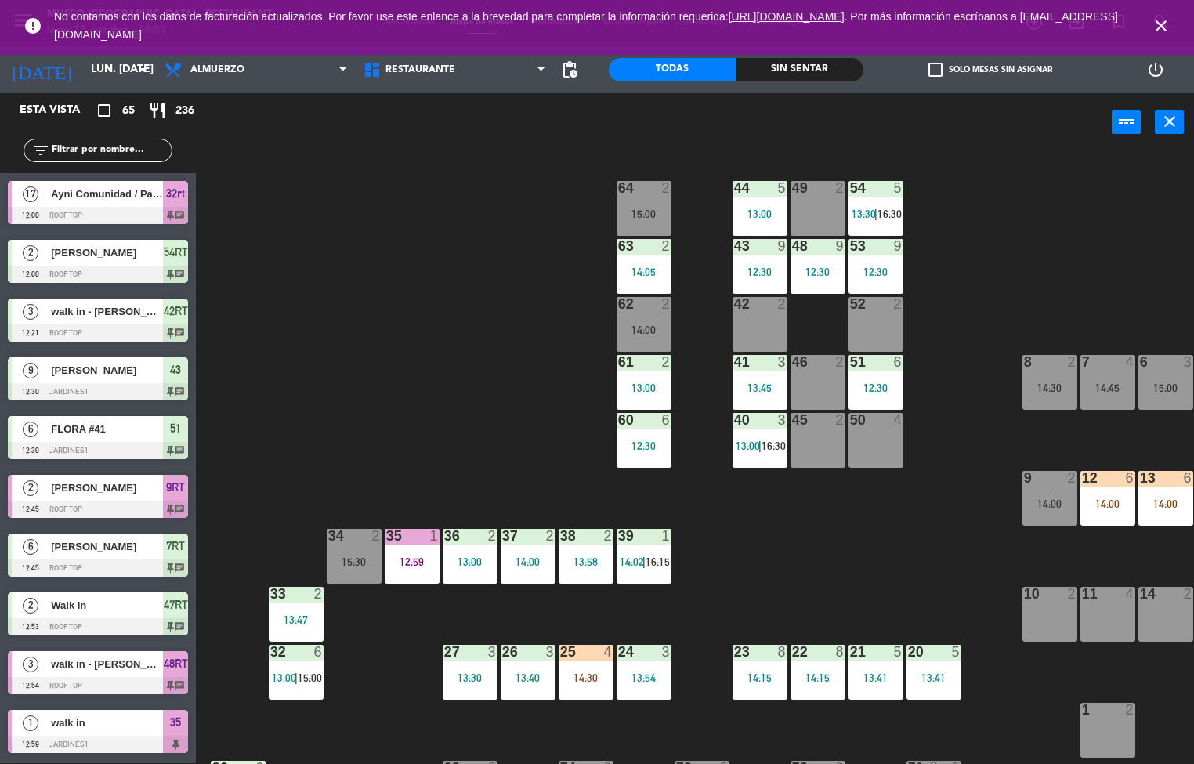
click at [917, 550] on div "44 5 13:00 49 2 54 5 13:30 | 16:30 64 2 15:00 48 9 12:30 53 9 12:30 63 2 14:05 …" at bounding box center [701, 458] width 987 height 611
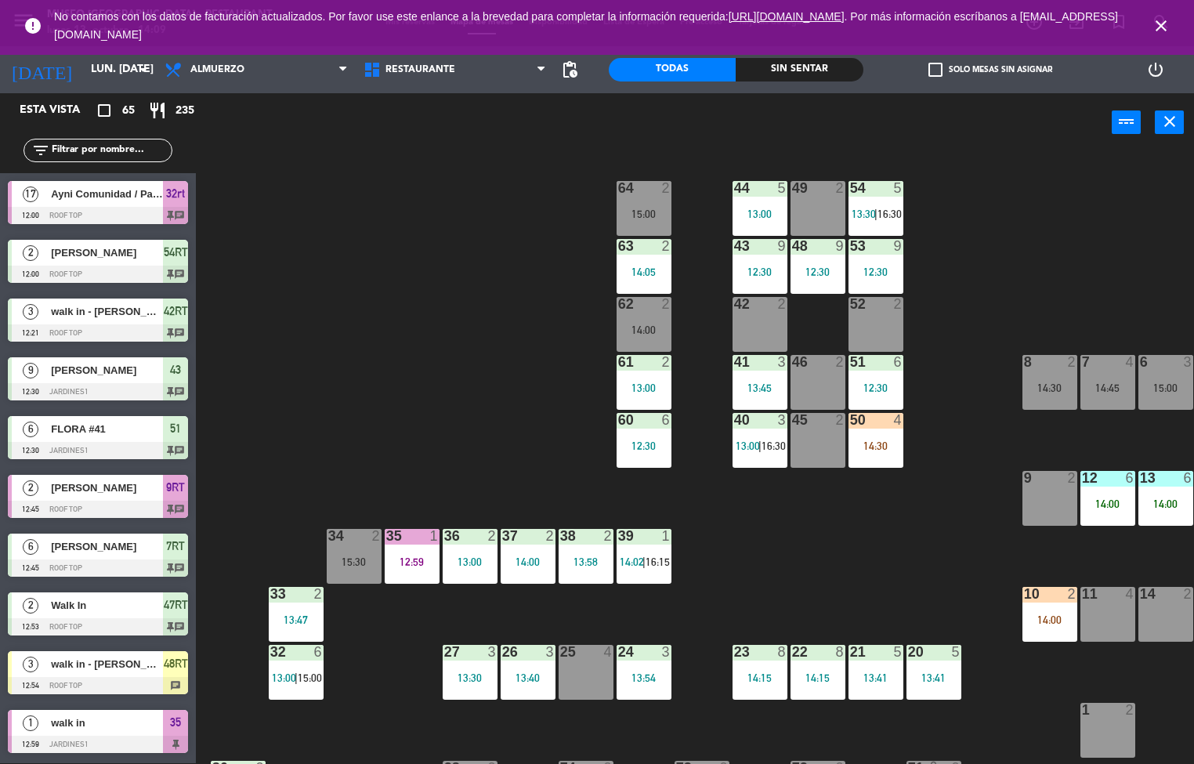
click at [880, 287] on div "53 9 12:30" at bounding box center [876, 266] width 55 height 55
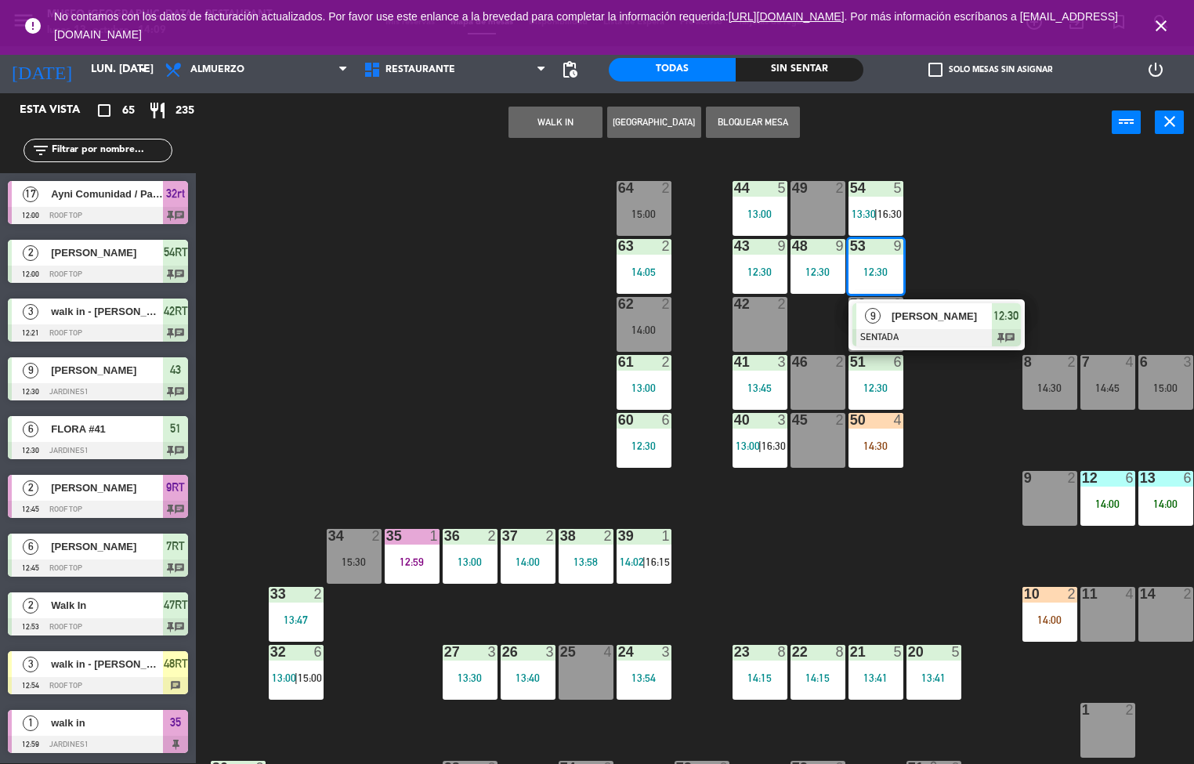
click at [939, 334] on div at bounding box center [937, 337] width 168 height 17
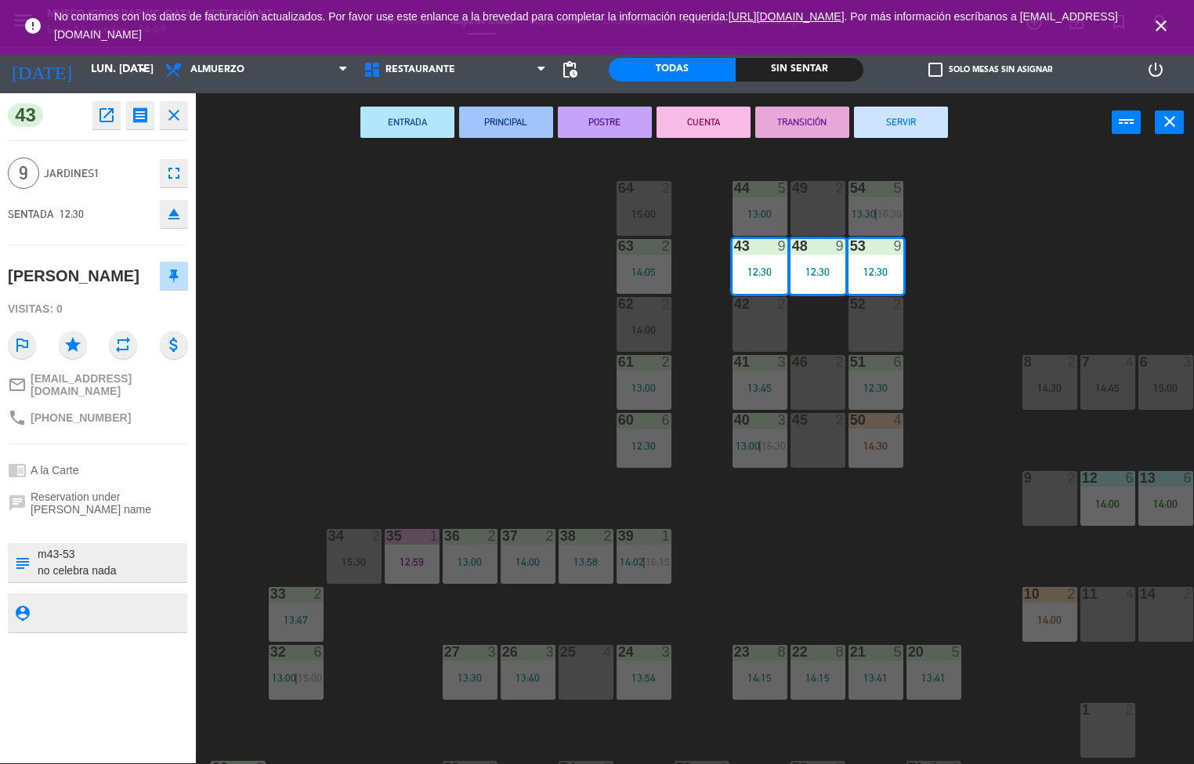
click at [609, 135] on button "POSTRE" at bounding box center [605, 122] width 94 height 31
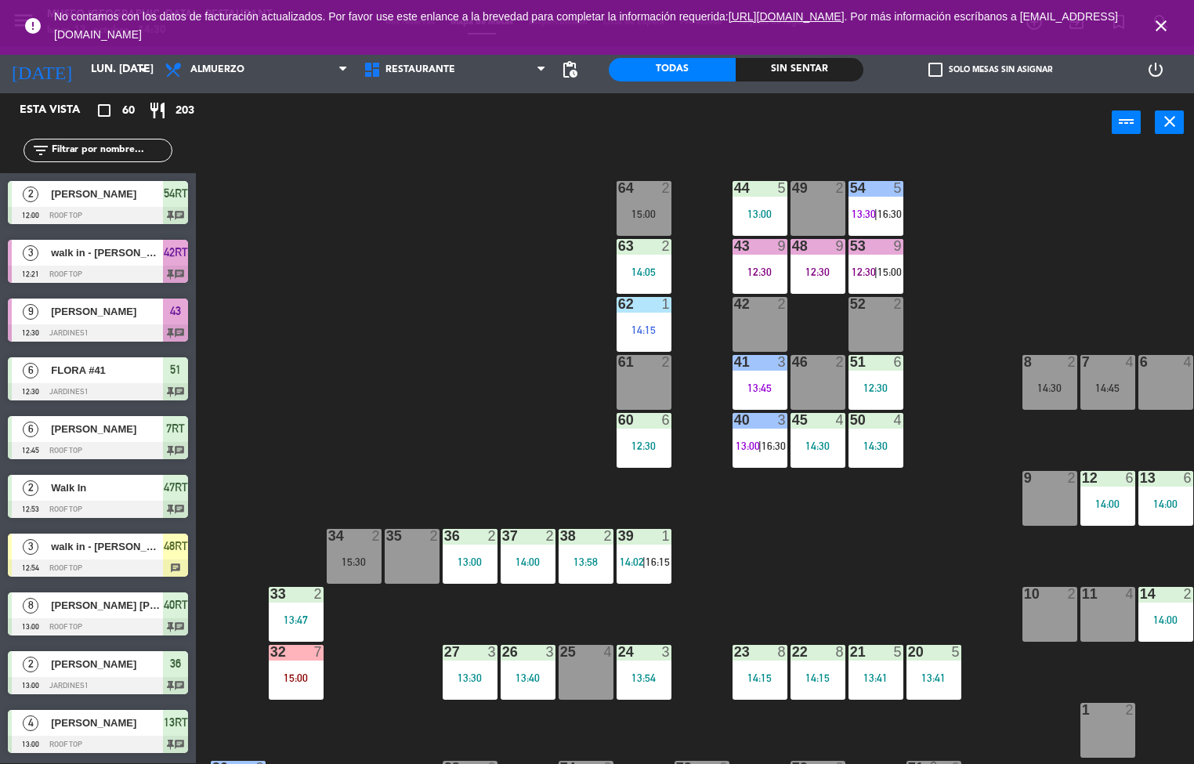
click at [1158, 24] on icon "close" at bounding box center [1161, 25] width 19 height 19
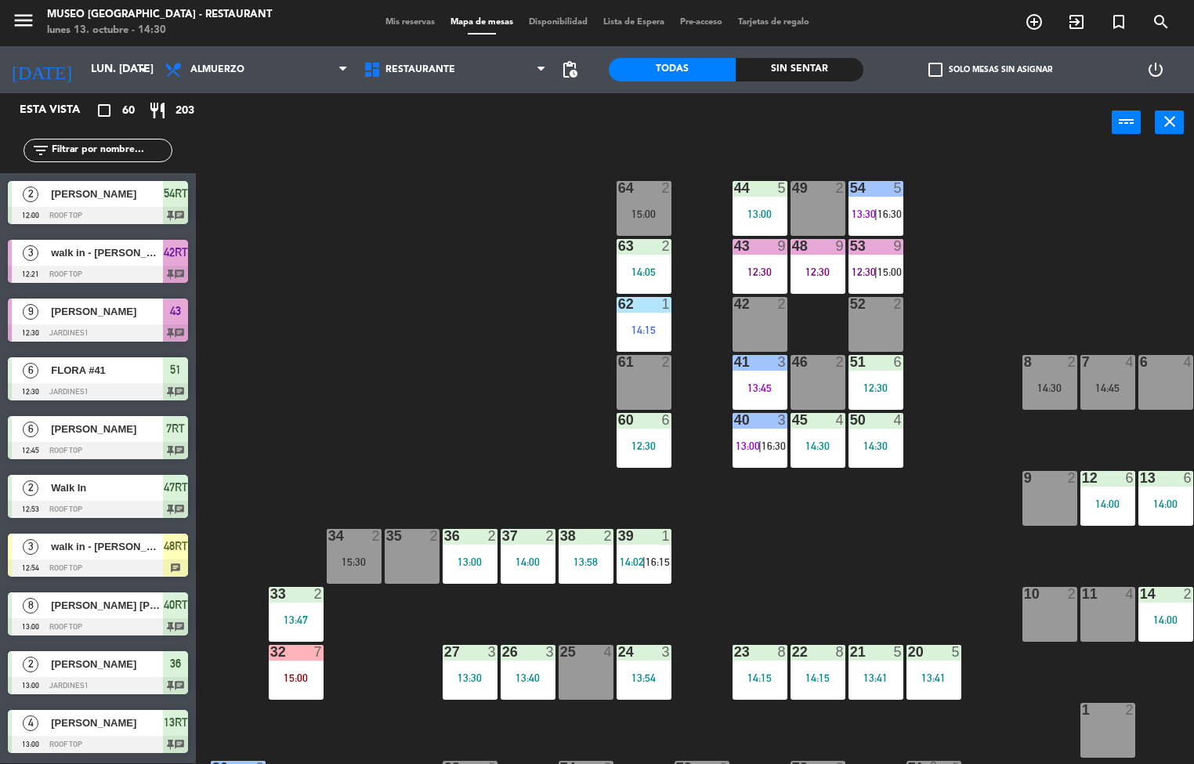
click at [764, 442] on span "16:30" at bounding box center [774, 446] width 24 height 13
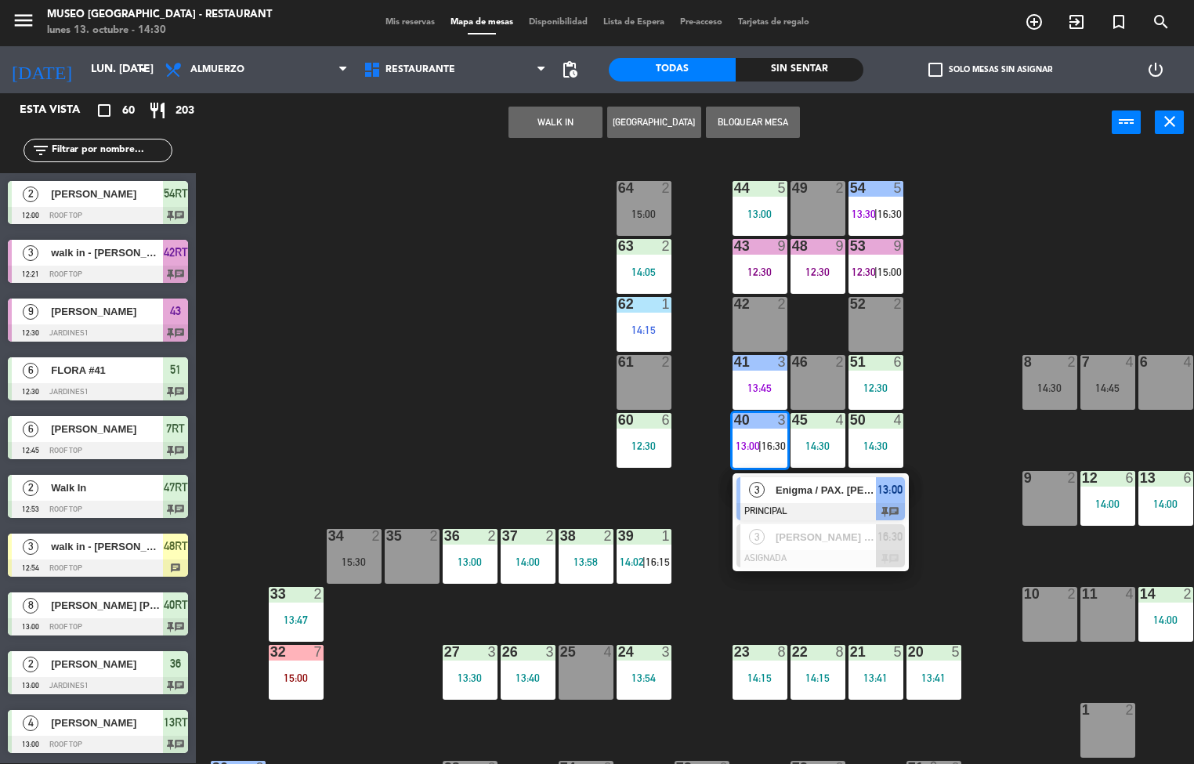
click at [813, 492] on span "Enigma / PAX. [PERSON_NAME] x2" at bounding box center [826, 490] width 100 height 16
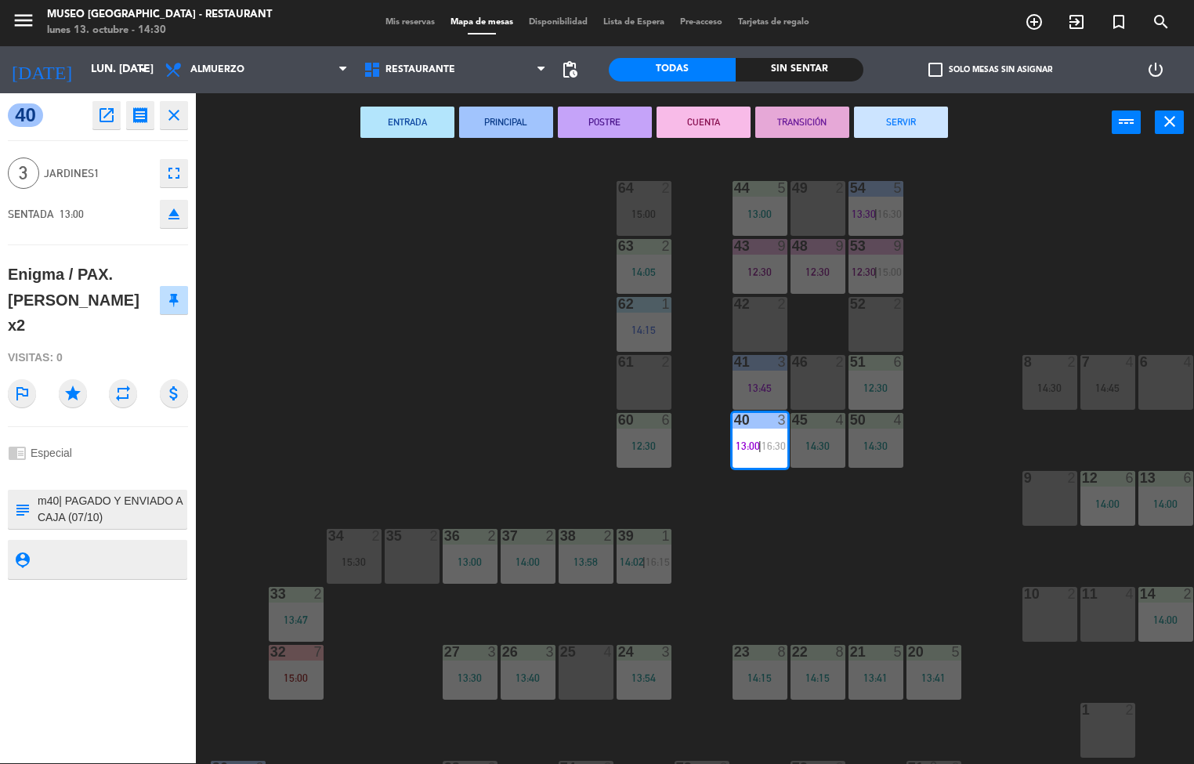
click at [106, 111] on icon "open_in_new" at bounding box center [106, 115] width 19 height 19
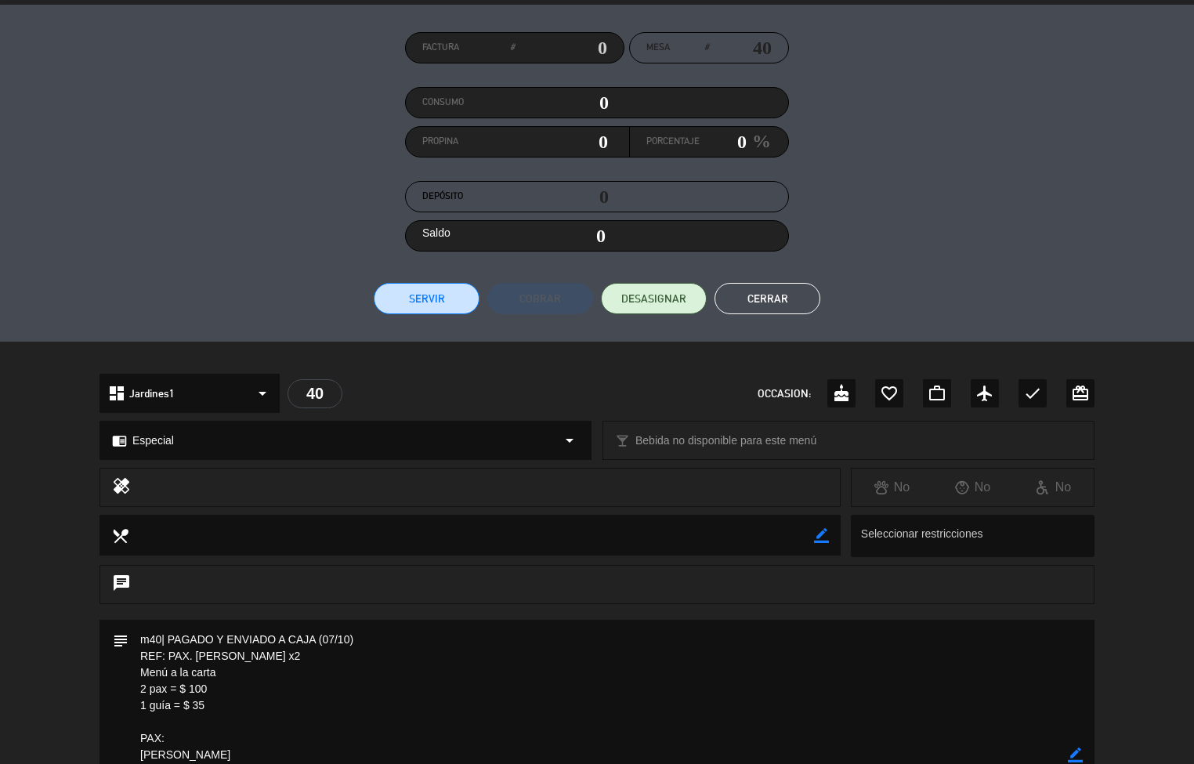
scroll to position [0, 0]
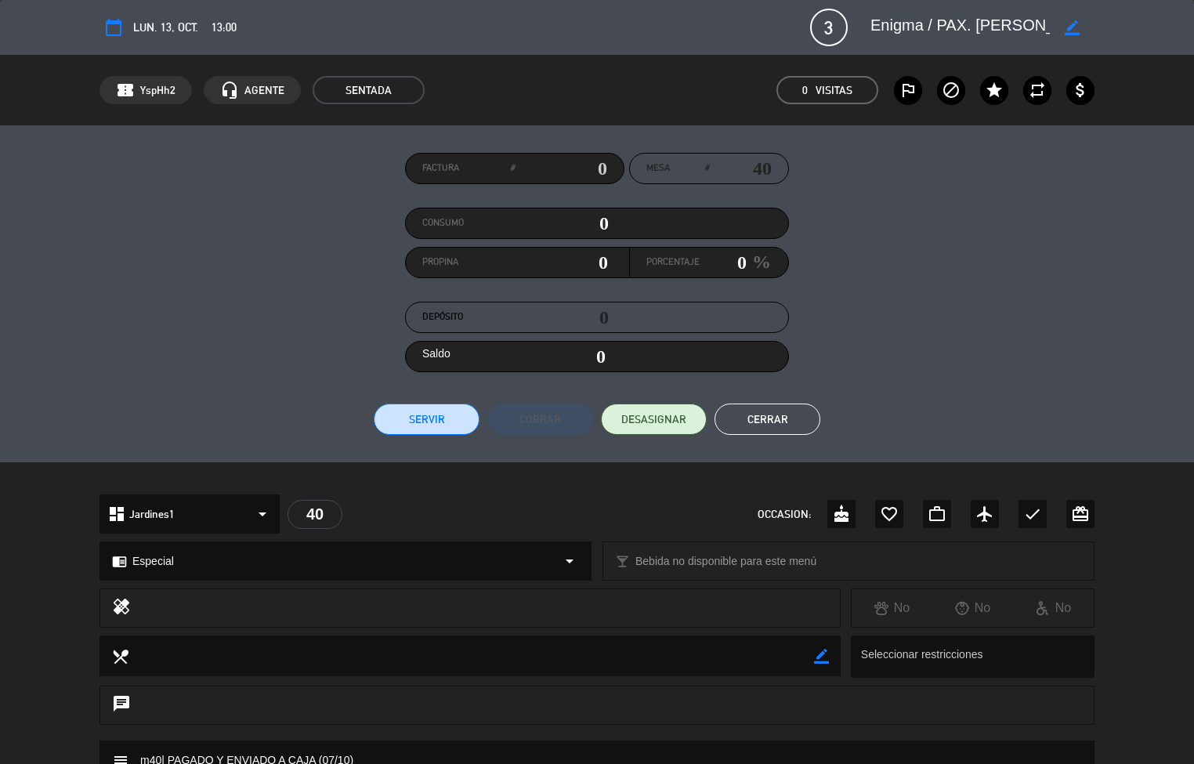
click at [785, 416] on button "Cerrar" at bounding box center [768, 419] width 106 height 31
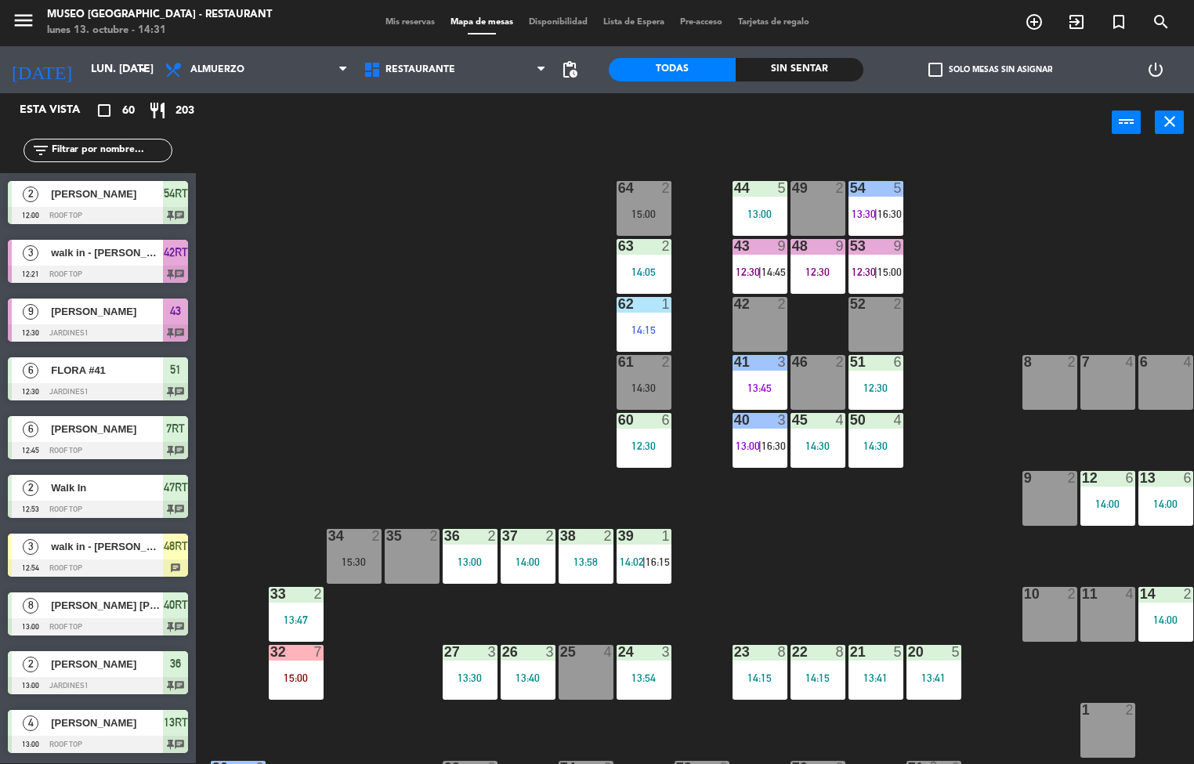
scroll to position [1, 0]
click at [755, 447] on span "13:00" at bounding box center [748, 446] width 24 height 13
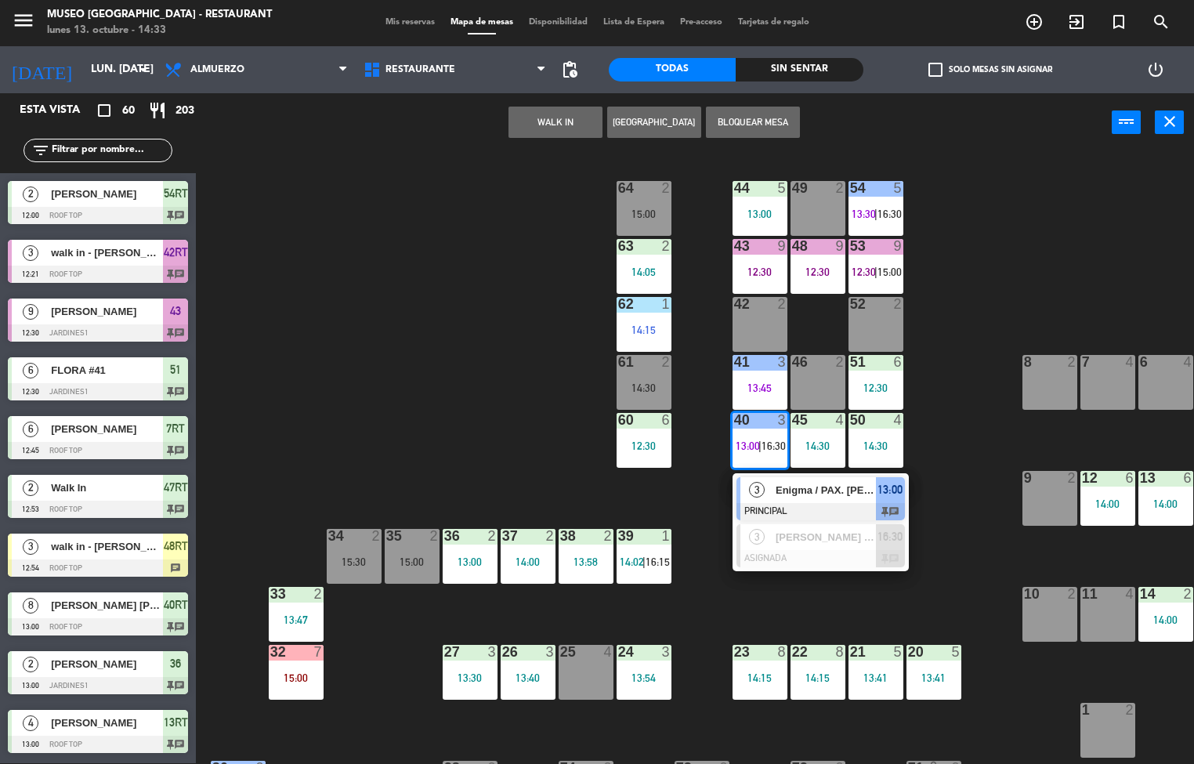
click at [800, 517] on div at bounding box center [821, 511] width 168 height 17
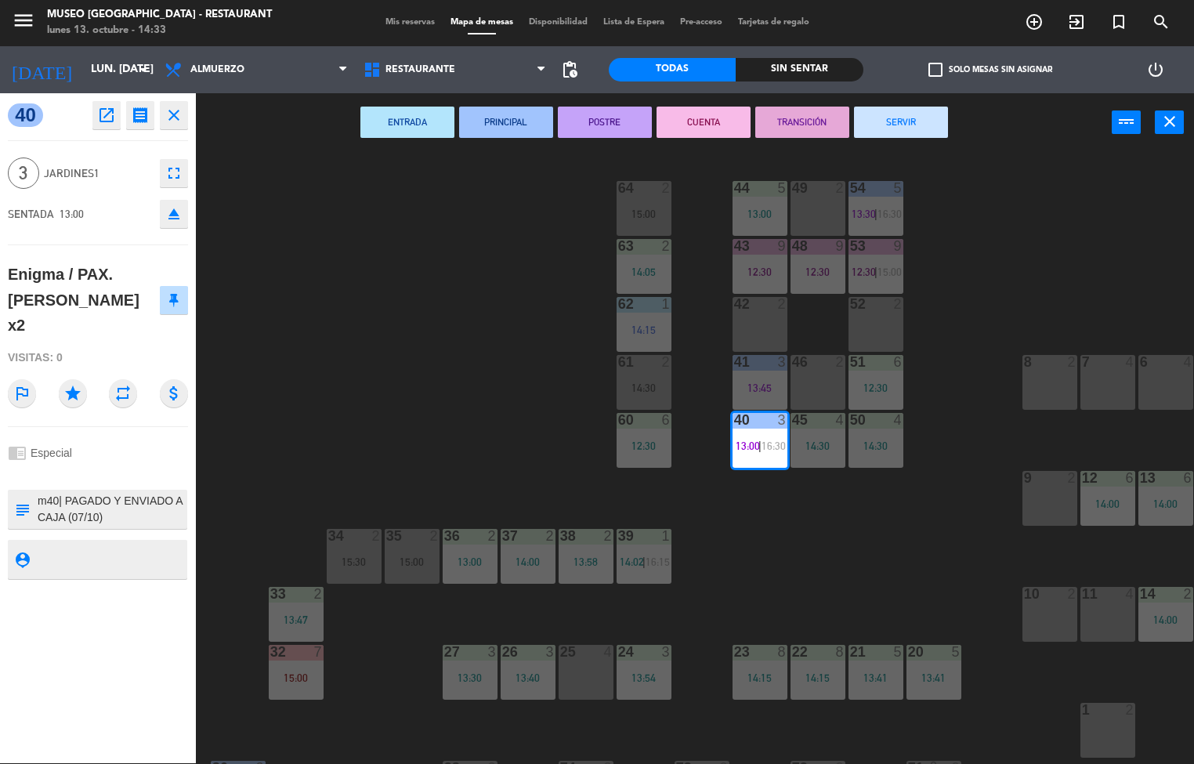
click at [799, 121] on button "TRANSICIÓN" at bounding box center [802, 122] width 94 height 31
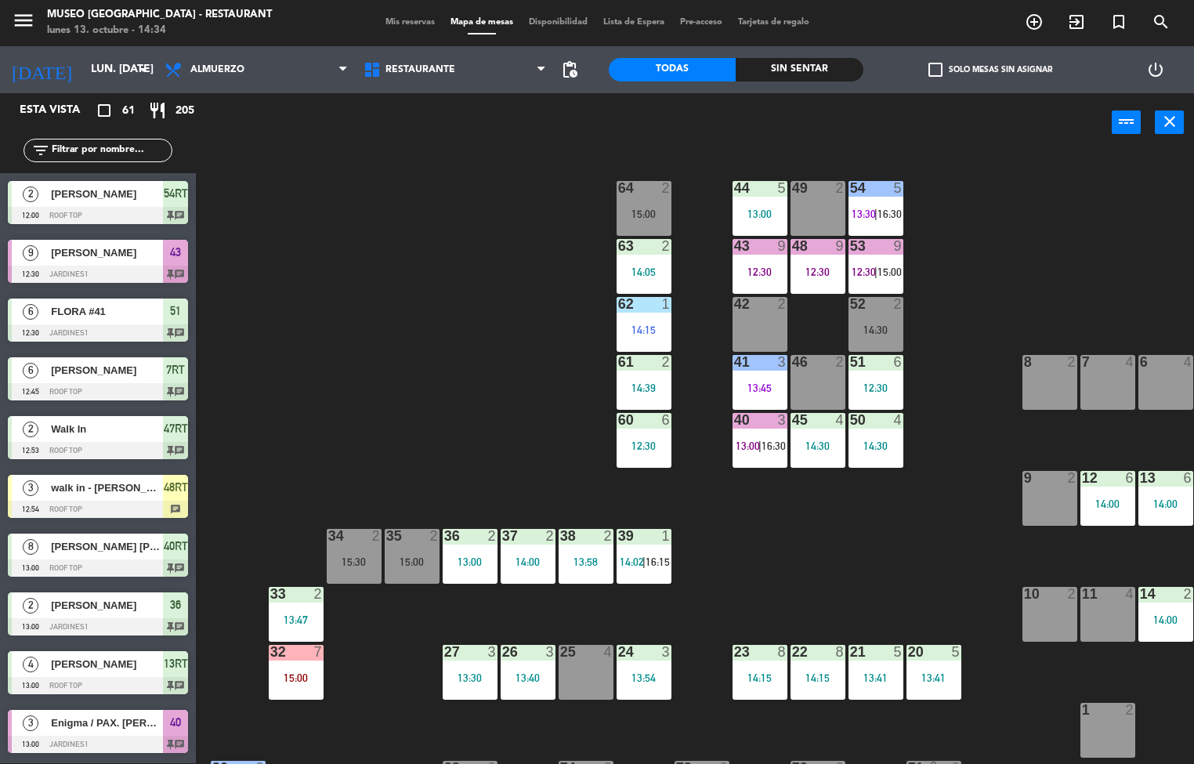
click at [619, 356] on div "61" at bounding box center [618, 362] width 1 height 14
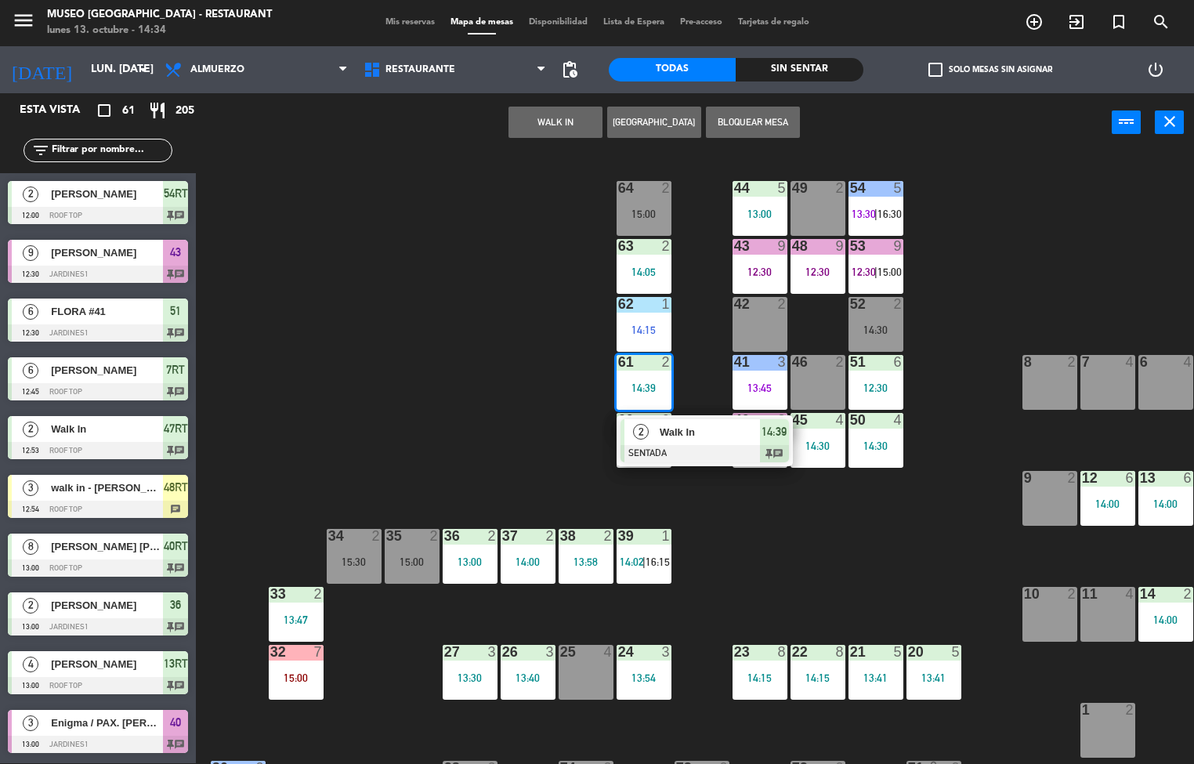
click at [511, 450] on div "44 5 13:00 49 2 54 5 13:30 | 16:30 64 2 15:00 48 9 12:30 53 9 12:30 | 15:00 63 …" at bounding box center [701, 458] width 987 height 611
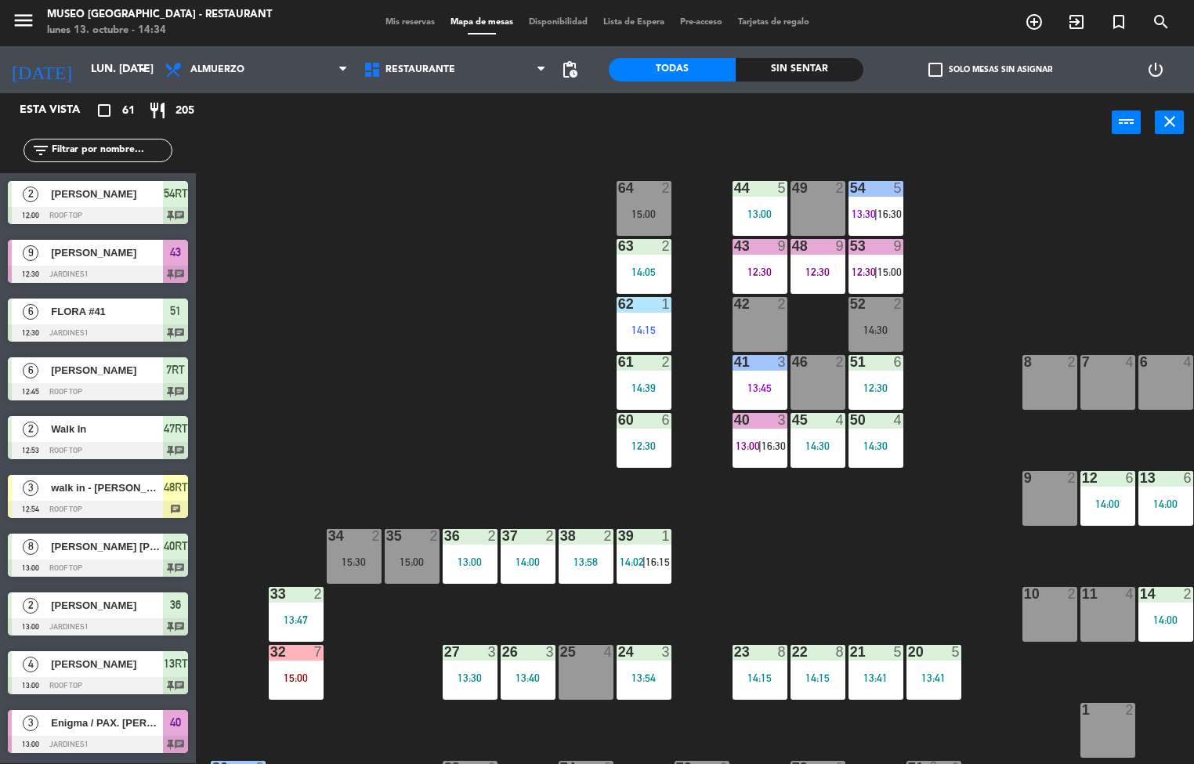
click at [650, 316] on div "62 1 14:15" at bounding box center [644, 324] width 55 height 55
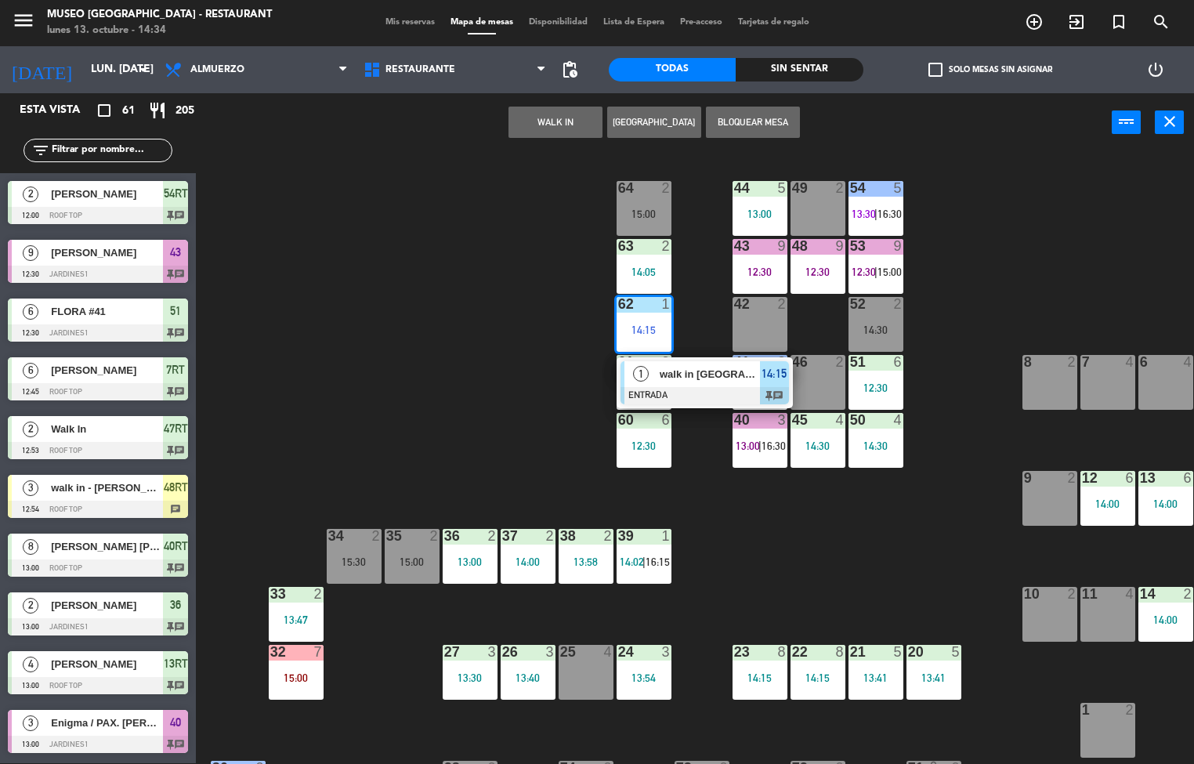
click at [706, 389] on div at bounding box center [705, 395] width 168 height 17
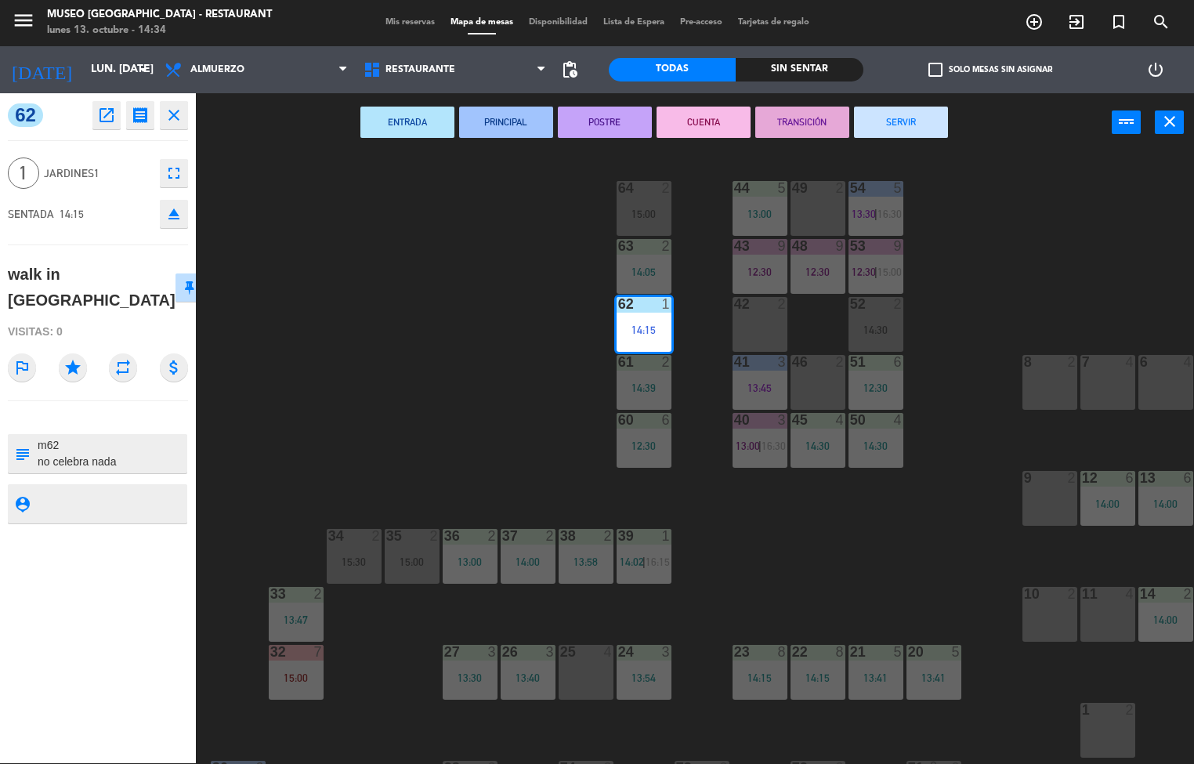
click at [619, 127] on button "POSTRE" at bounding box center [605, 122] width 94 height 31
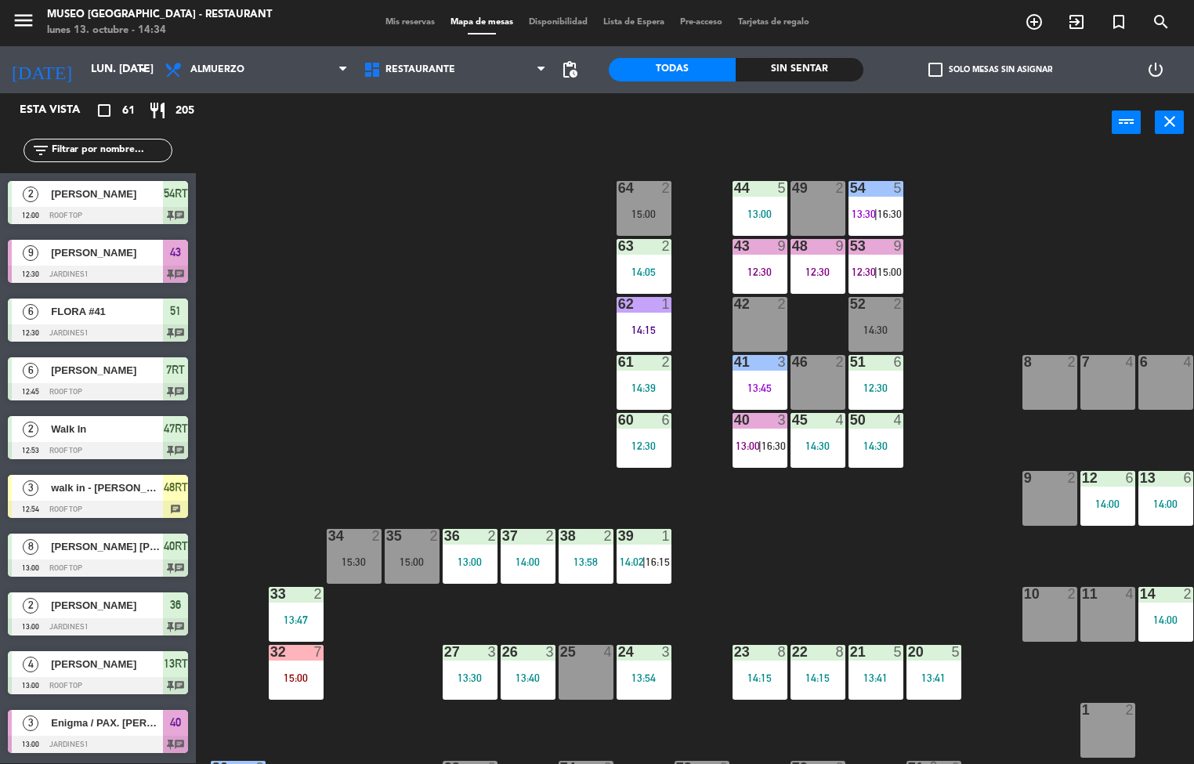
scroll to position [144, 0]
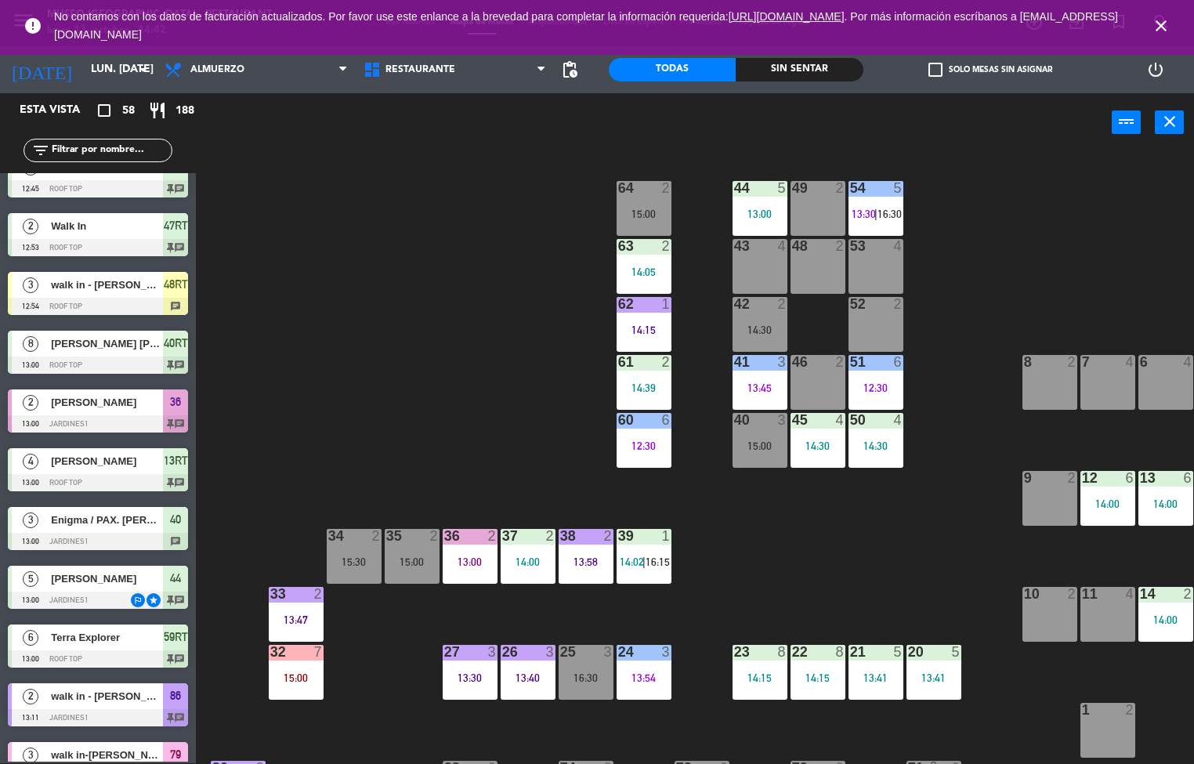
click at [750, 534] on div "44 5 13:00 49 2 54 5 13:30 | 16:30 64 2 15:00 48 2 53 4 63 2 14:05 43 4 62 1 14…" at bounding box center [701, 458] width 987 height 611
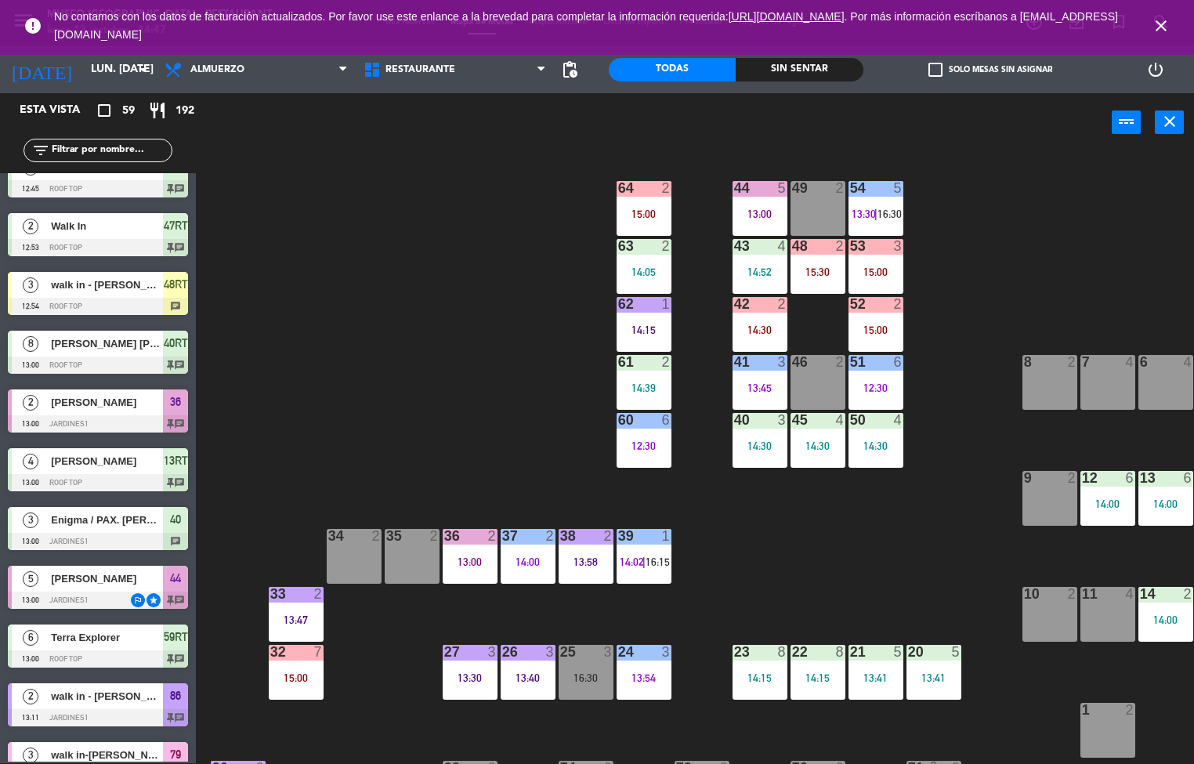
click at [750, 214] on div "13:00" at bounding box center [760, 213] width 55 height 11
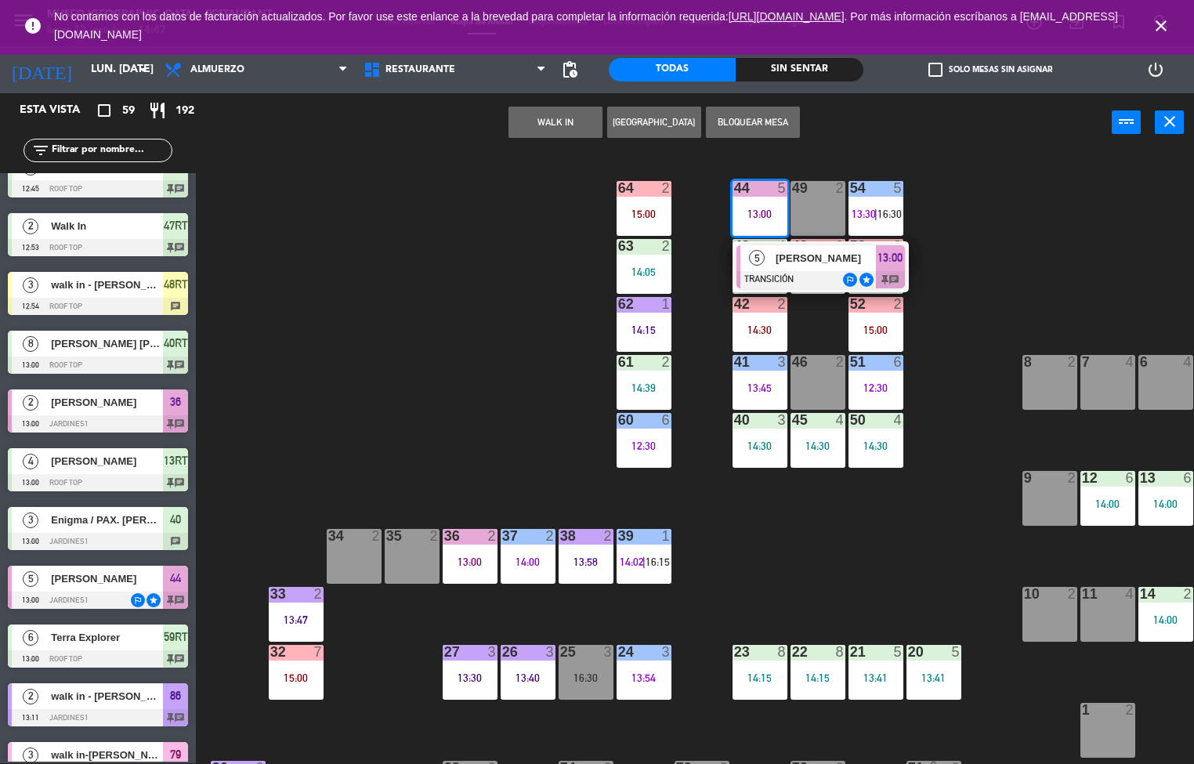
click at [785, 269] on div "[PERSON_NAME]" at bounding box center [825, 258] width 102 height 26
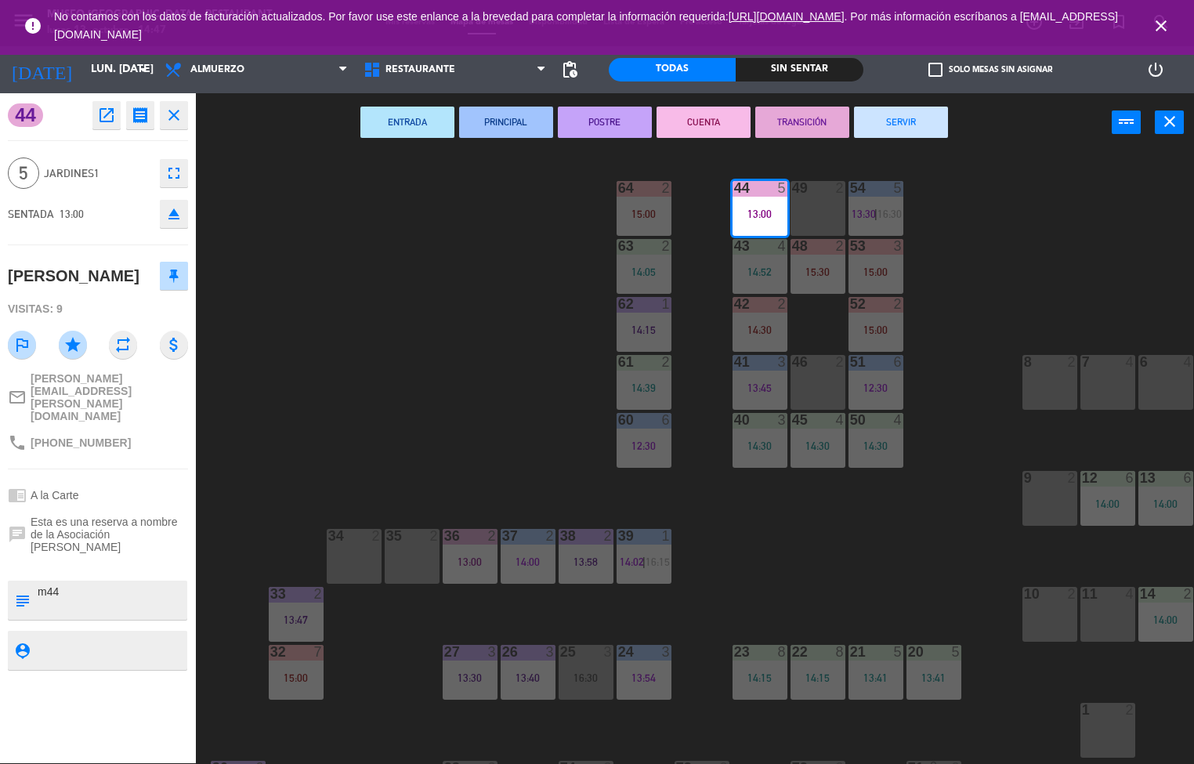
click at [810, 120] on button "TRANSICIÓN" at bounding box center [802, 122] width 94 height 31
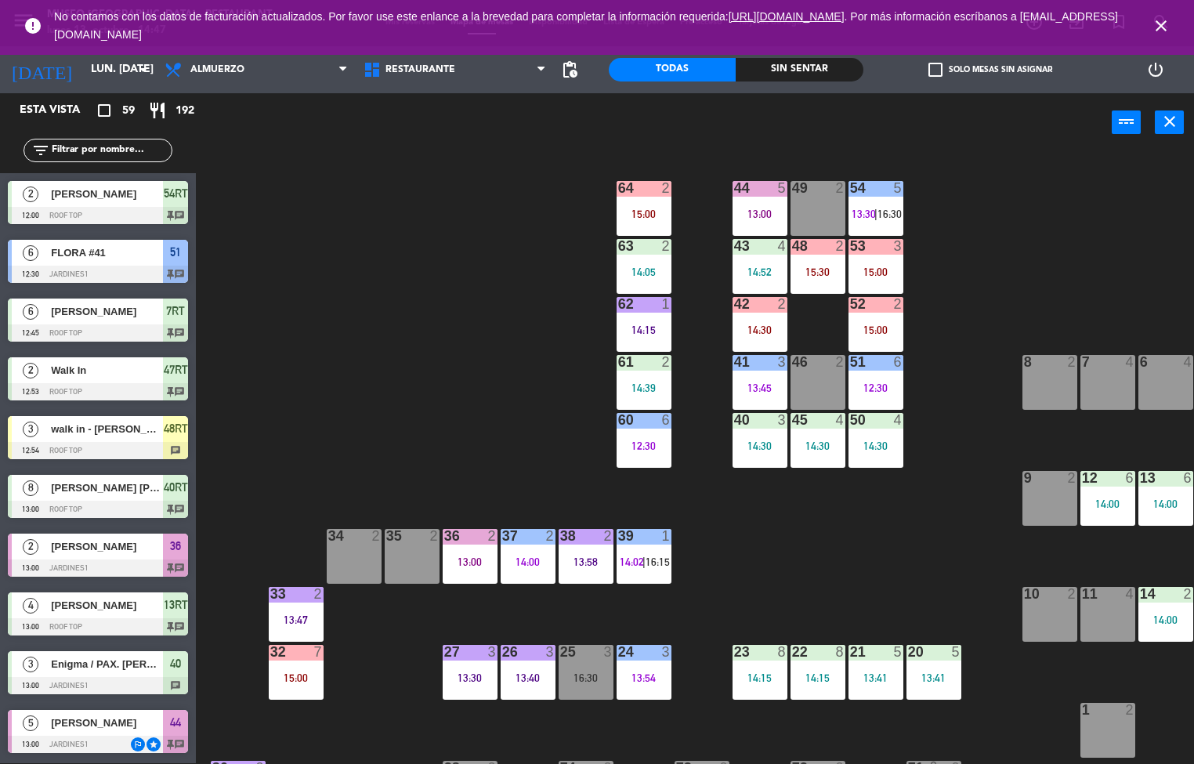
click at [877, 383] on div "12:30" at bounding box center [876, 387] width 55 height 11
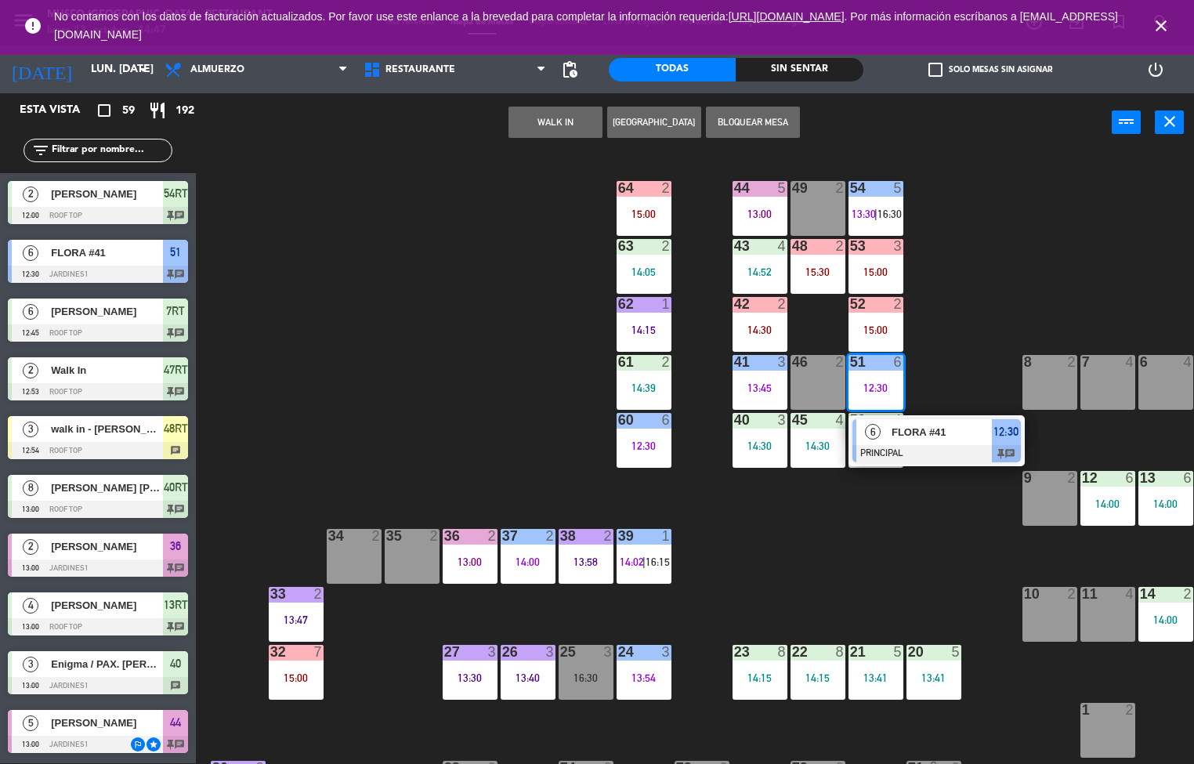
click at [929, 431] on span "FLORA #41" at bounding box center [942, 432] width 100 height 16
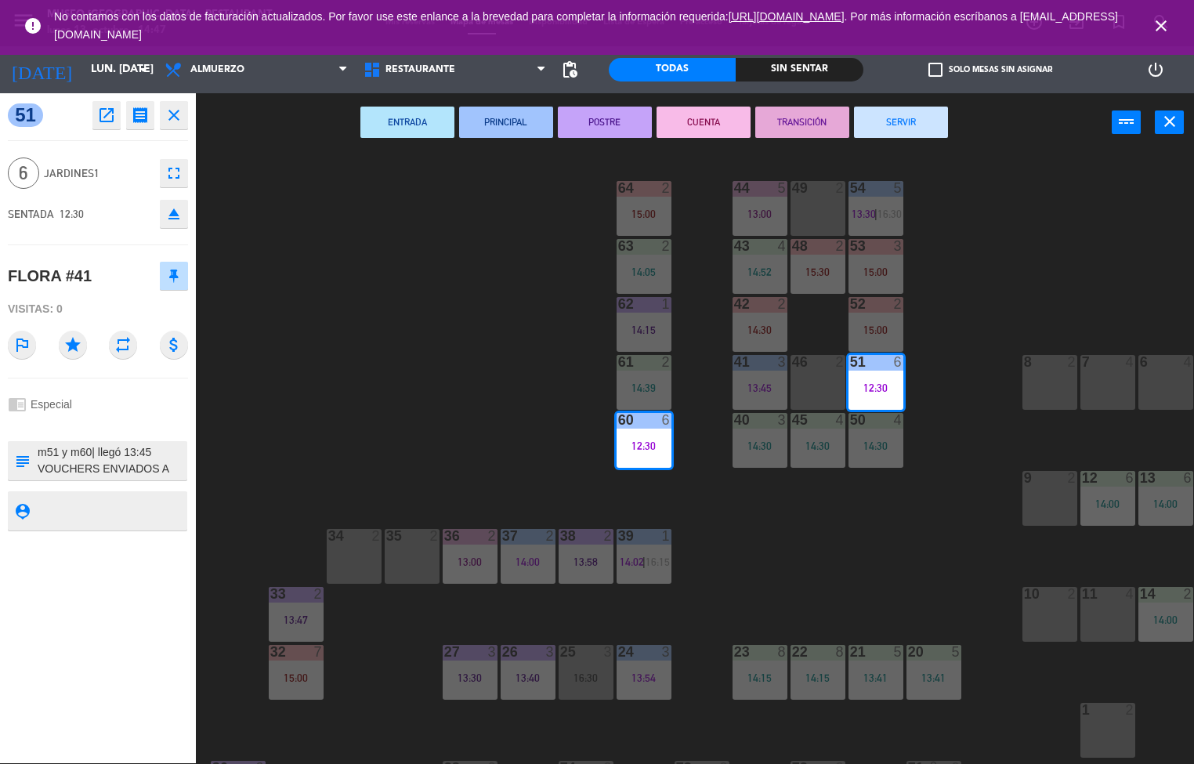
click at [602, 125] on button "POSTRE" at bounding box center [605, 122] width 94 height 31
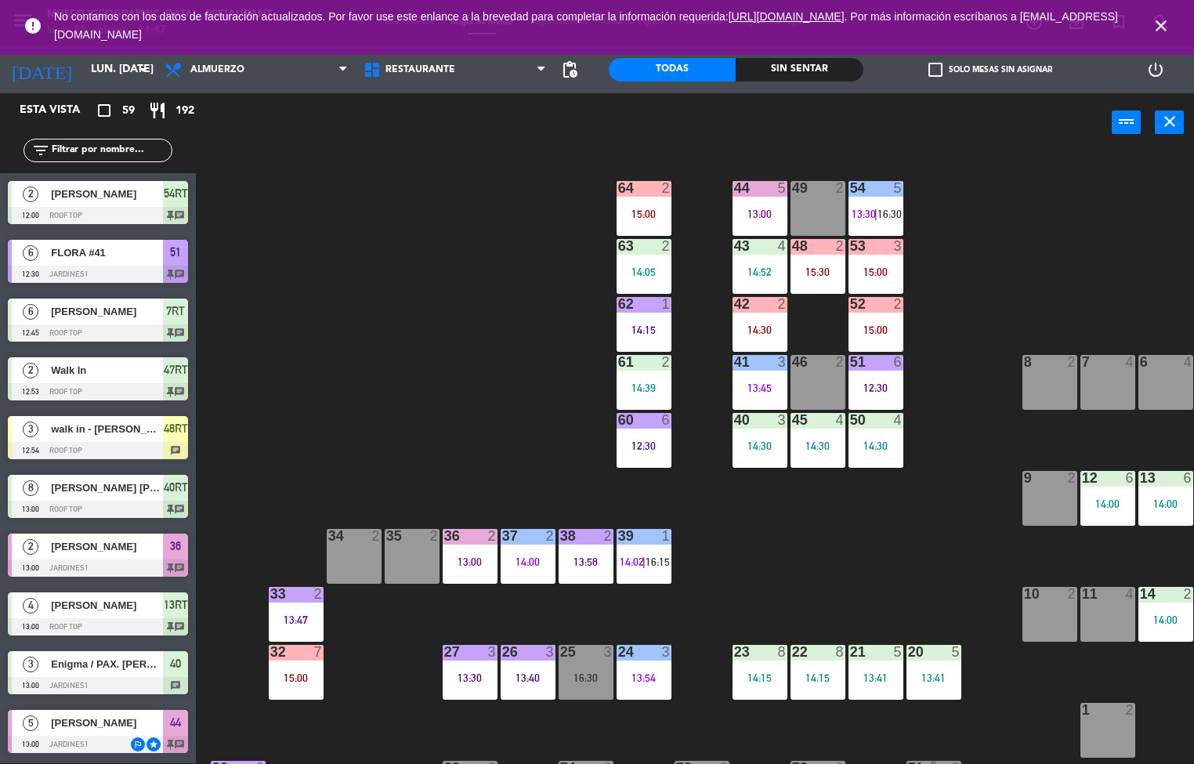
click at [781, 542] on div "44 5 13:00 49 2 54 5 13:30 | 16:30 64 2 15:00 48 2 15:30 53 3 15:00 63 2 14:05 …" at bounding box center [701, 458] width 987 height 611
click at [652, 259] on div "63 2 14:05" at bounding box center [644, 266] width 55 height 55
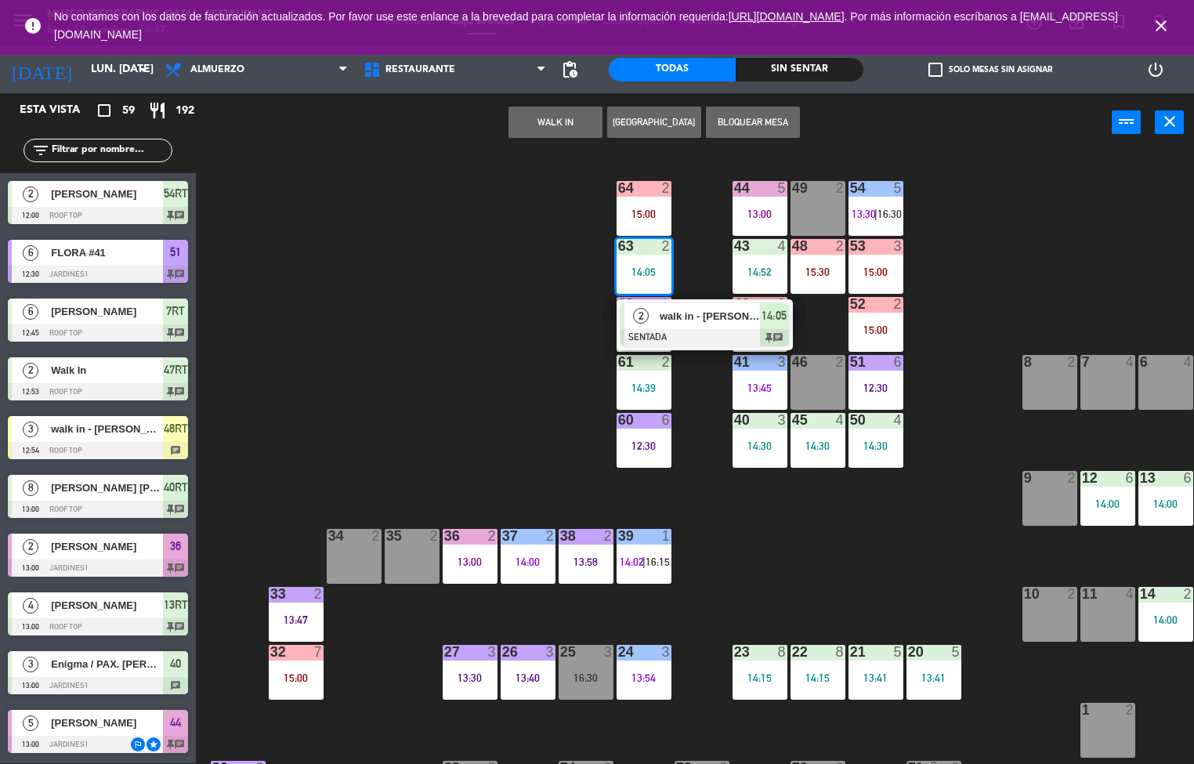
click at [716, 335] on div at bounding box center [705, 337] width 168 height 17
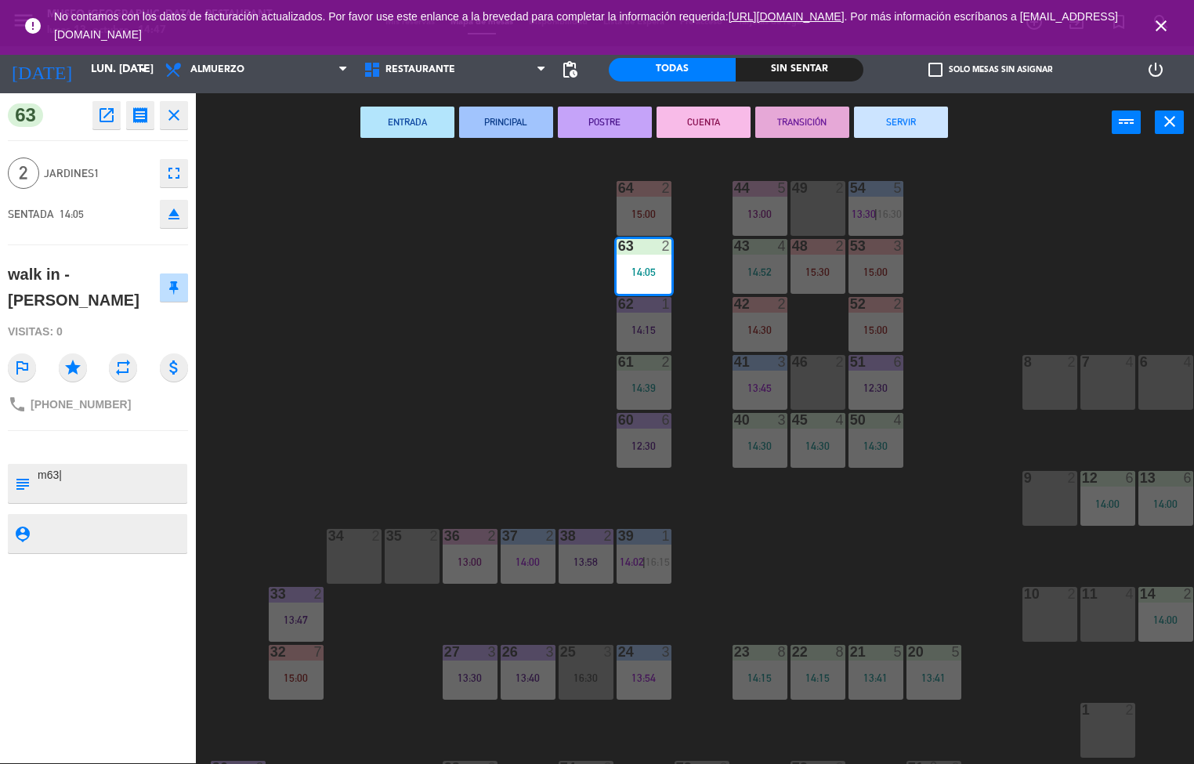
click at [517, 123] on button "PRINCIPAL" at bounding box center [506, 122] width 94 height 31
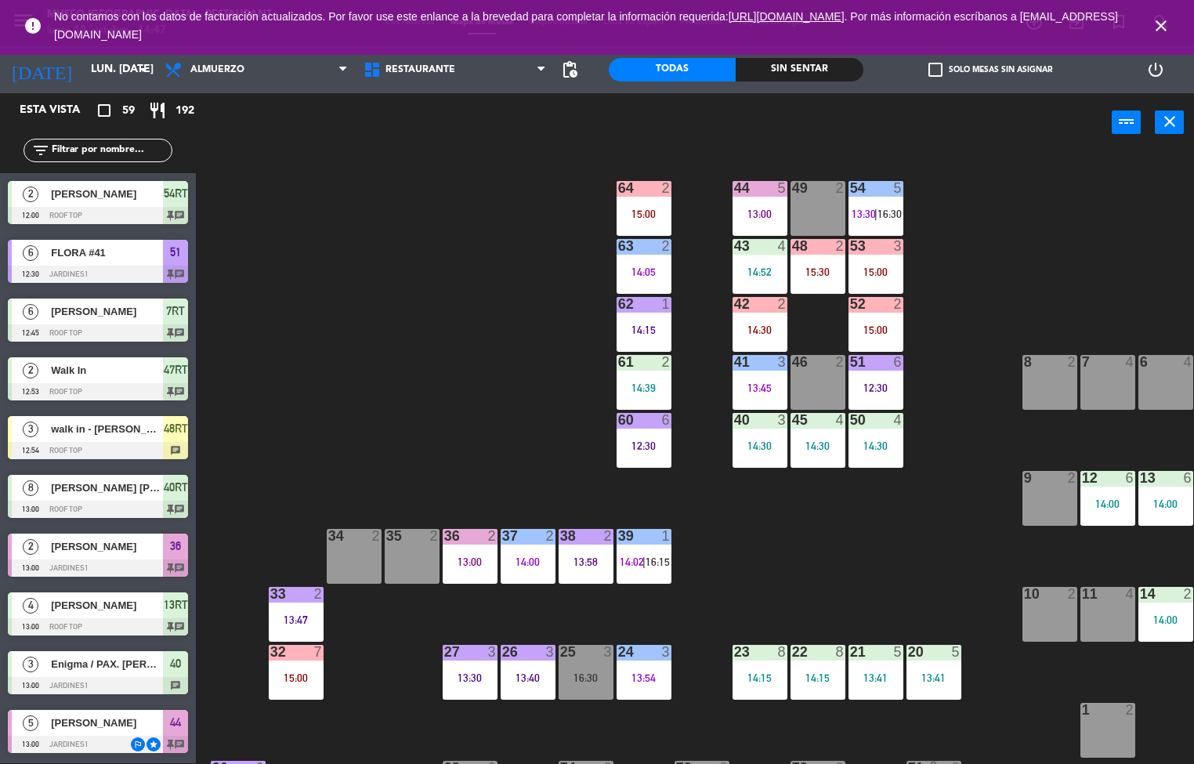
scroll to position [1, 0]
click at [523, 400] on div "44 5 13:00 49 2 54 5 13:30 | 16:30 64 2 15:00 48 2 15:30 53 3 15:00 63 2 14:05 …" at bounding box center [701, 458] width 987 height 611
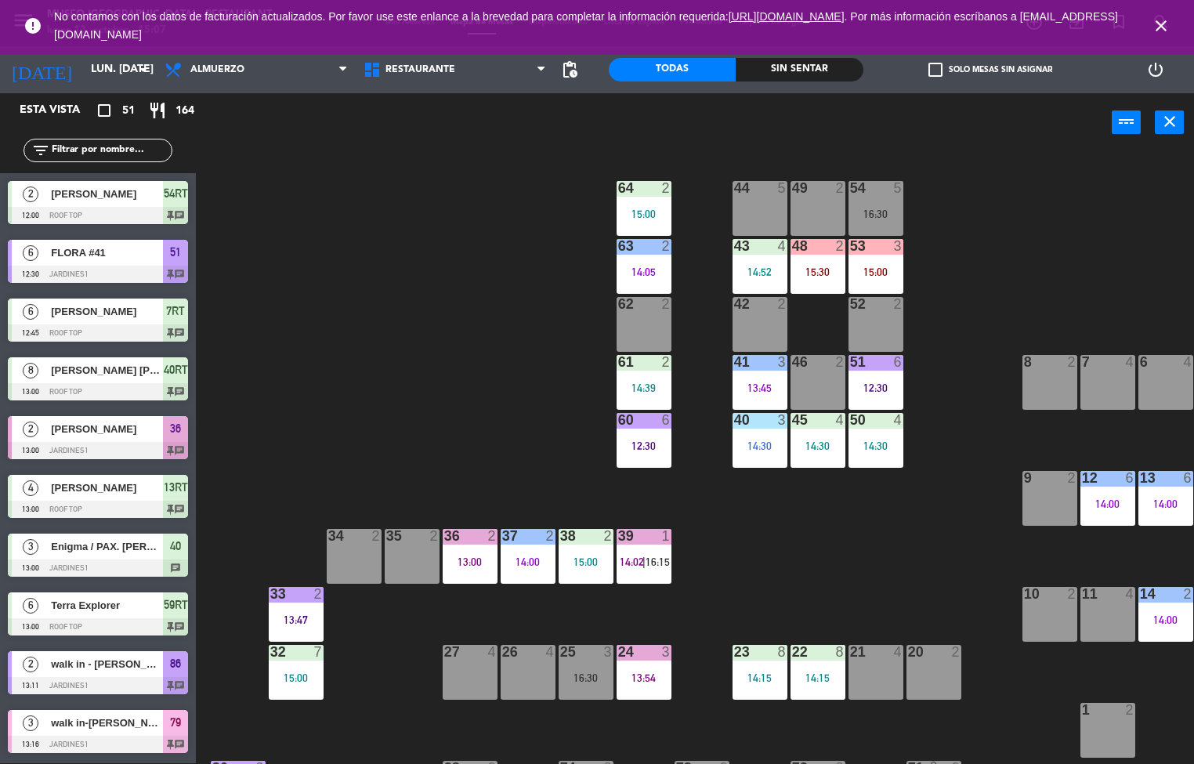
click at [404, 374] on div "44 5 49 2 54 5 16:30 64 2 15:00 48 2 15:30 53 3 15:00 63 2 14:05 43 4 14:52 62 …" at bounding box center [701, 458] width 987 height 611
click at [647, 208] on div "15:00" at bounding box center [644, 213] width 55 height 11
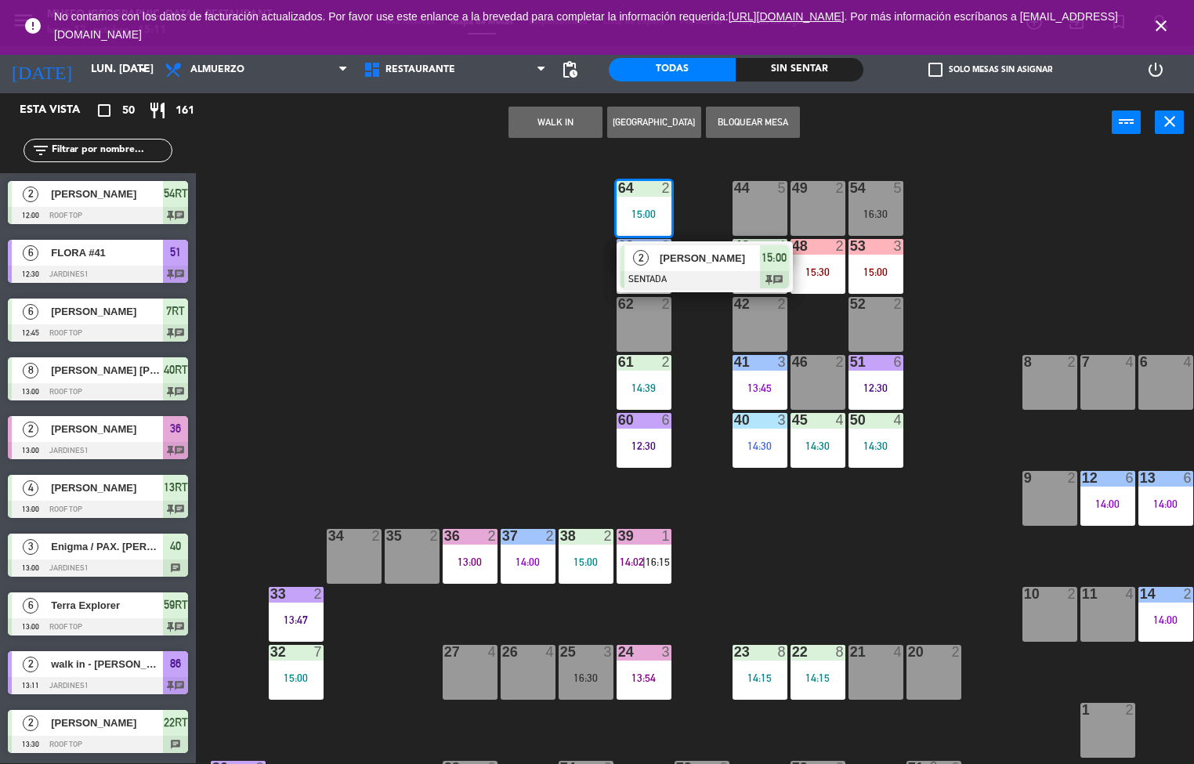
click at [511, 455] on div "44 5 49 2 54 5 16:30 64 2 15:00 2 [PERSON_NAME] SENTADA 15:00 chat 48 2 15:30 5…" at bounding box center [701, 458] width 987 height 611
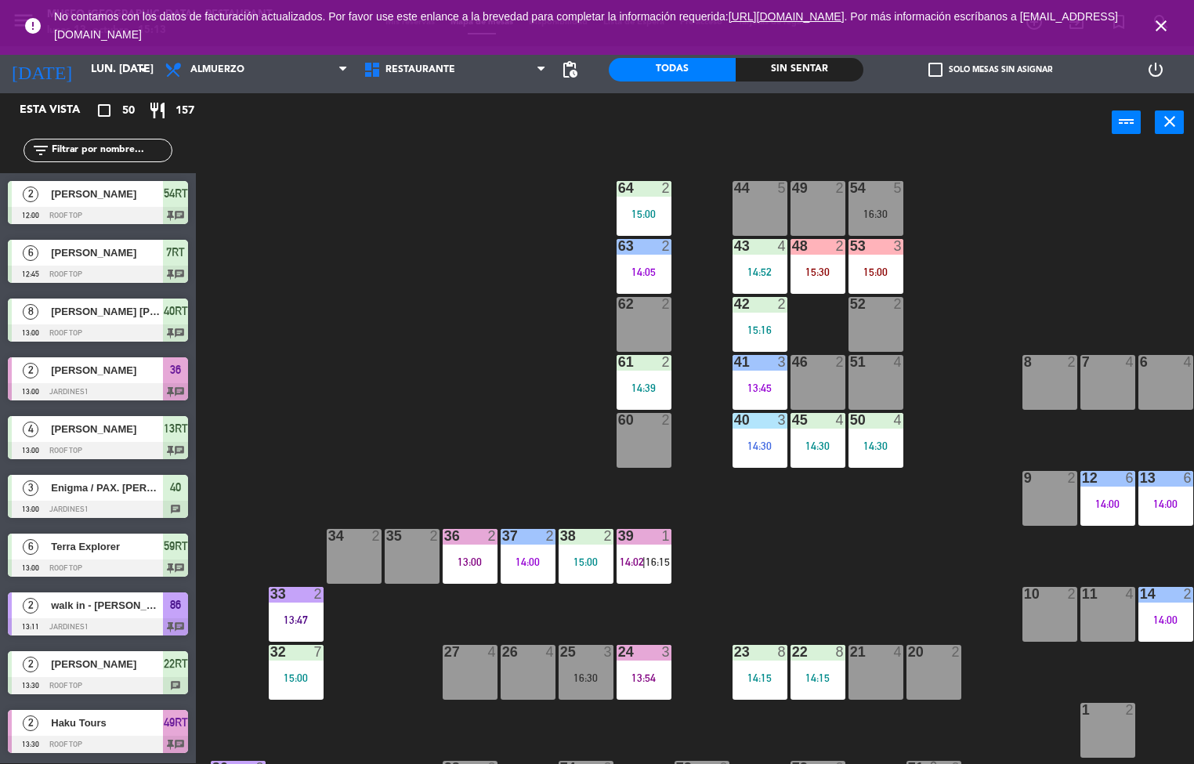
click at [828, 450] on div "14:30" at bounding box center [818, 445] width 55 height 11
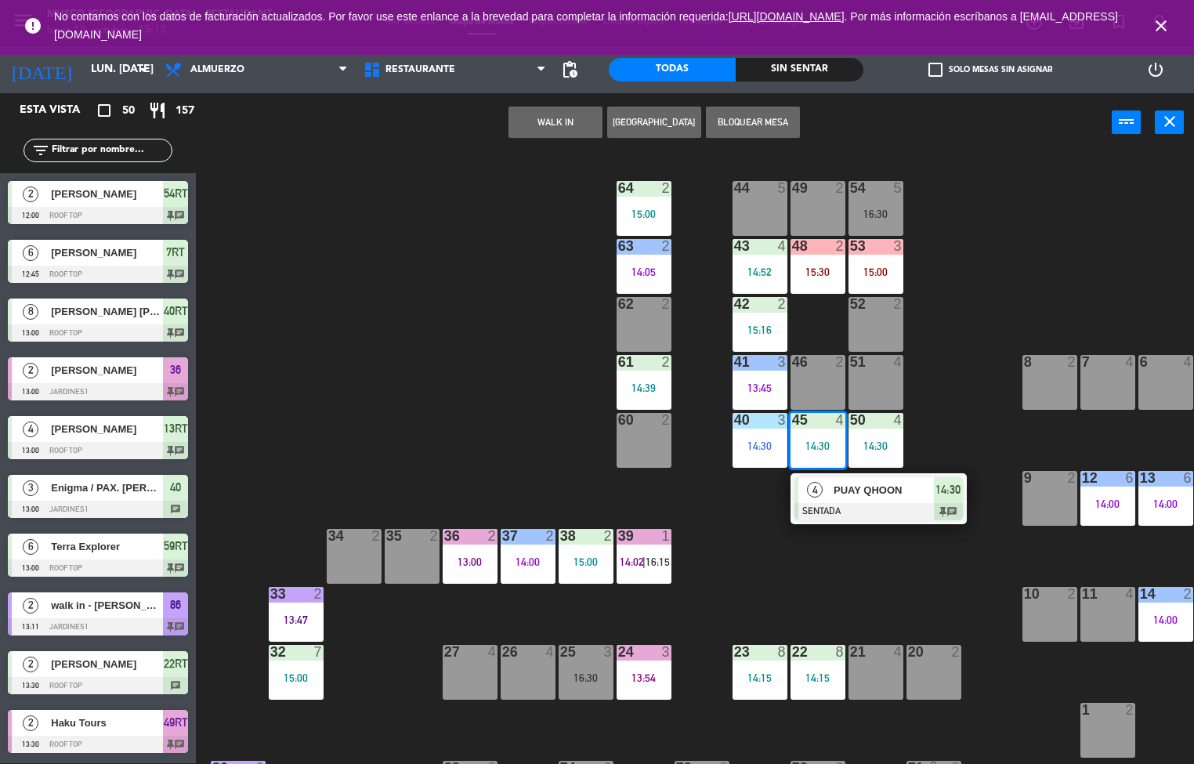
click at [842, 505] on div at bounding box center [879, 511] width 168 height 17
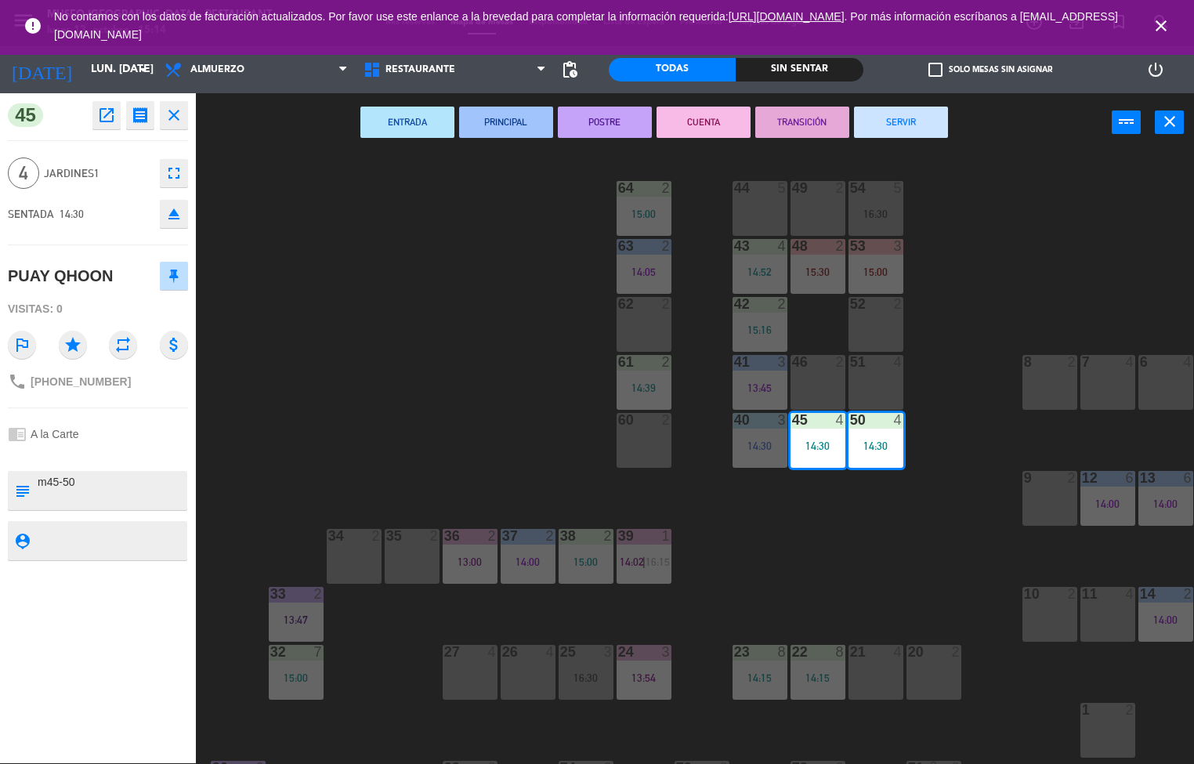
click at [953, 534] on div "44 5 49 2 54 5 16:30 64 2 15:00 48 2 15:30 53 3 15:00 63 2 14:05 43 4 14:52 62 …" at bounding box center [701, 458] width 987 height 611
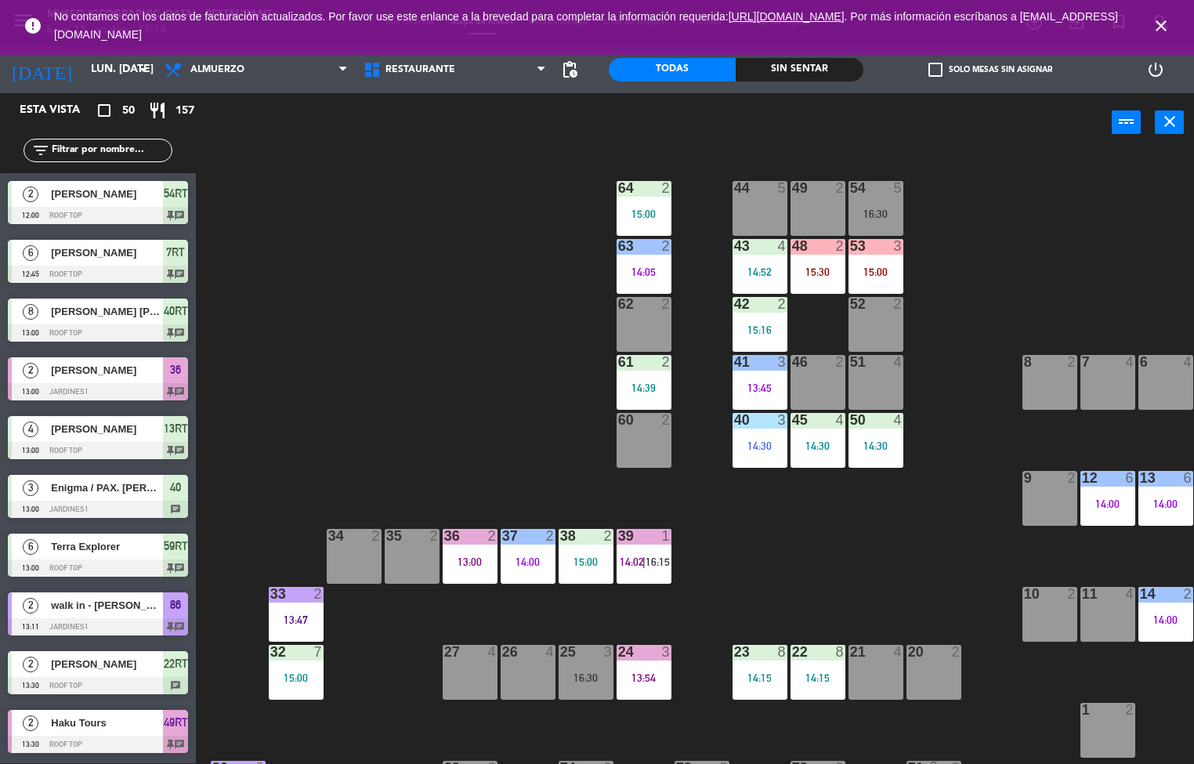
scroll to position [36, 0]
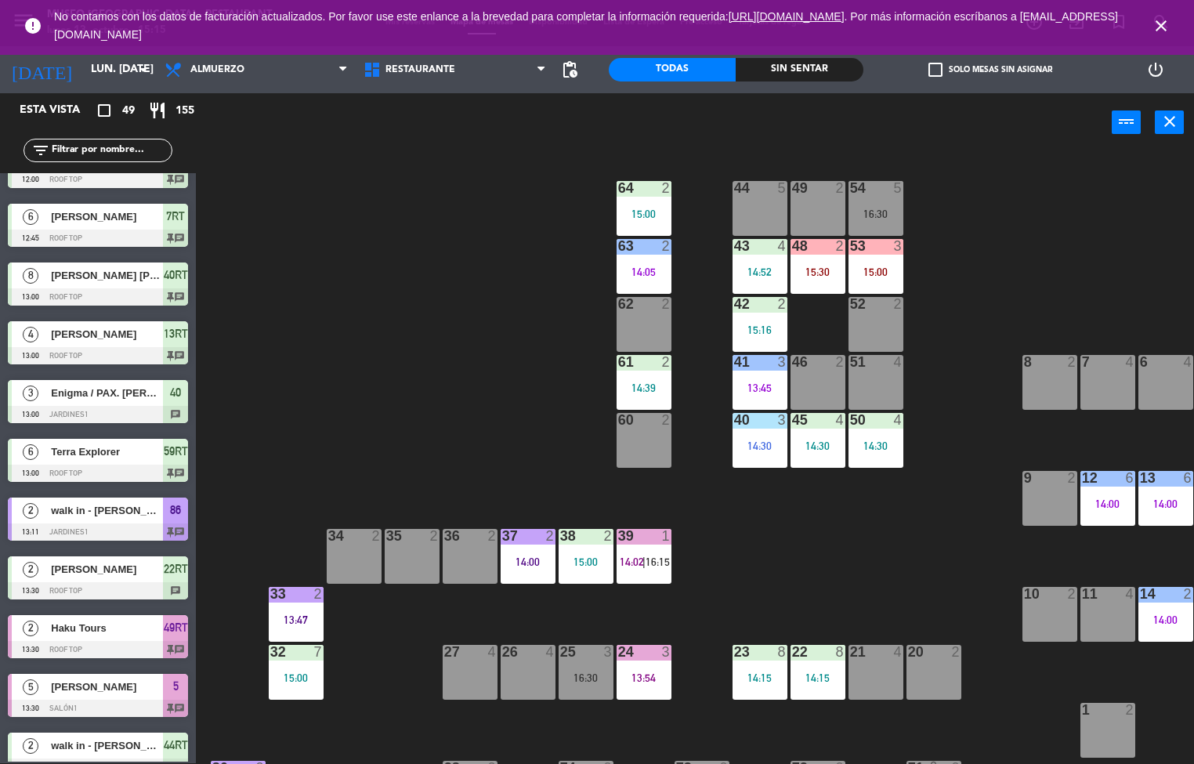
click at [757, 249] on div at bounding box center [760, 246] width 26 height 14
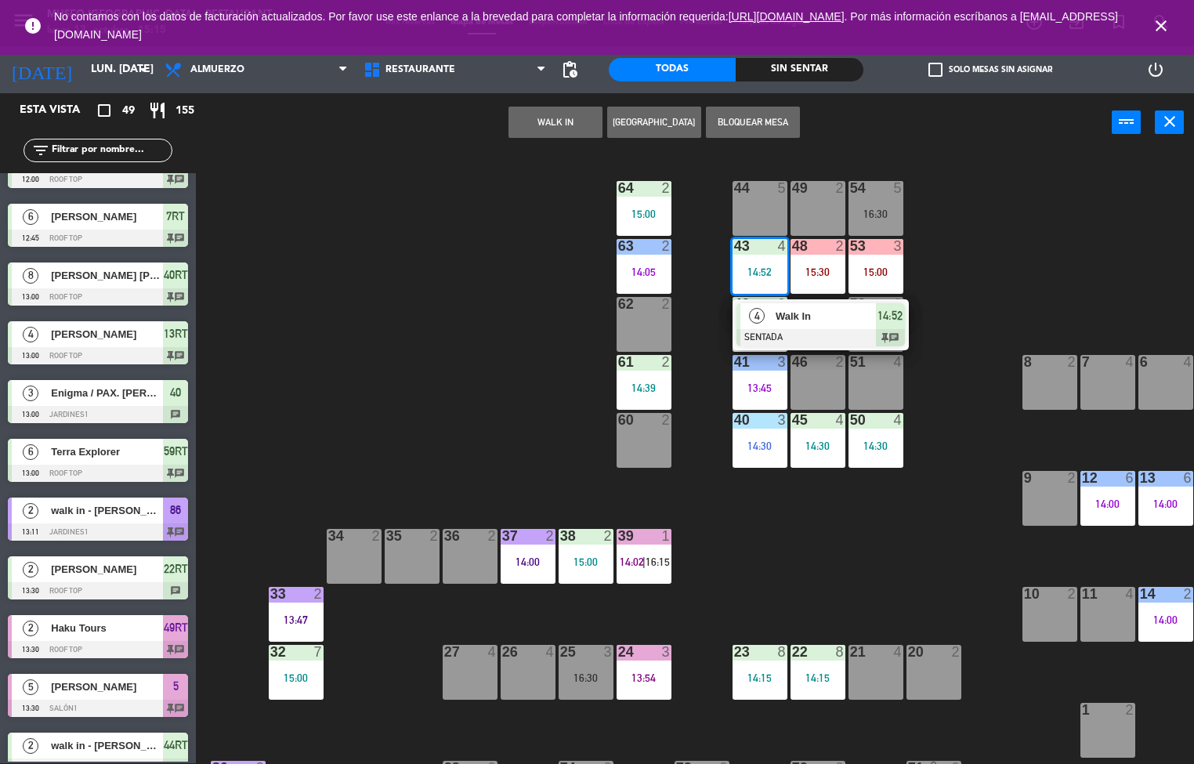
click at [839, 318] on span "Walk In" at bounding box center [826, 316] width 100 height 16
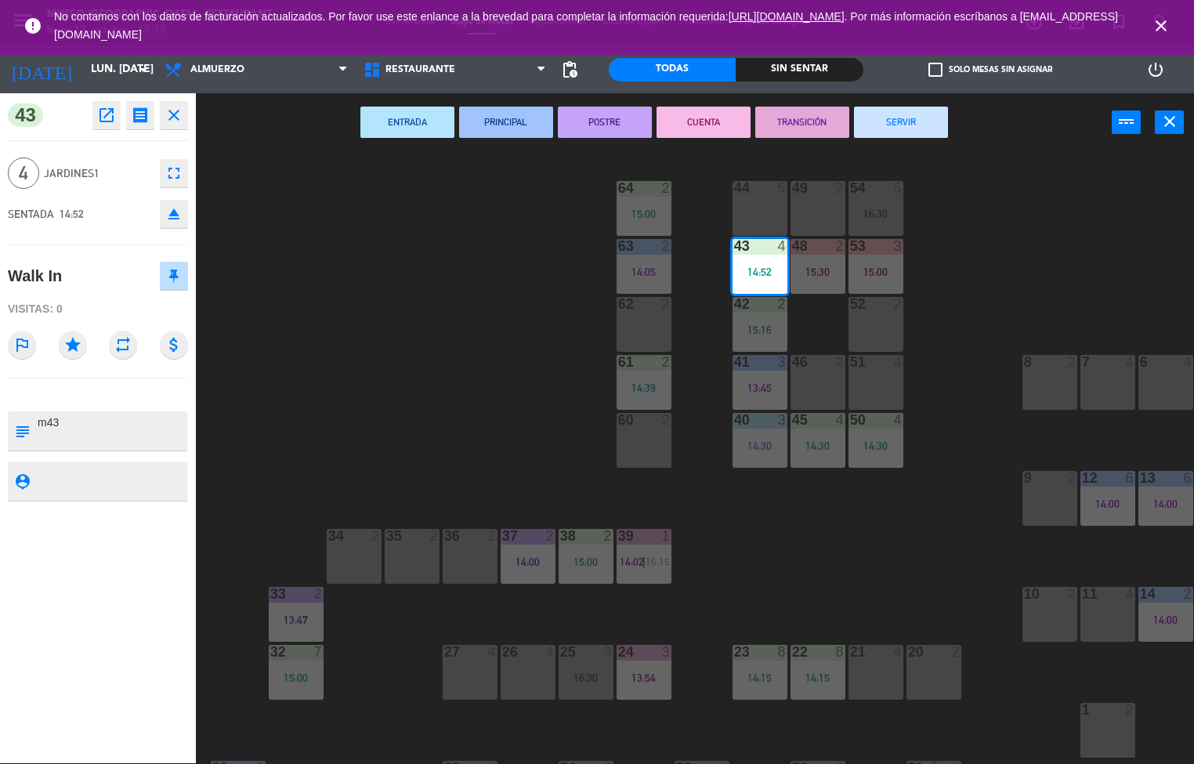
click at [918, 545] on div "44 5 49 2 54 5 16:30 64 2 15:00 48 2 15:30 53 3 15:00 63 2 14:05 43 4 14:52 62 …" at bounding box center [701, 458] width 987 height 611
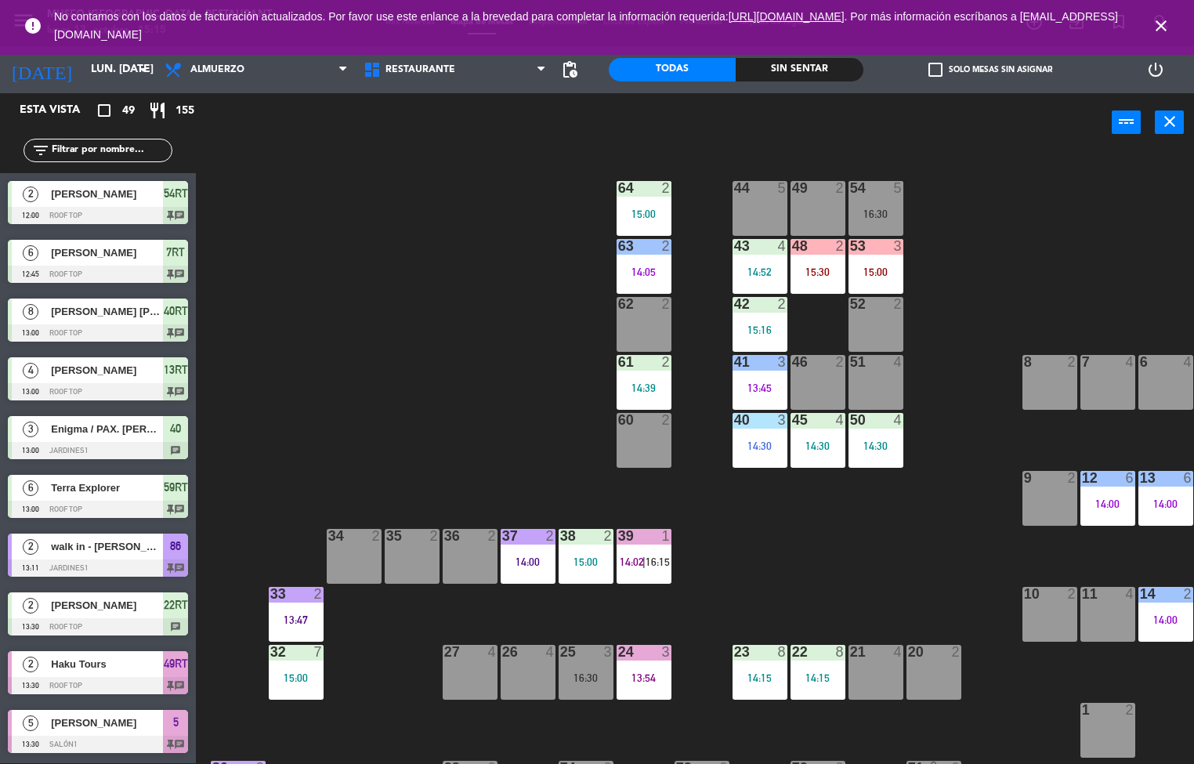
scroll to position [309, 0]
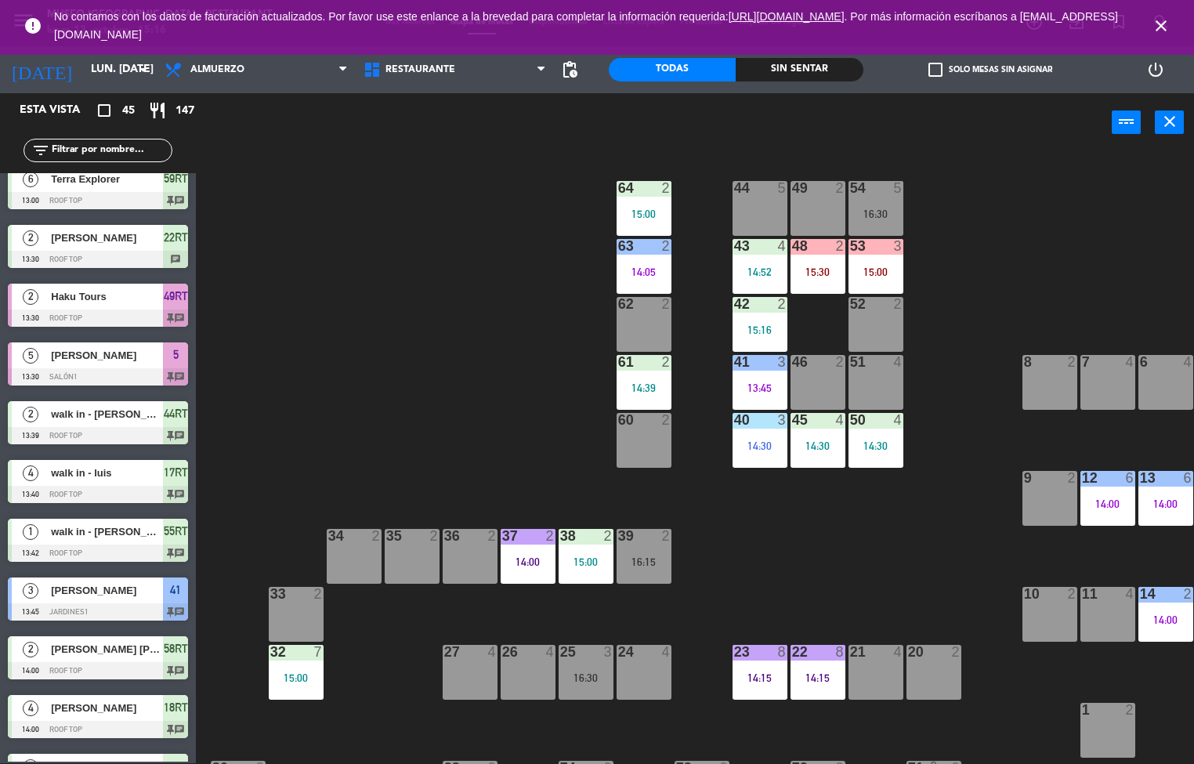
click at [341, 755] on div "44 5 49 2 54 5 16:30 64 2 15:00 48 2 15:30 53 3 15:00 63 2 14:05 43 4 14:52 62 …" at bounding box center [701, 458] width 987 height 611
